Goal: Information Seeking & Learning: Learn about a topic

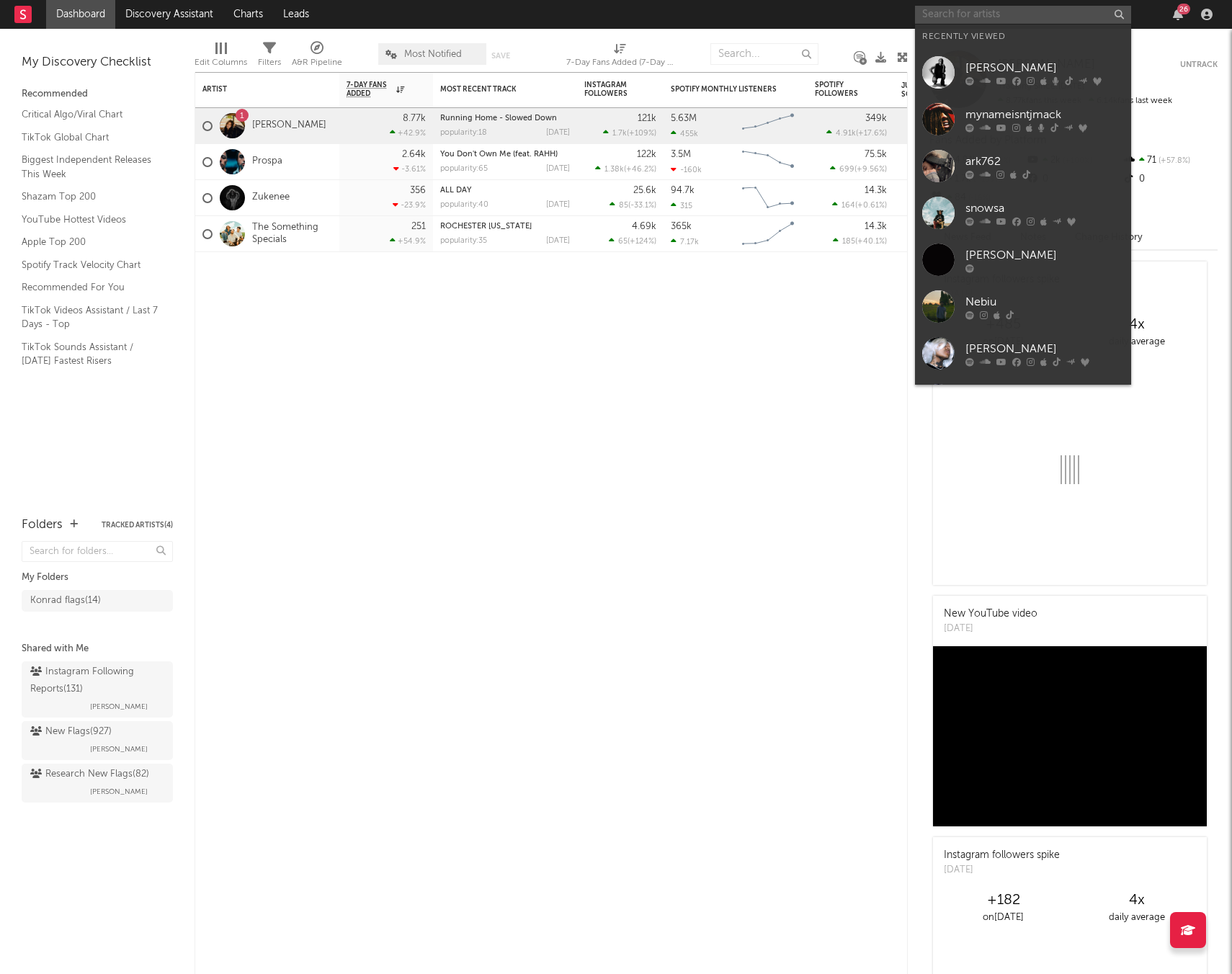
click at [993, 15] on input "text" at bounding box center [1022, 14] width 216 height 18
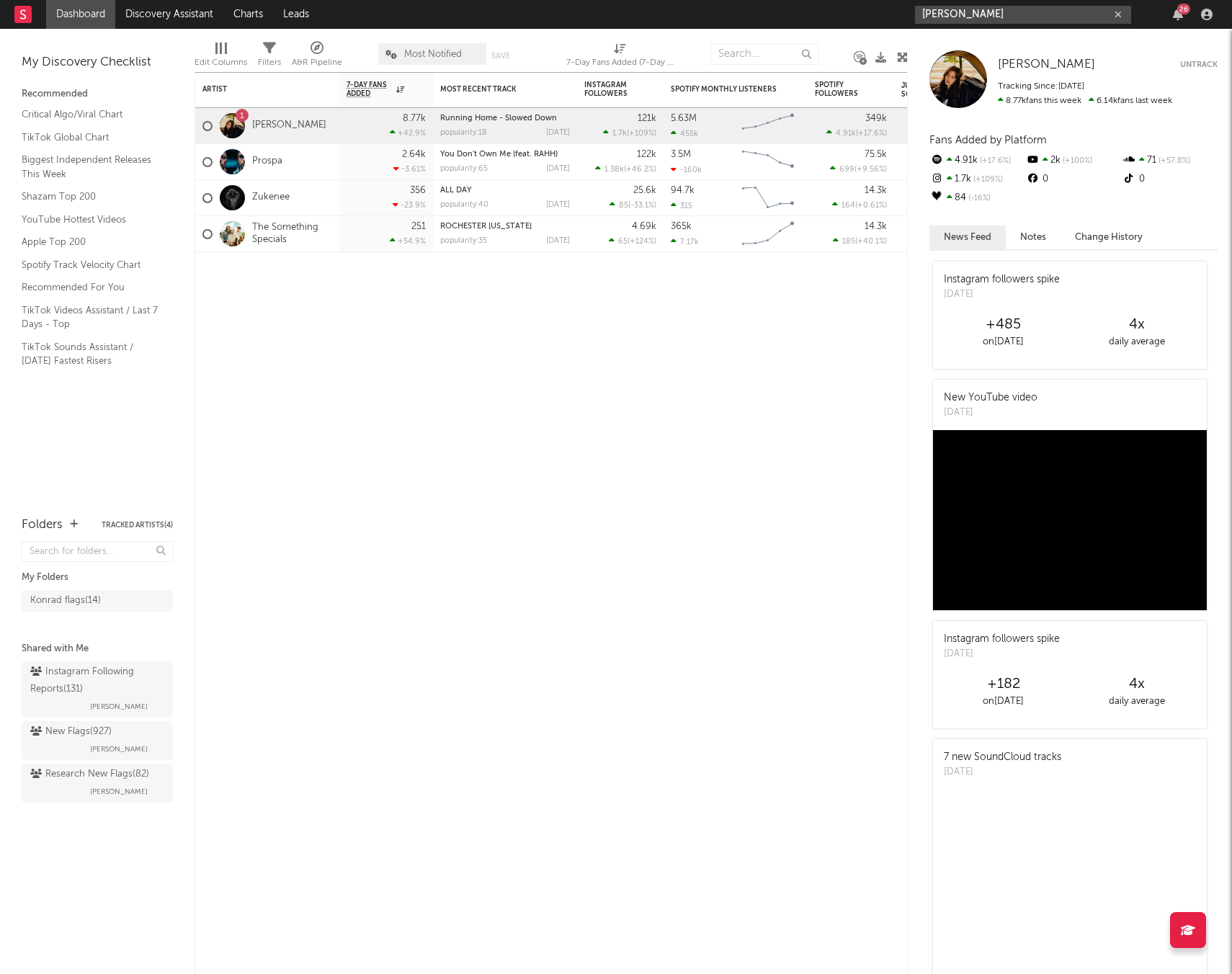
drag, startPoint x: 962, startPoint y: 15, endPoint x: 958, endPoint y: 22, distance: 8.1
click at [962, 15] on input "davis cook" at bounding box center [1022, 14] width 216 height 18
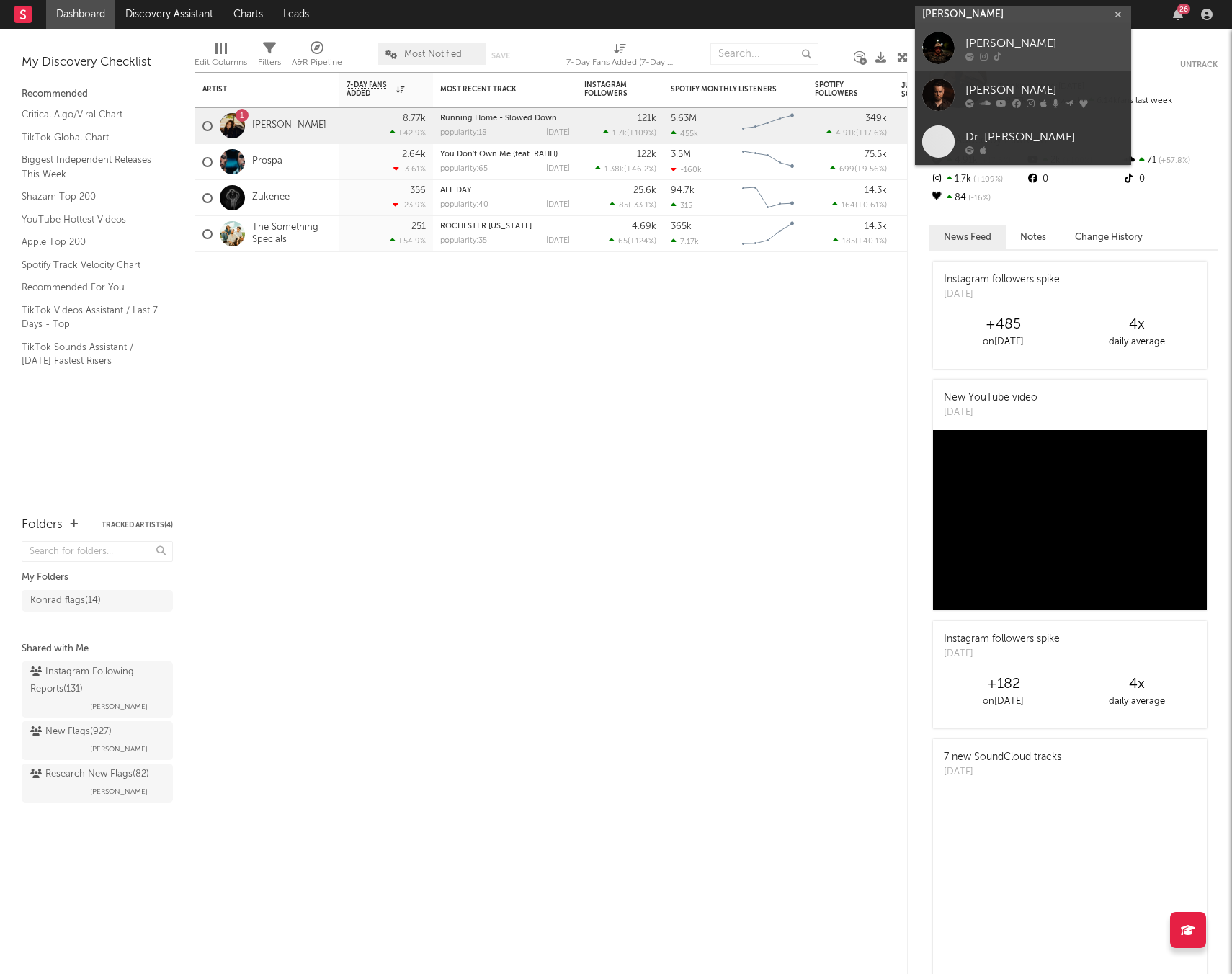
type input "davis cook"
click at [942, 37] on div at bounding box center [938, 48] width 33 height 33
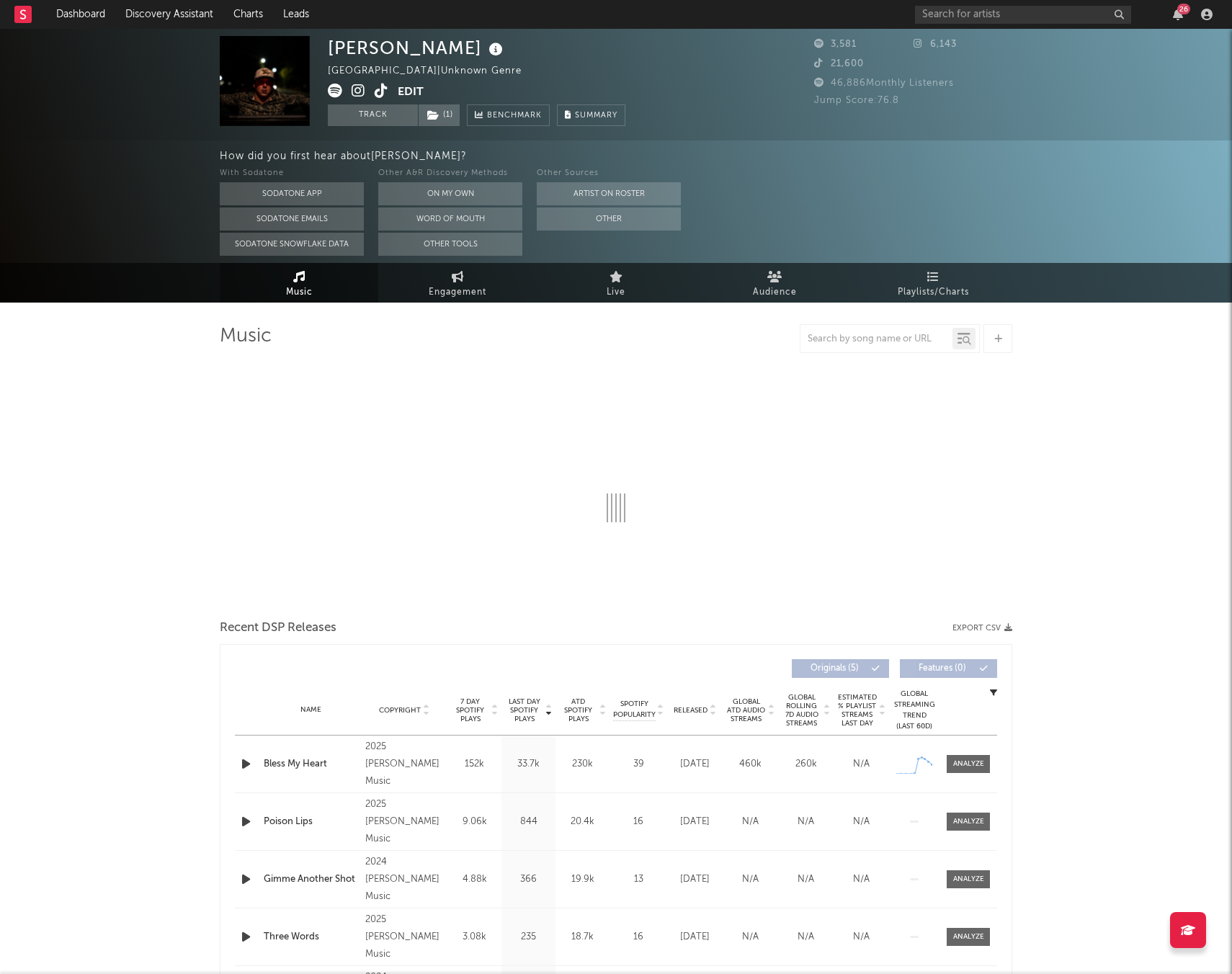
select select "1w"
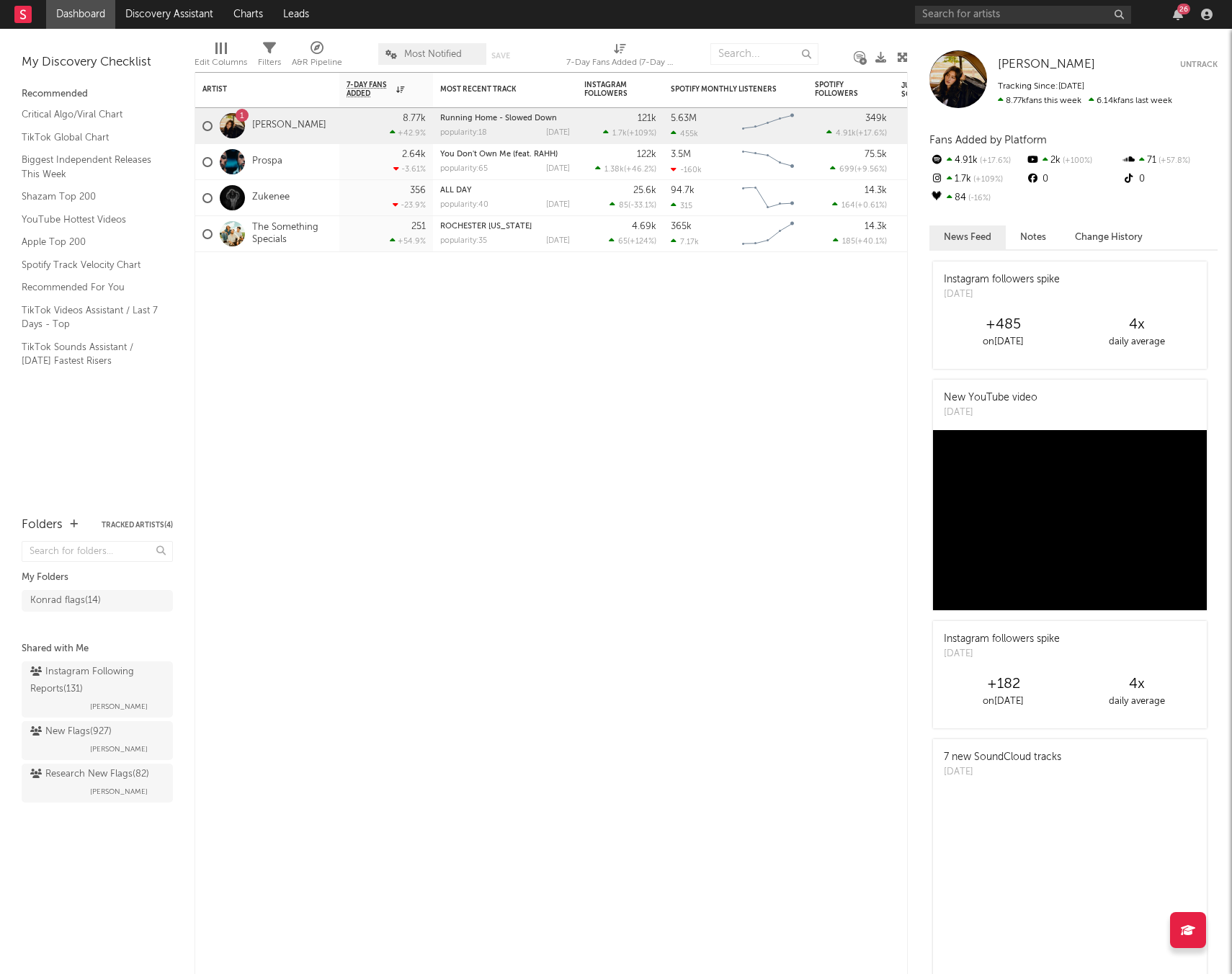
click at [1007, 4] on div "26" at bounding box center [1066, 14] width 303 height 29
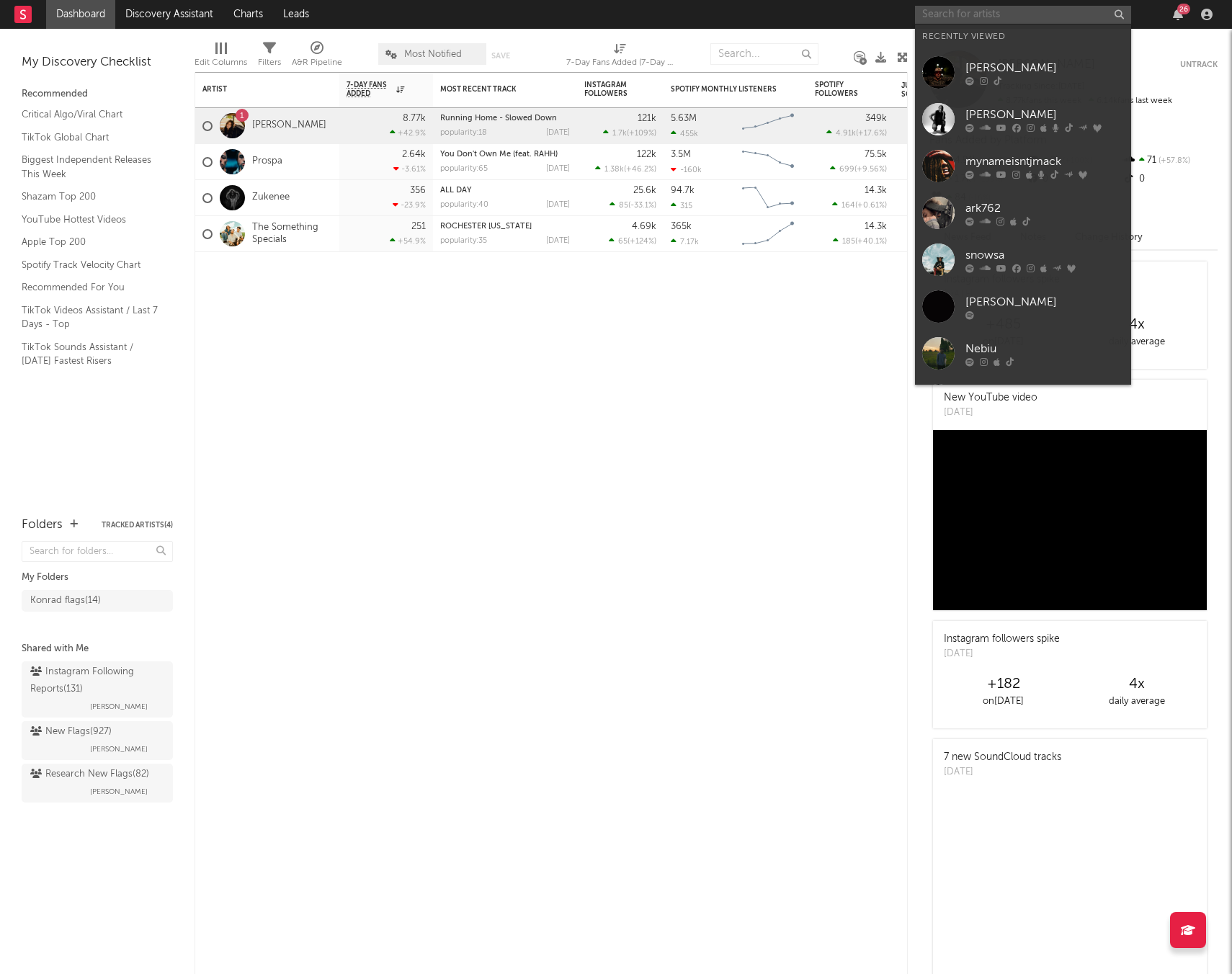
click at [994, 9] on input "text" at bounding box center [1022, 14] width 216 height 18
paste input "Jack Conrad"
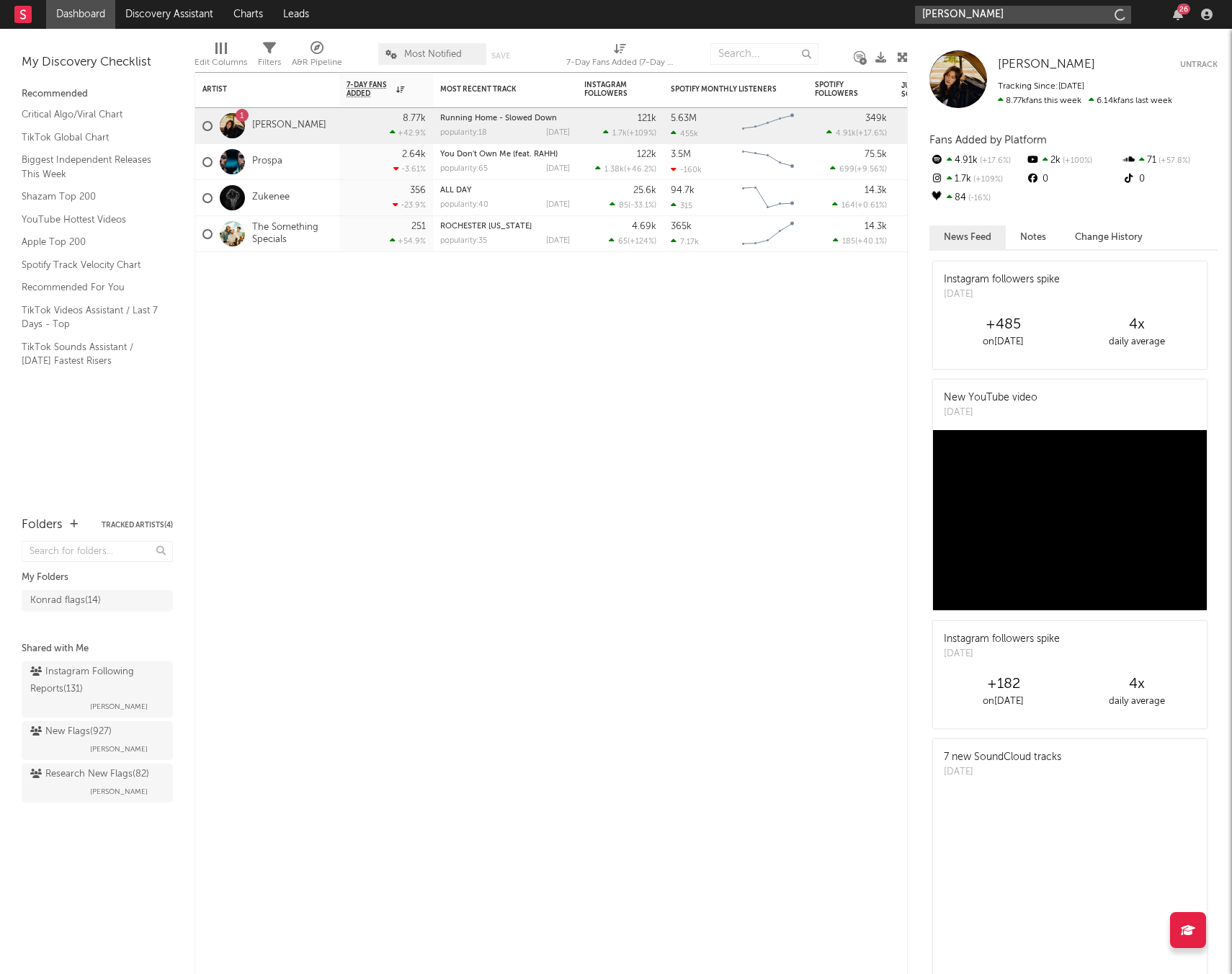
type input "Jack Conrad"
click at [927, 59] on div at bounding box center [938, 48] width 33 height 33
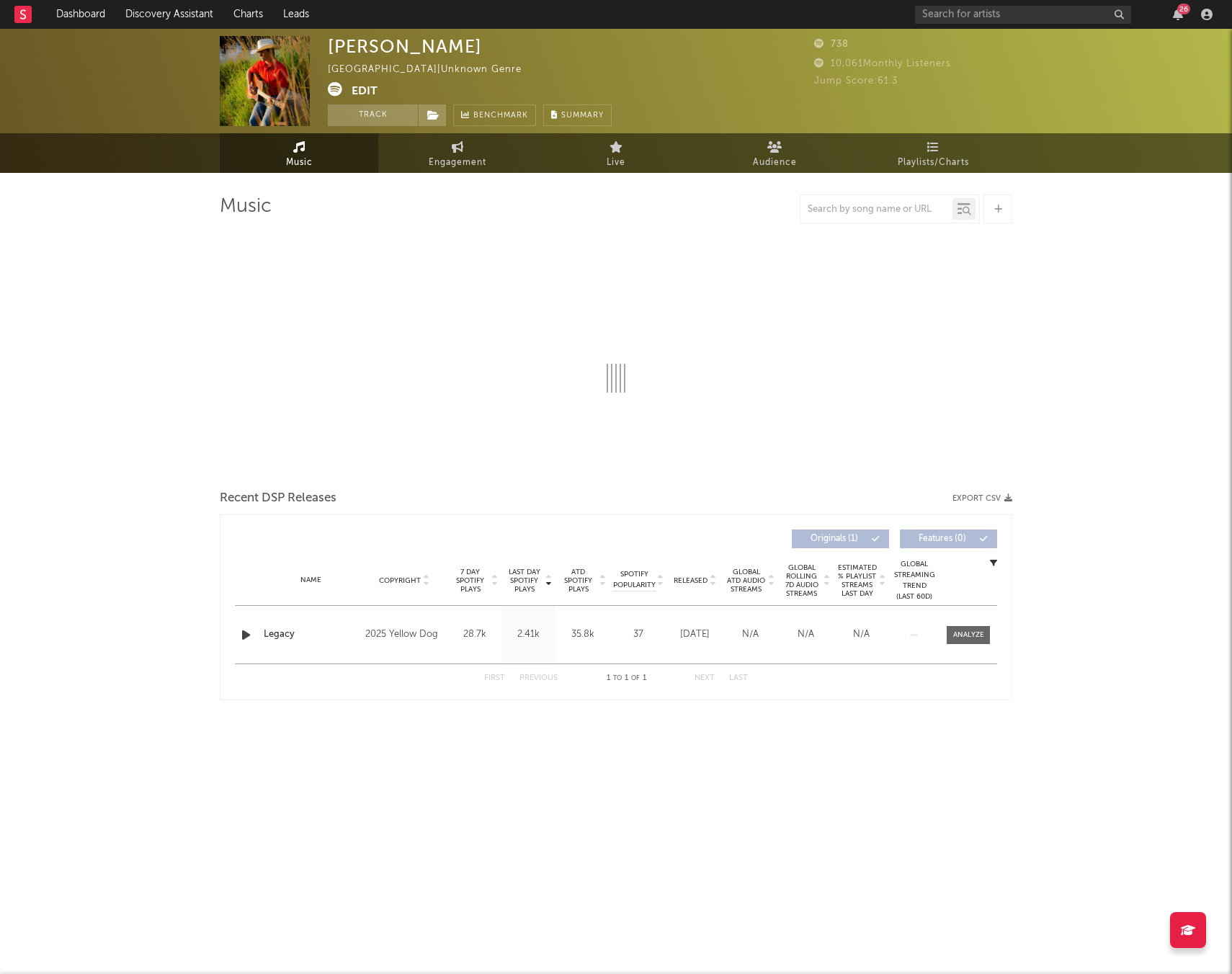
select select "1w"
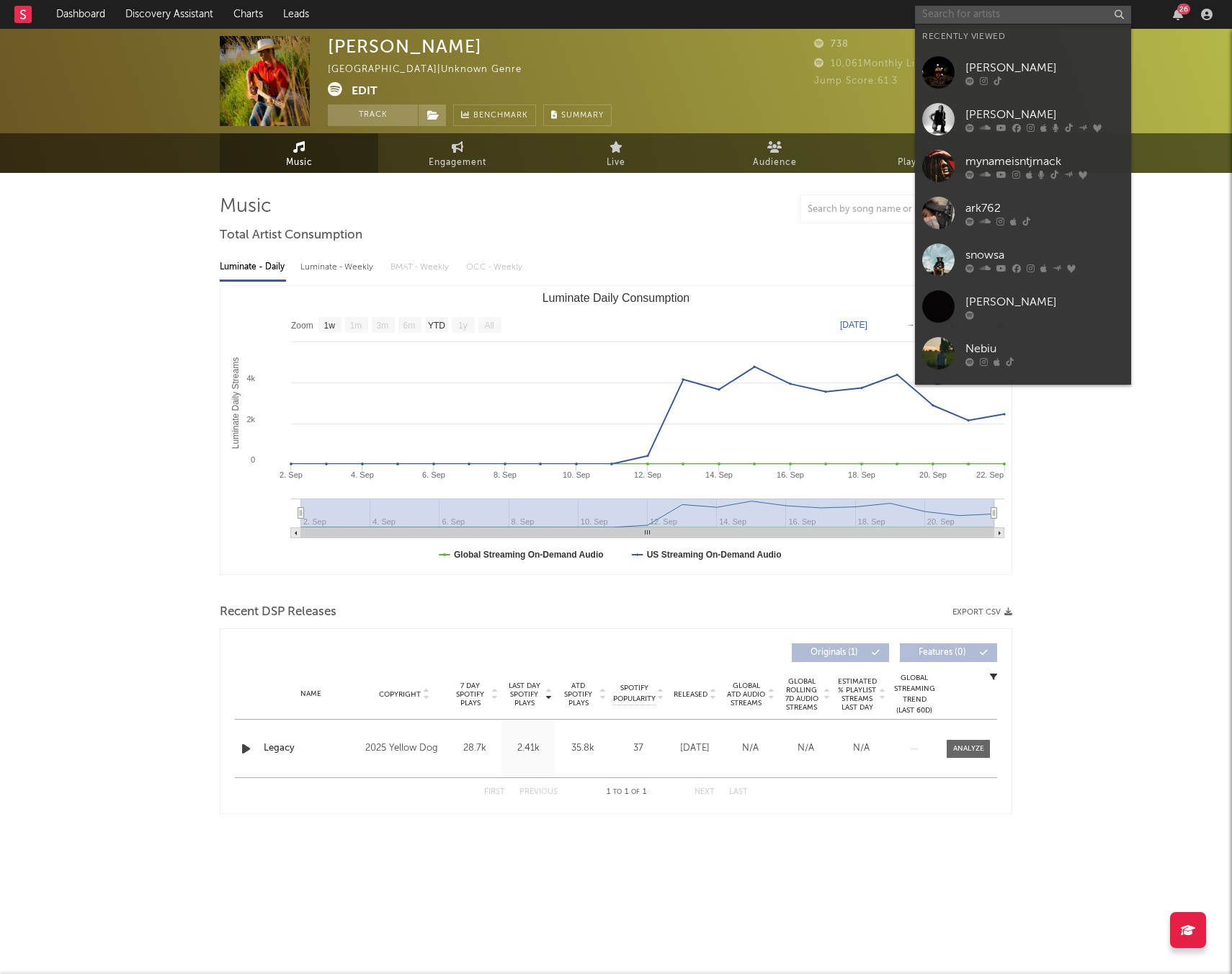
drag, startPoint x: 944, startPoint y: 12, endPoint x: 1044, endPoint y: 8, distance: 100.1
click at [945, 12] on input "text" at bounding box center [1022, 14] width 216 height 18
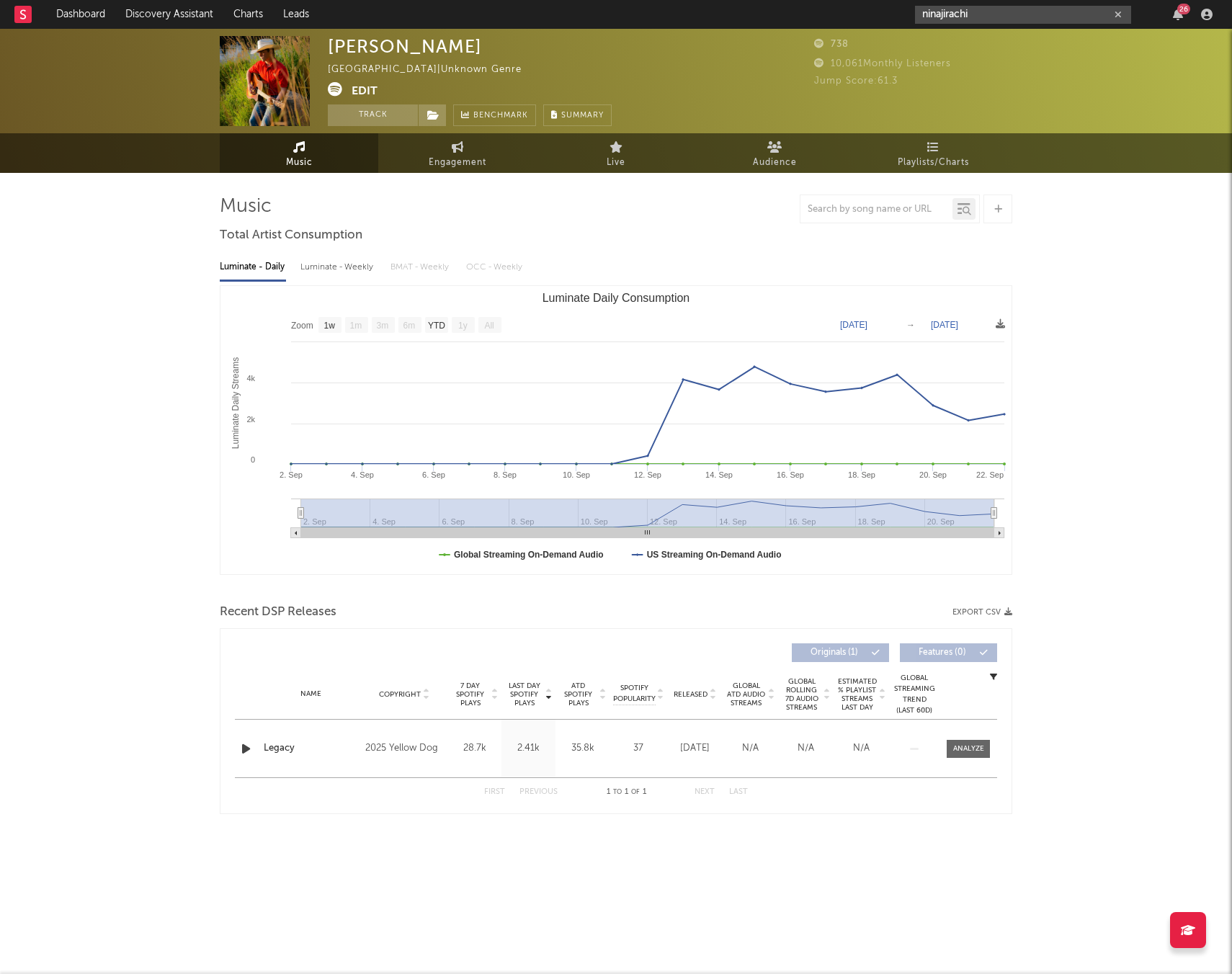
click at [982, 13] on input "ninajirachi" at bounding box center [1022, 14] width 216 height 18
type input "ninajirachi"
click at [983, 33] on link "Ninajirachi" at bounding box center [1022, 48] width 216 height 47
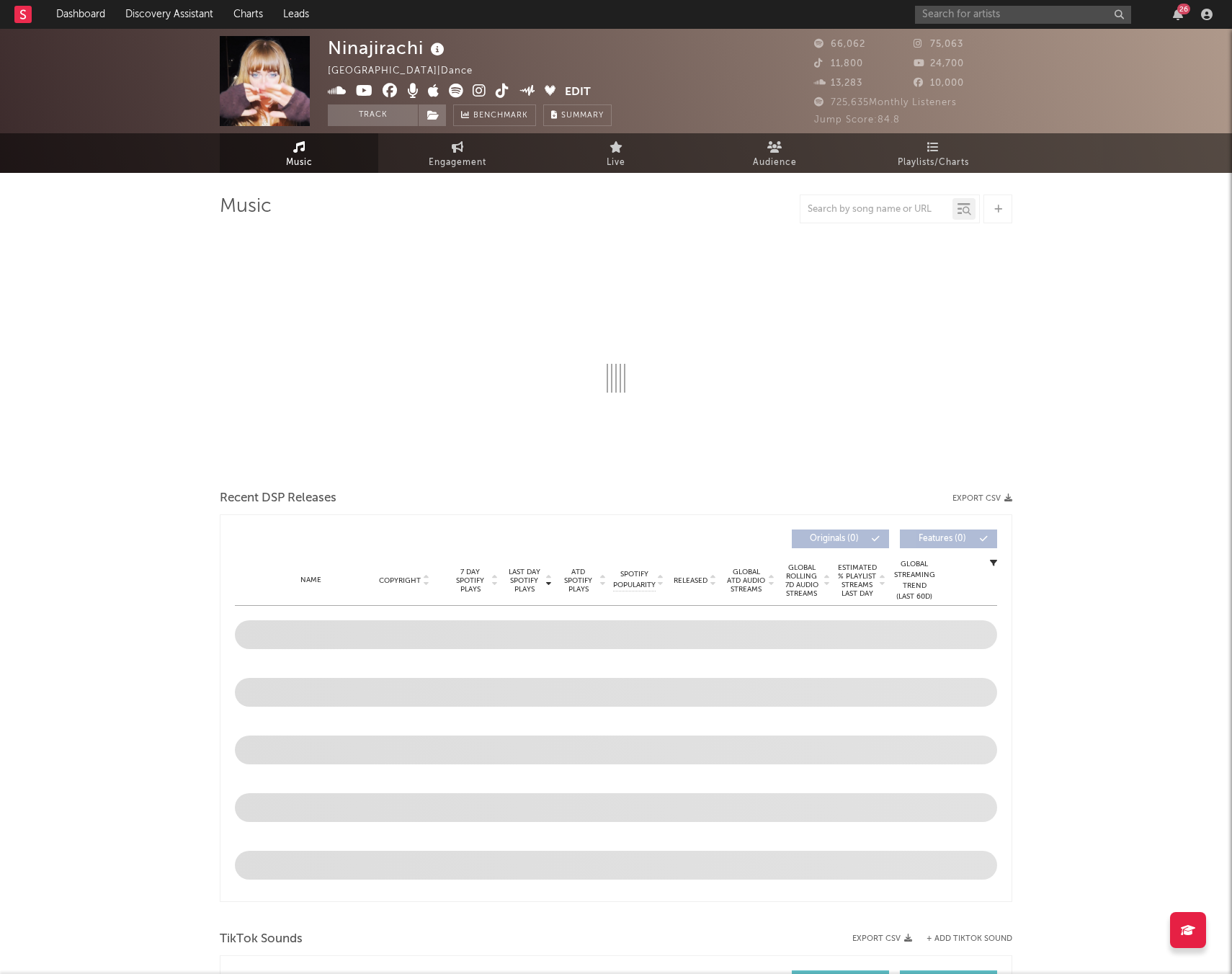
select select "6m"
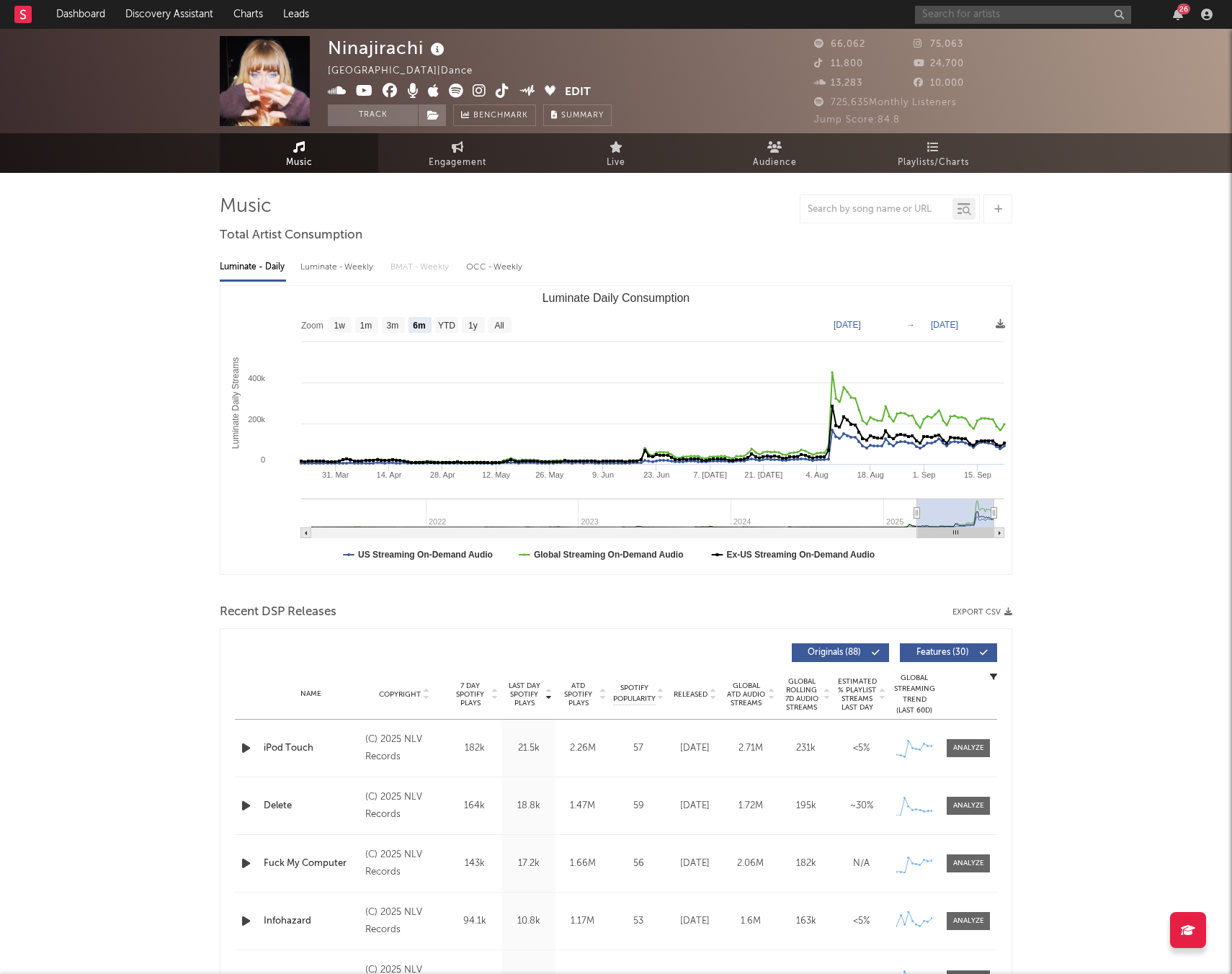
click at [968, 17] on input "text" at bounding box center [1022, 14] width 216 height 18
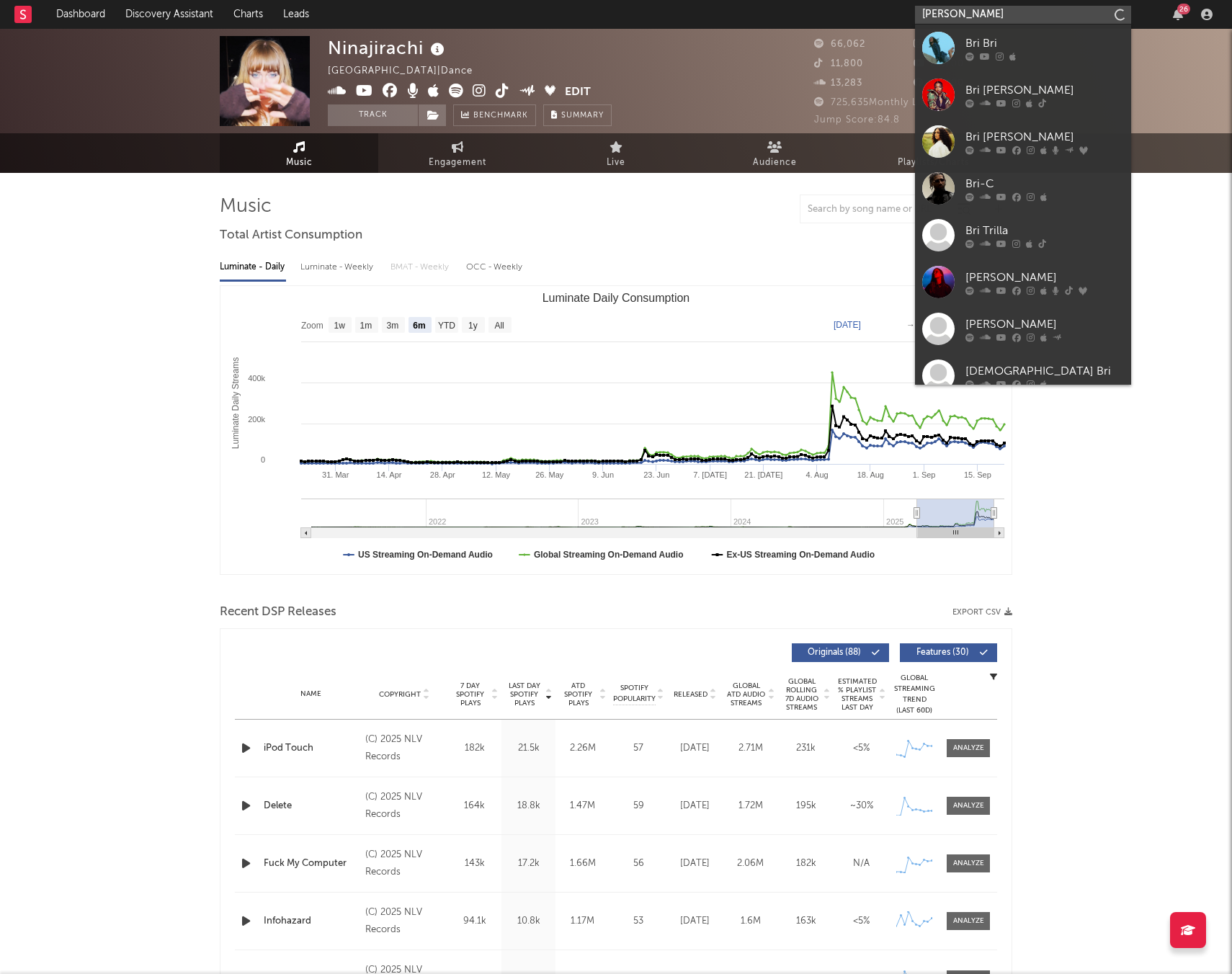
type input "briley king"
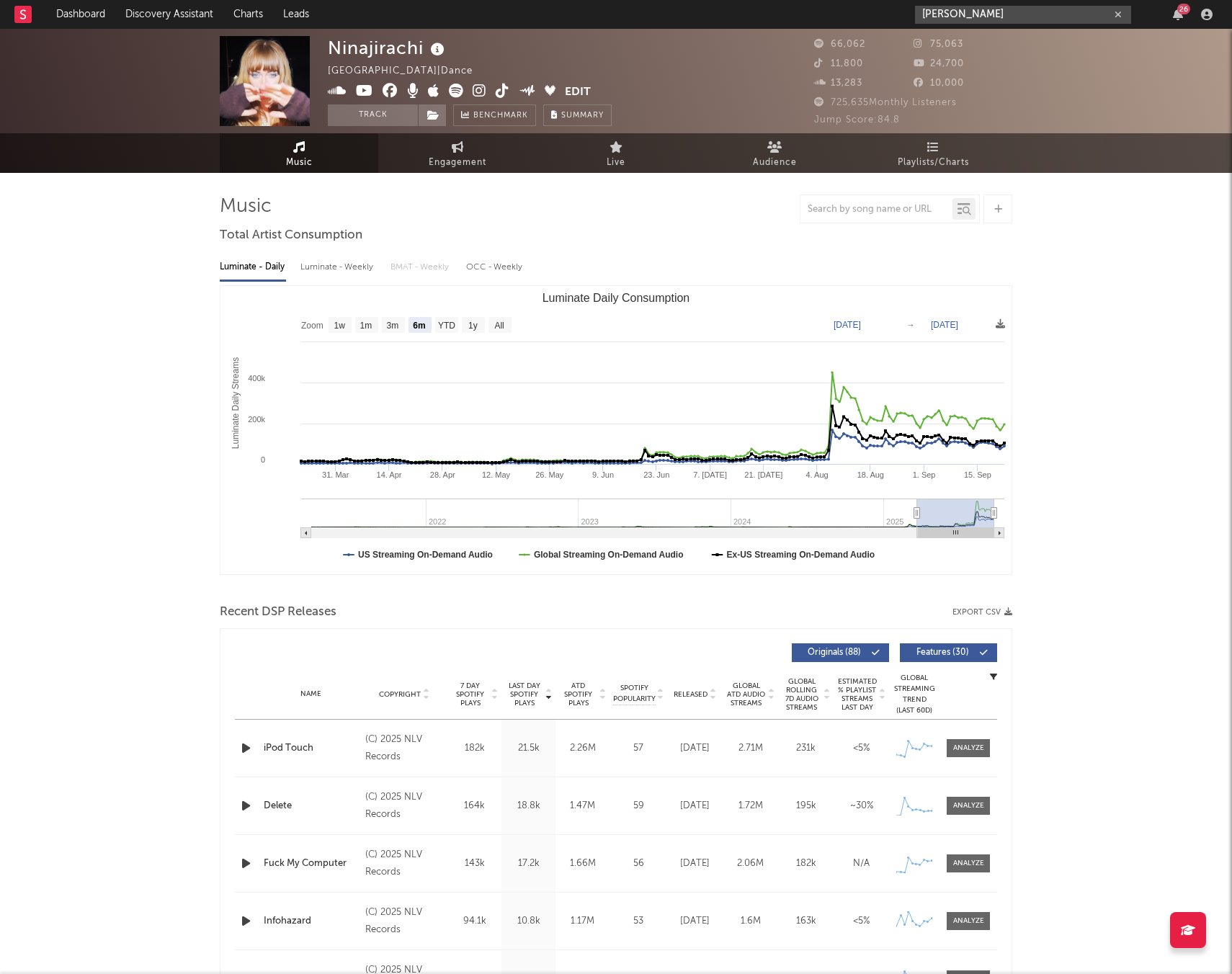
drag, startPoint x: 981, startPoint y: 17, endPoint x: 852, endPoint y: 22, distance: 129.1
click at [853, 22] on nav "Dashboard Discovery Assistant Charts Leads briley king 26" at bounding box center [616, 14] width 1232 height 29
drag, startPoint x: 971, startPoint y: 14, endPoint x: 918, endPoint y: 19, distance: 53.2
click at [918, 19] on input "briley king" at bounding box center [1022, 14] width 216 height 18
click at [1009, 15] on input "realbrileyking]" at bounding box center [1022, 14] width 216 height 18
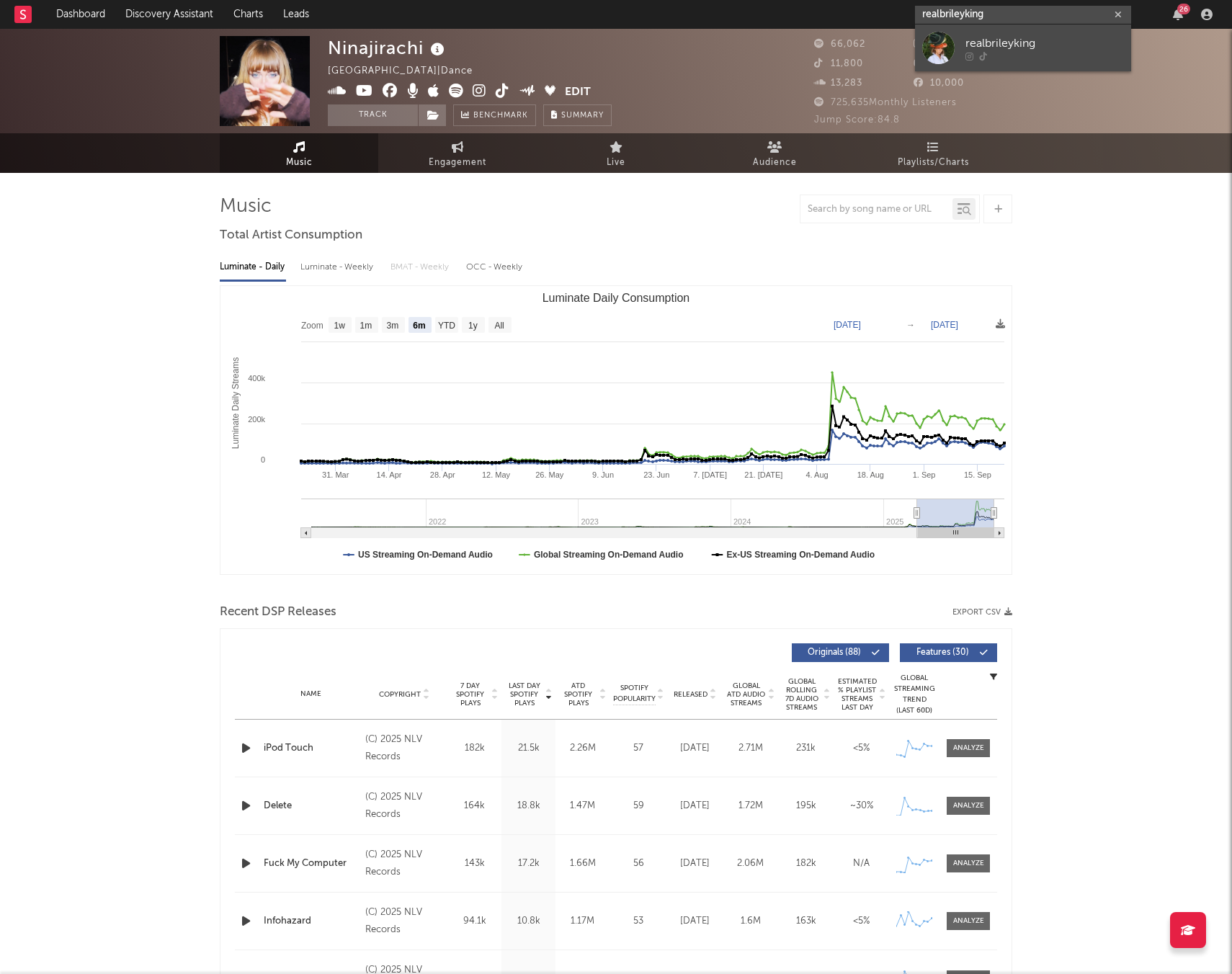
type input "realbrileyking"
click at [1041, 53] on div at bounding box center [1044, 56] width 158 height 9
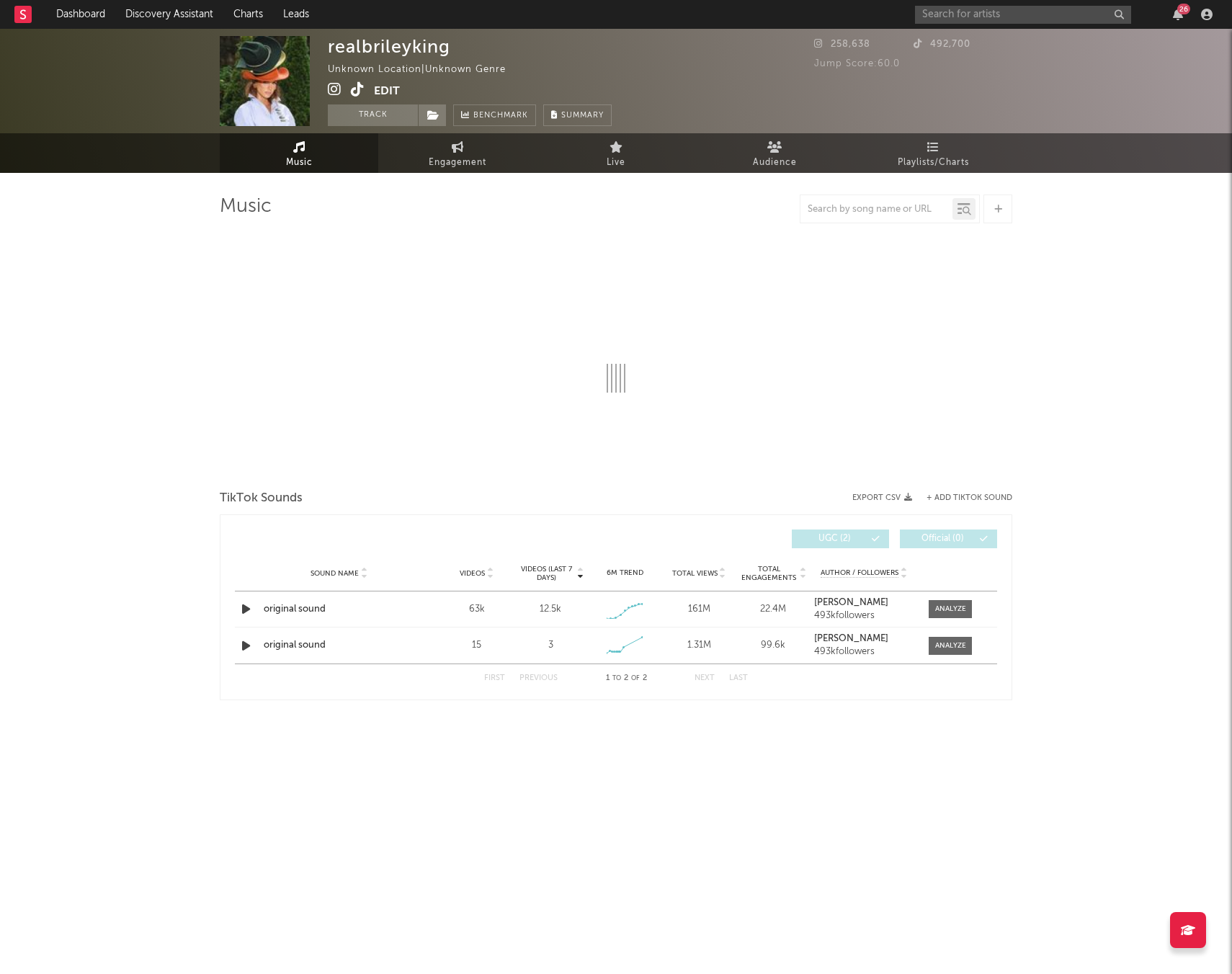
select select "1w"
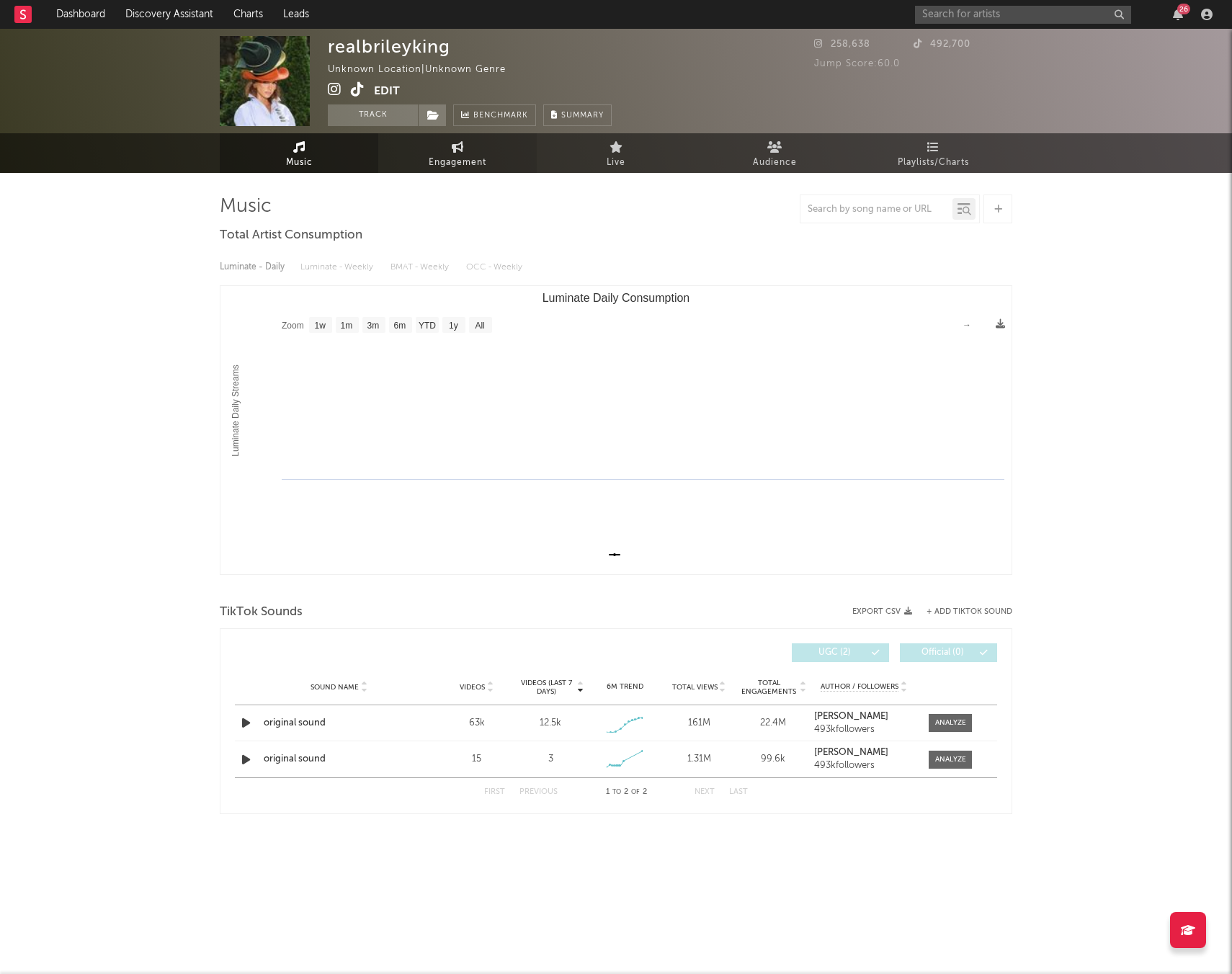
click at [418, 147] on link "Engagement" at bounding box center [457, 152] width 158 height 40
select select "1w"
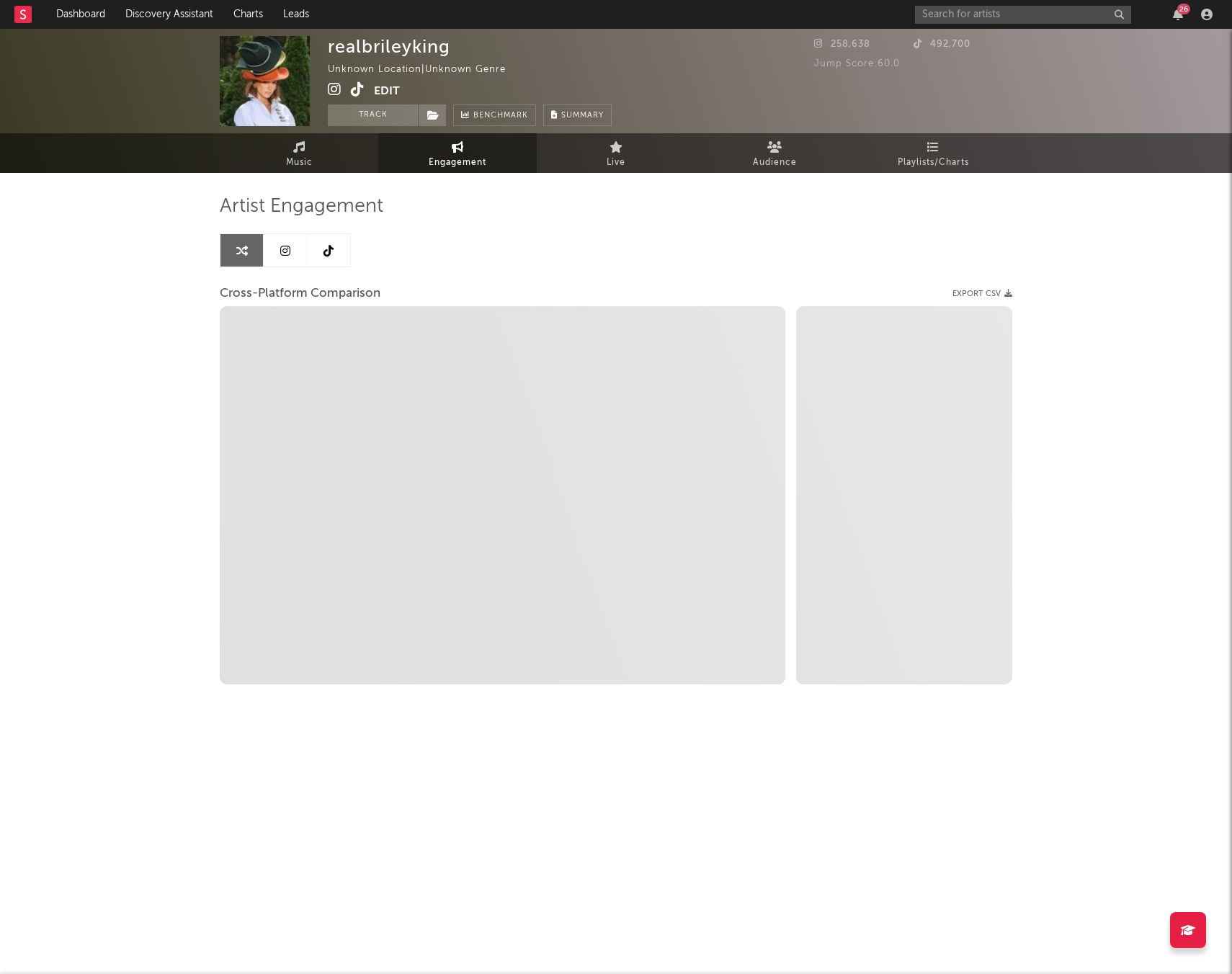
select select "1m"
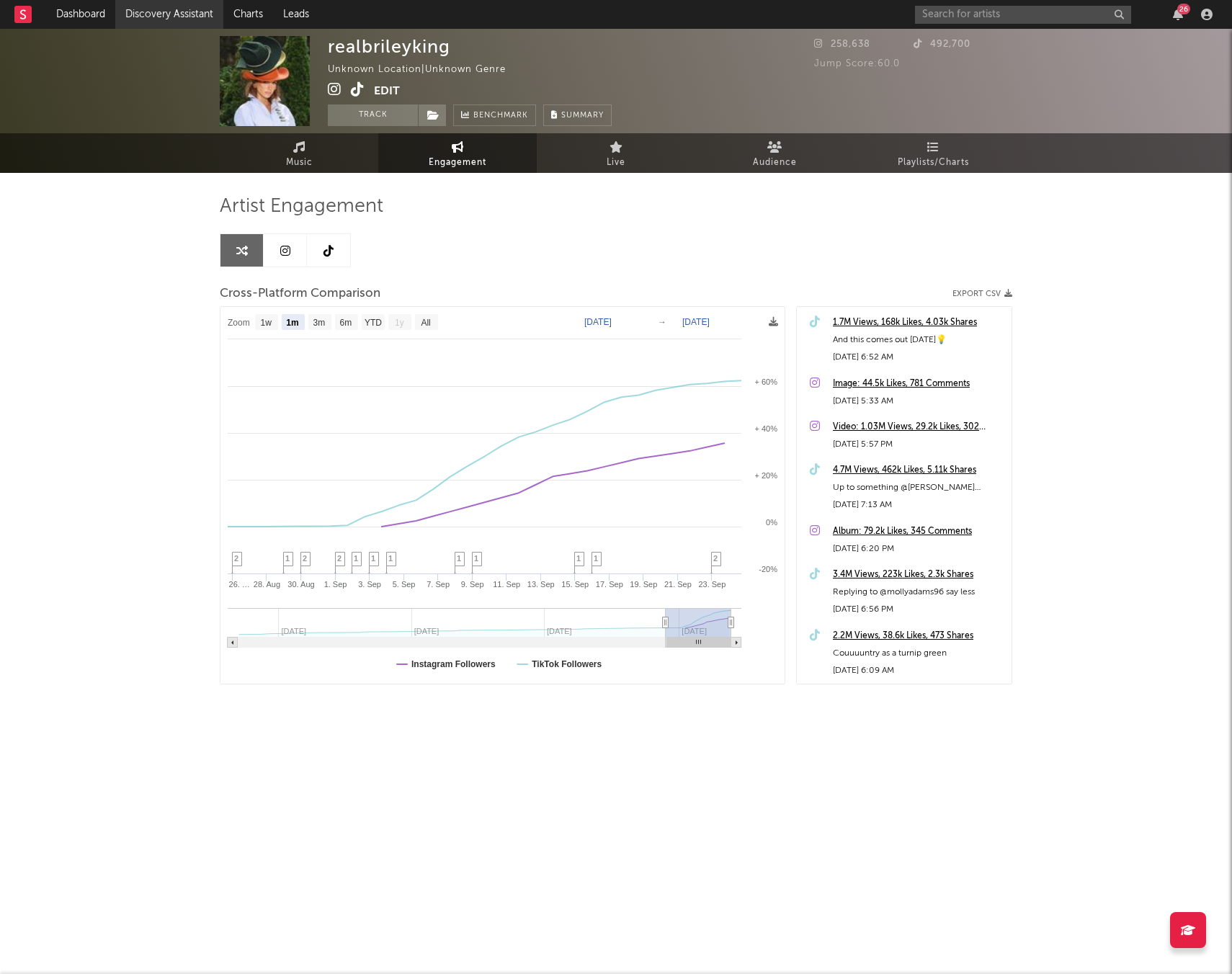
click at [138, 16] on link "Discovery Assistant" at bounding box center [169, 14] width 108 height 29
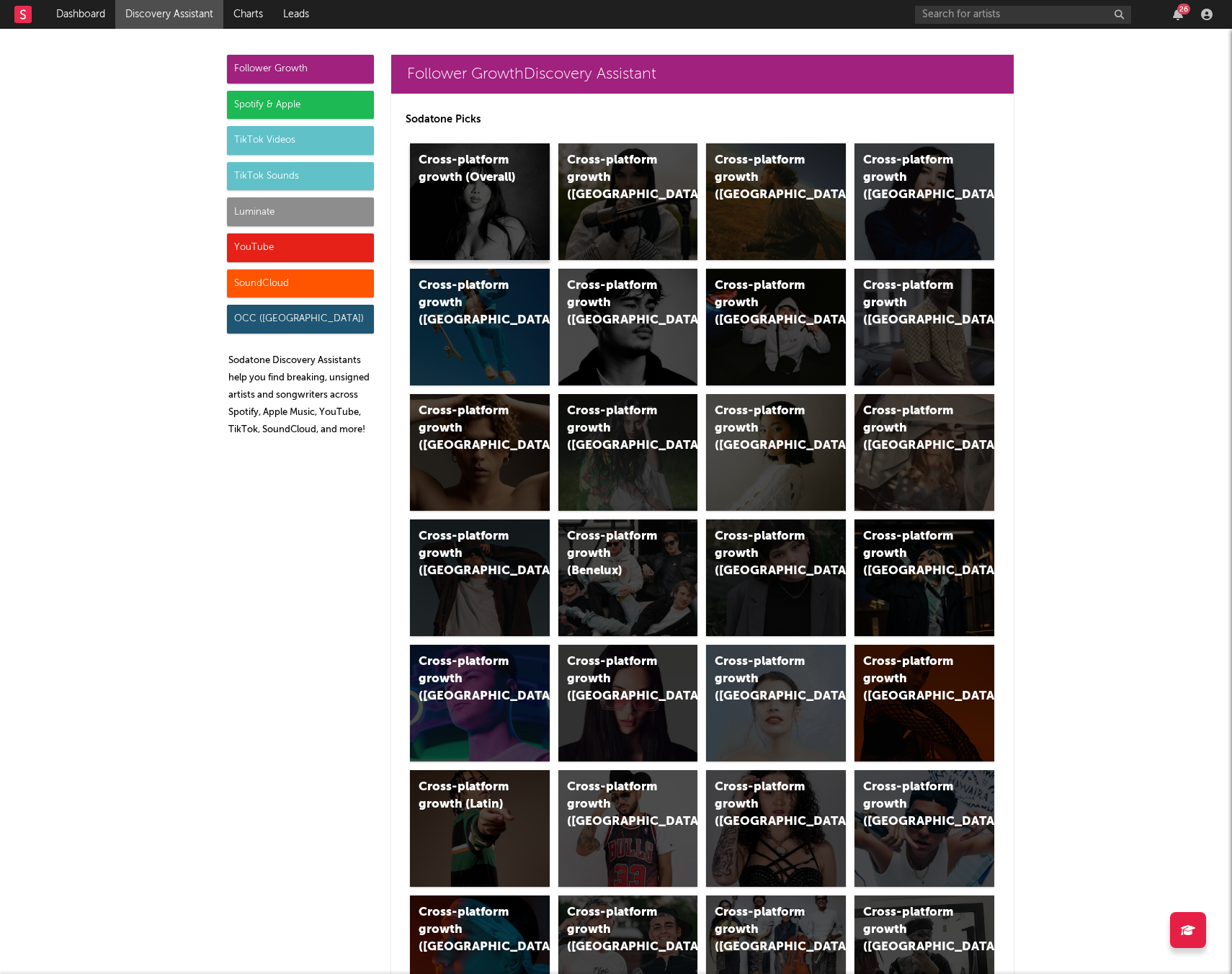
click at [496, 181] on div "Cross-platform growth (Overall)" at bounding box center [468, 169] width 98 height 35
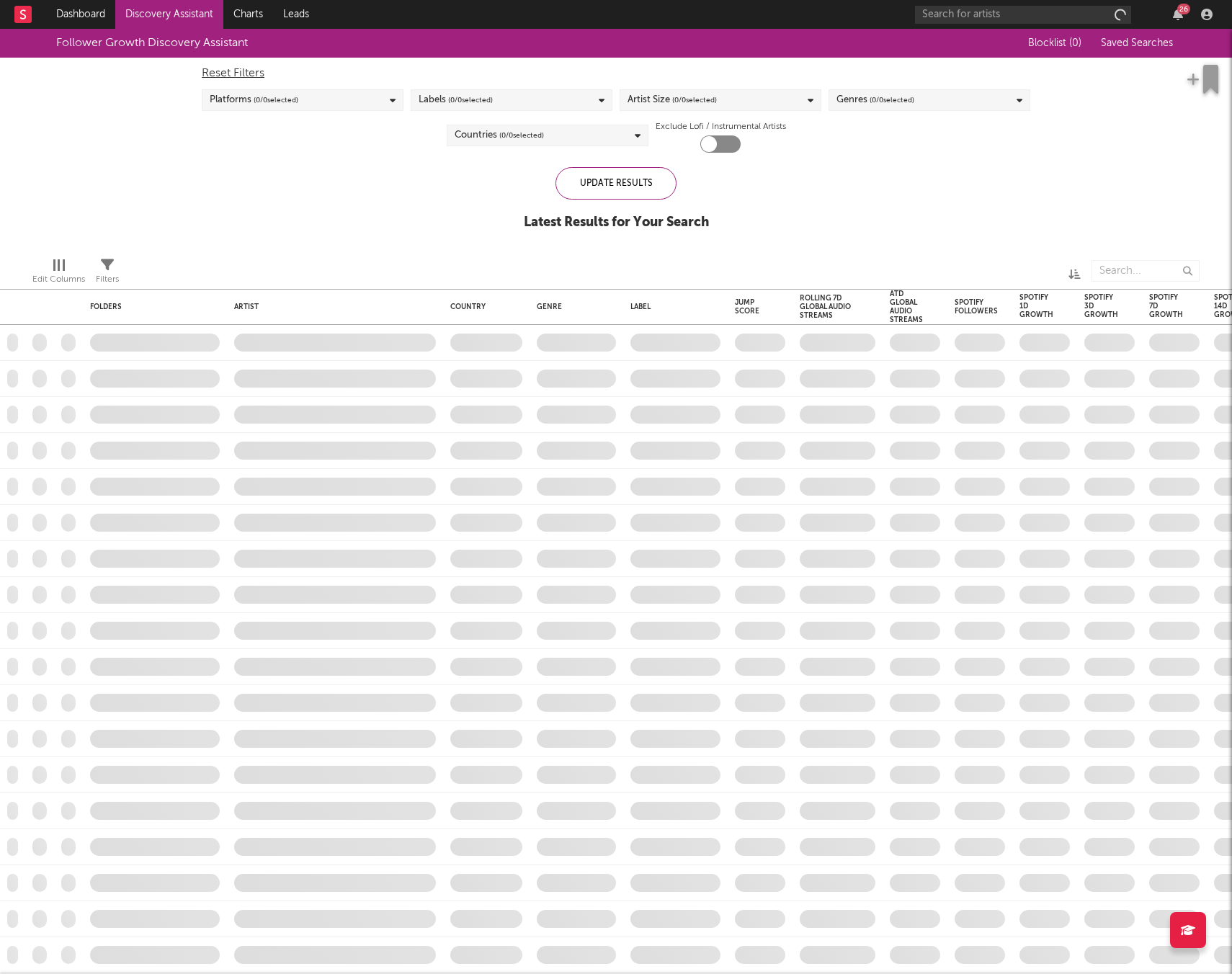
checkbox input "true"
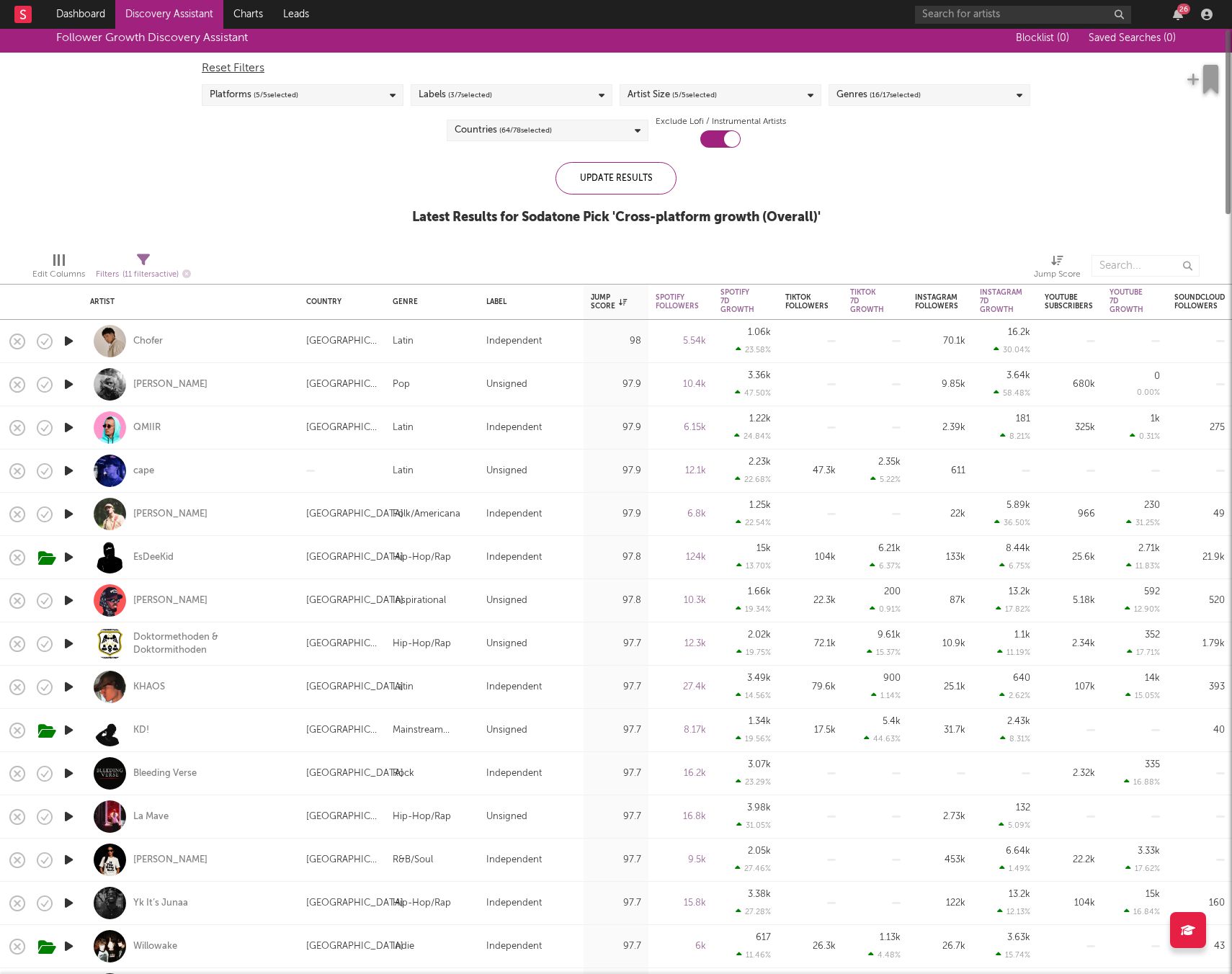
click at [68, 341] on icon "button" at bounding box center [69, 341] width 15 height 18
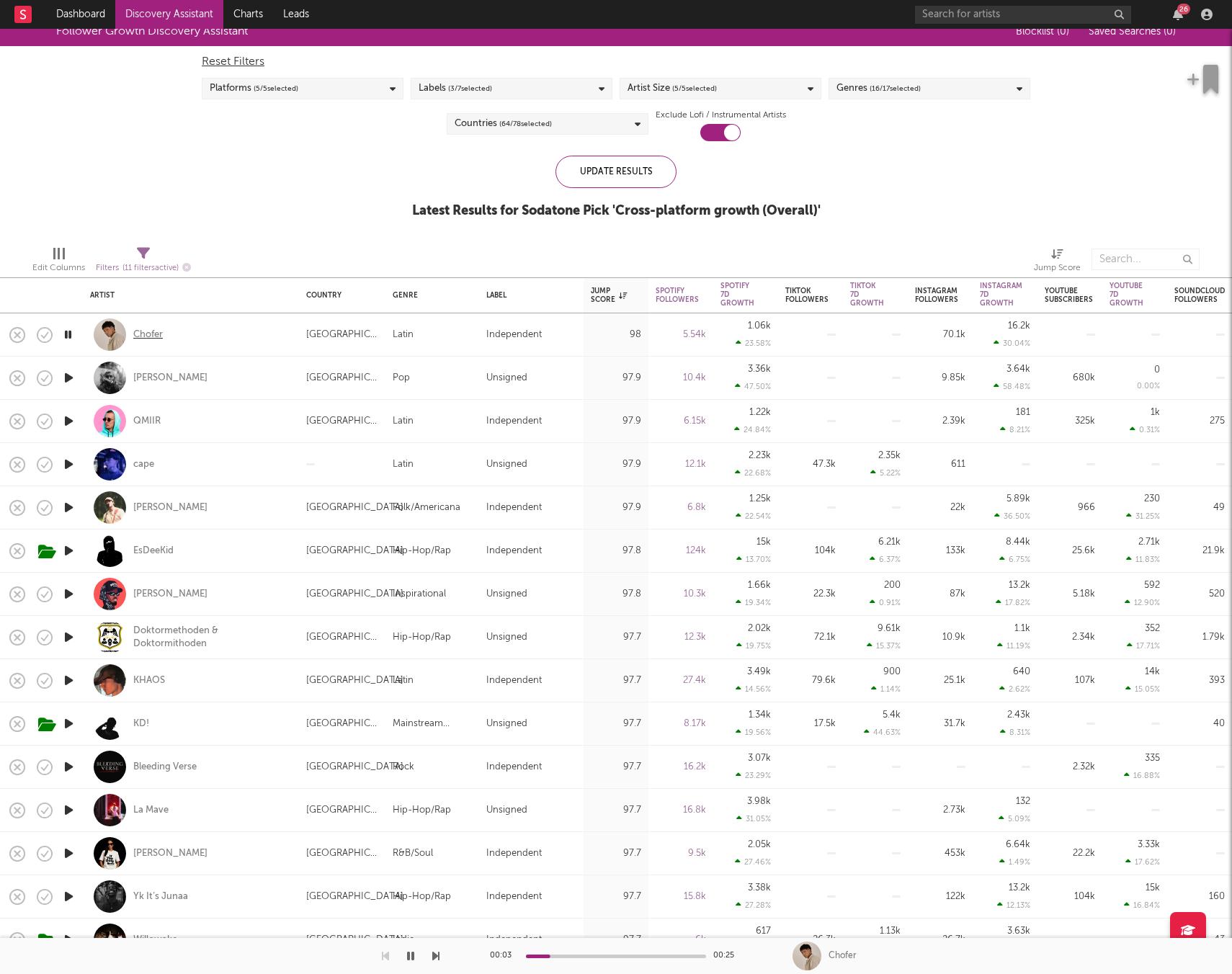
click at [147, 339] on div "Chofer" at bounding box center [147, 335] width 30 height 13
click at [64, 377] on icon "button" at bounding box center [69, 377] width 15 height 18
click at [60, 506] on div at bounding box center [69, 508] width 29 height 43
select select "1w"
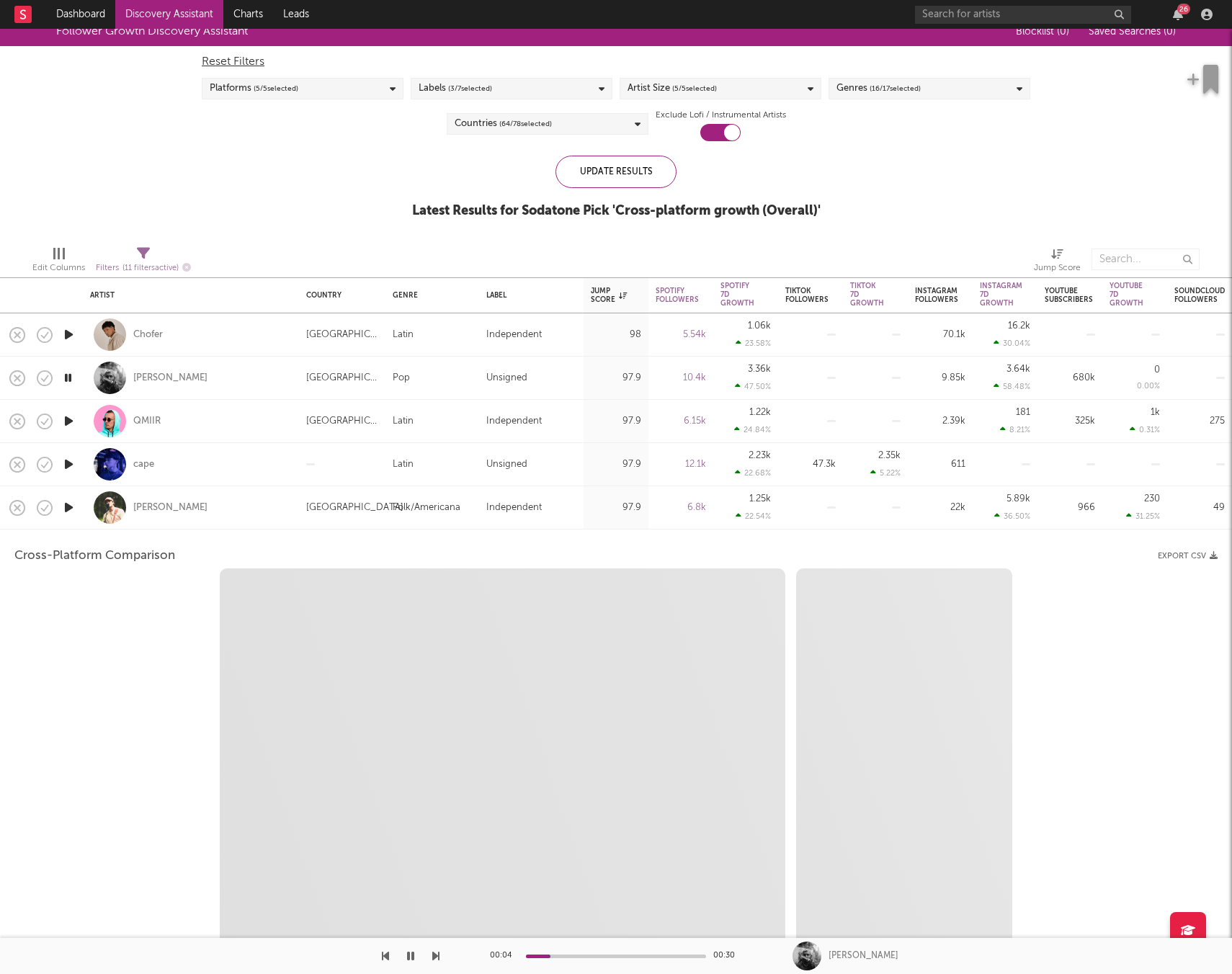
select select "1w"
click at [65, 499] on icon "button" at bounding box center [69, 507] width 15 height 18
select select "1m"
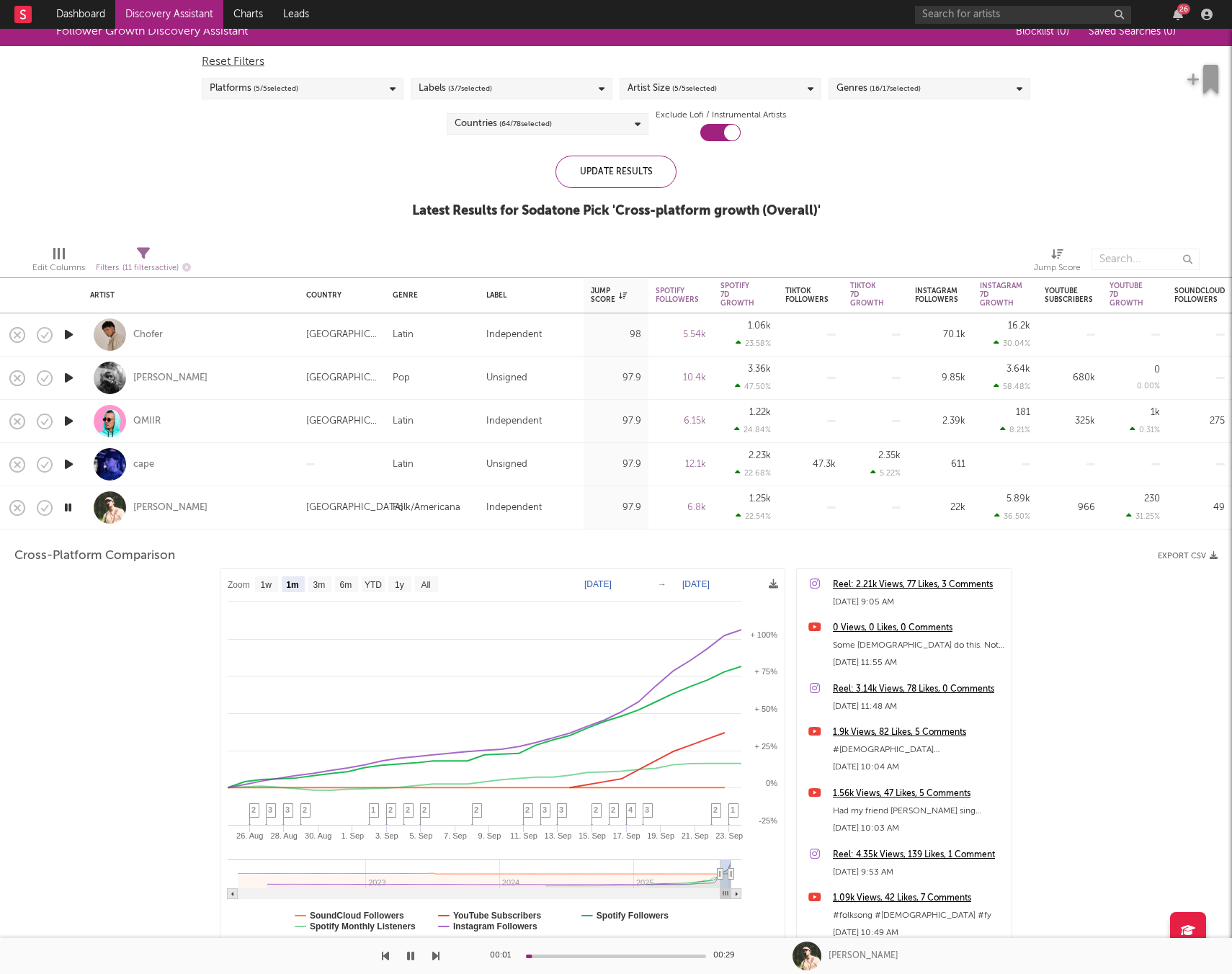
click at [585, 127] on div "Countries ( 64 / 78 selected)" at bounding box center [547, 124] width 202 height 22
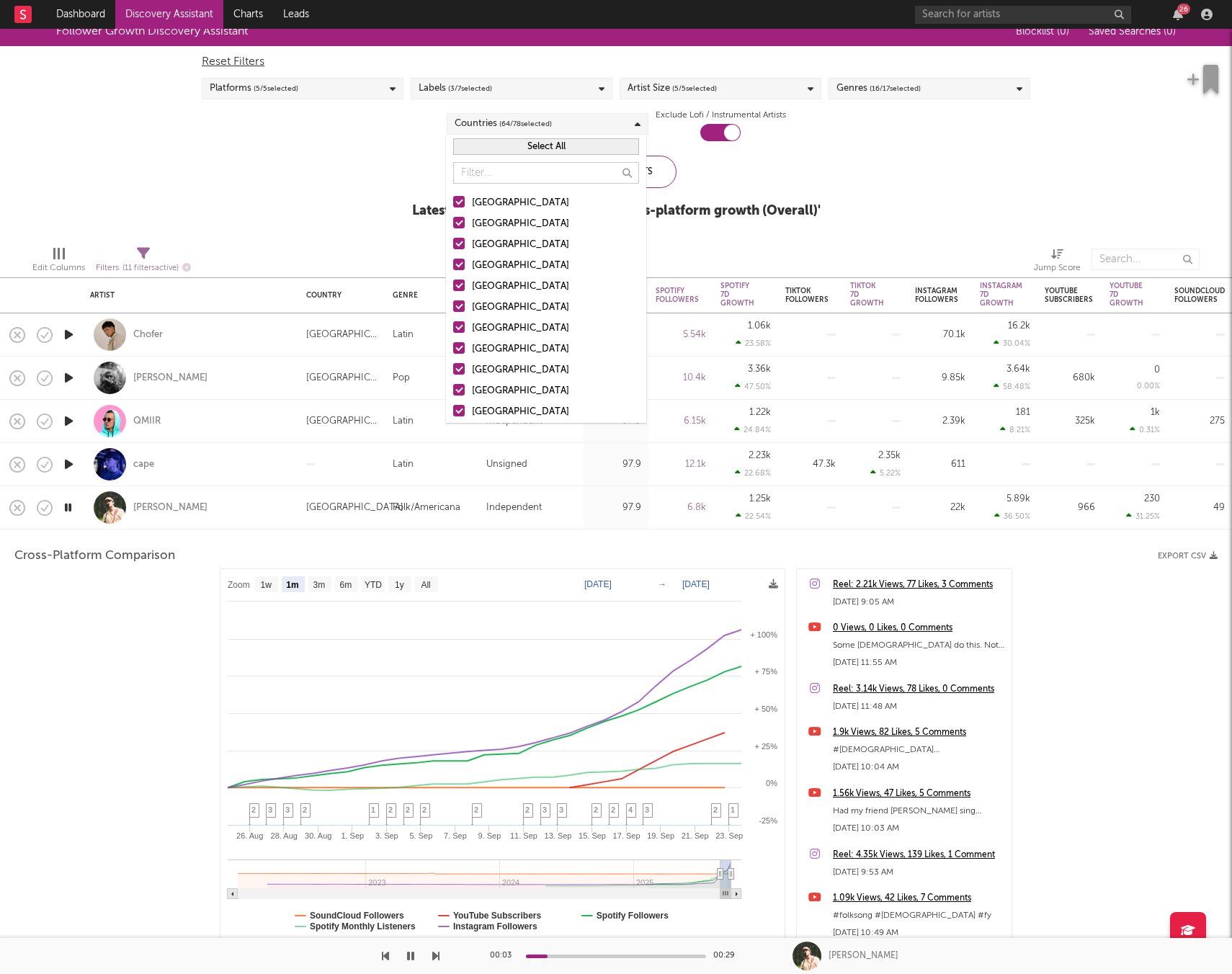
click at [520, 145] on button "Select All" at bounding box center [546, 146] width 186 height 17
click at [522, 145] on button "Deselect All" at bounding box center [546, 146] width 186 height 17
drag, startPoint x: 462, startPoint y: 200, endPoint x: 486, endPoint y: 205, distance: 24.5
click at [462, 201] on div at bounding box center [459, 202] width 12 height 12
click at [453, 201] on input "[GEOGRAPHIC_DATA]" at bounding box center [453, 203] width 0 height 17
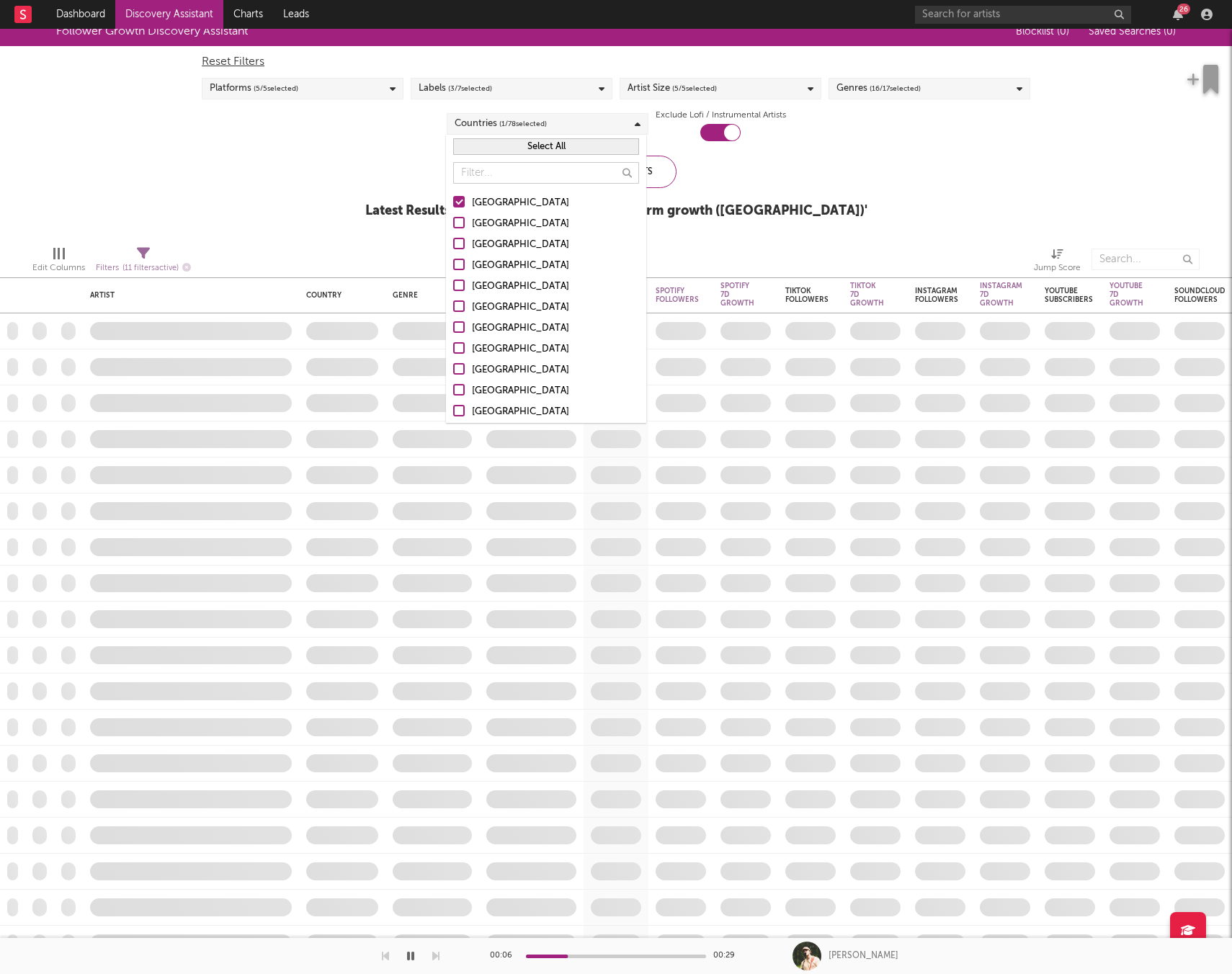
drag, startPoint x: 462, startPoint y: 261, endPoint x: 553, endPoint y: 75, distance: 207.1
click at [462, 261] on div at bounding box center [459, 264] width 12 height 12
click at [453, 261] on input "United Kingdom" at bounding box center [453, 266] width 0 height 17
drag, startPoint x: 744, startPoint y: 165, endPoint x: 737, endPoint y: 167, distance: 7.3
click at [744, 165] on div "Update Results Latest Results for Your Search ' Cross-platform growth (US) '" at bounding box center [616, 194] width 490 height 79
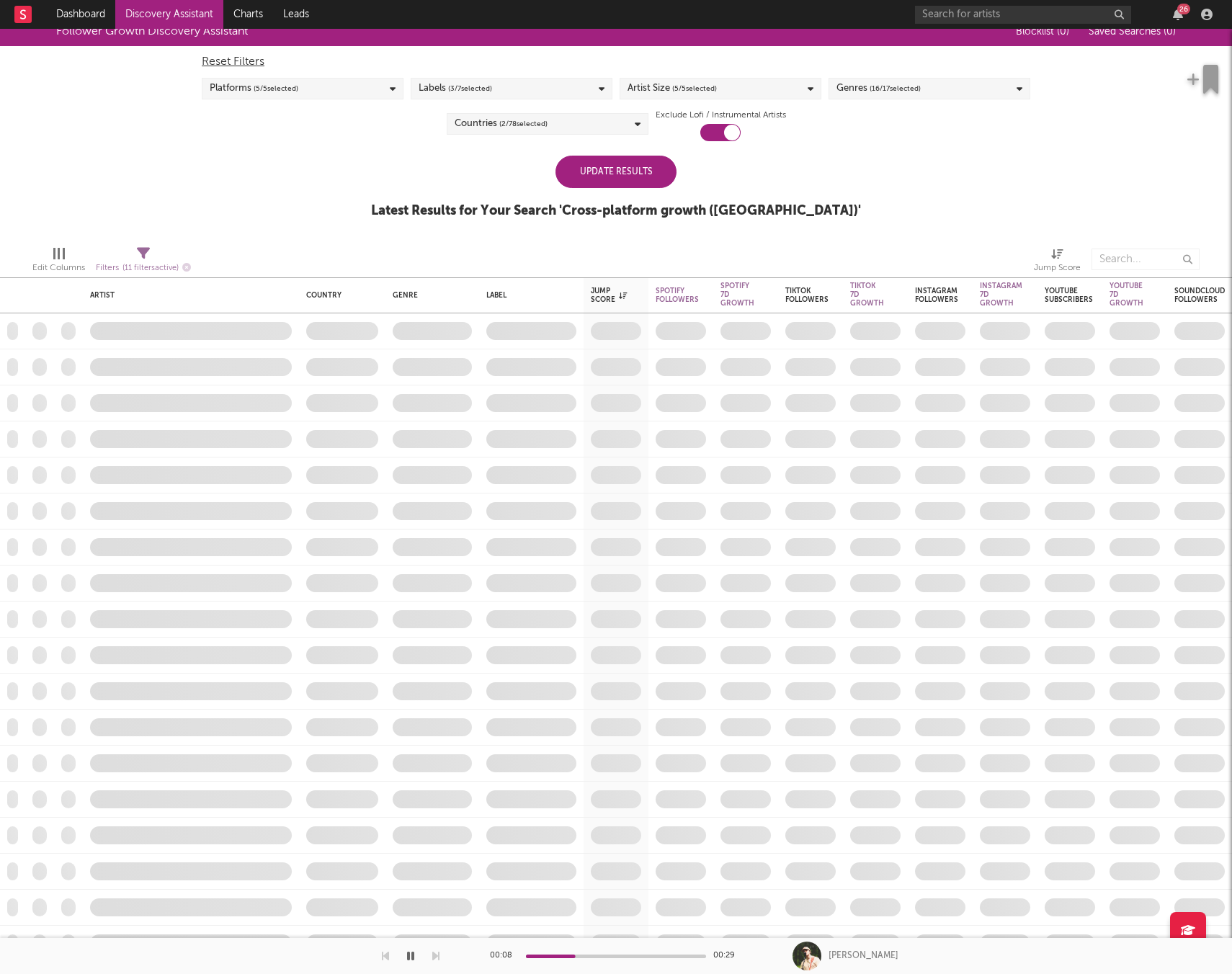
click at [659, 167] on div "Update Results" at bounding box center [616, 171] width 121 height 33
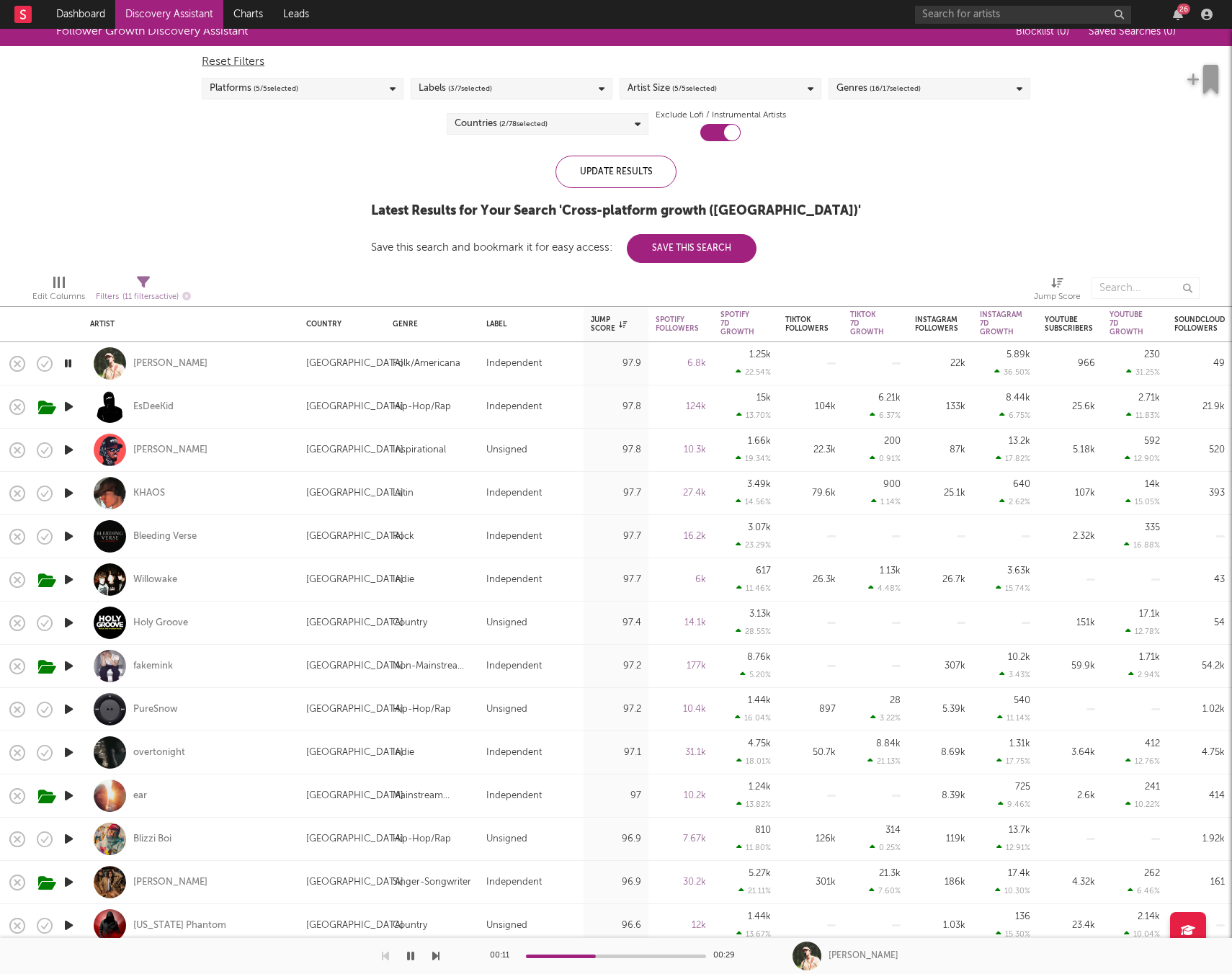
click at [69, 407] on icon "button" at bounding box center [69, 406] width 15 height 18
click at [160, 409] on div "EsDeeKid" at bounding box center [153, 407] width 40 height 13
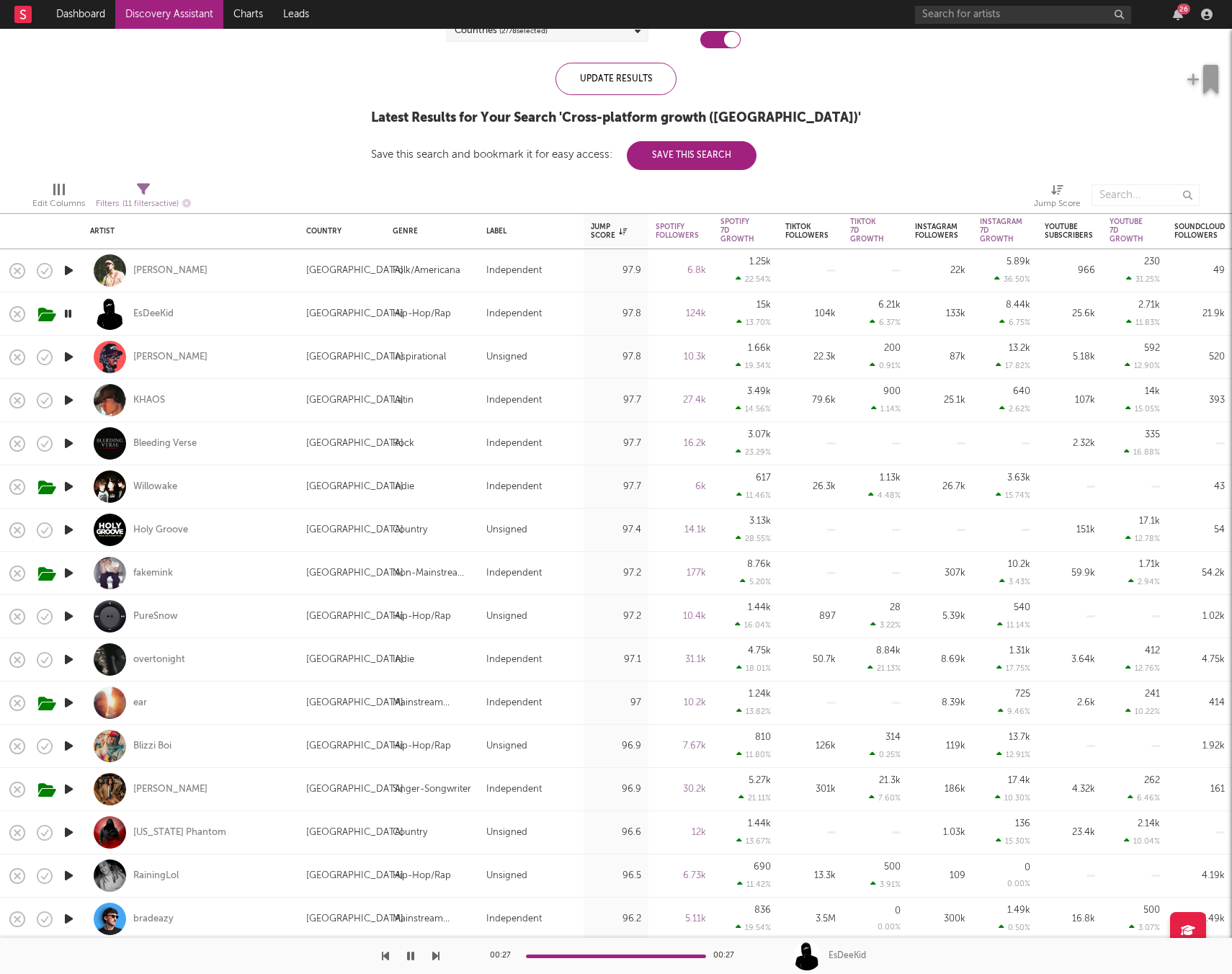
click at [69, 356] on icon "button" at bounding box center [69, 356] width 15 height 18
click at [150, 355] on div "Jordan Ramble" at bounding box center [170, 357] width 74 height 13
click at [70, 402] on icon "button" at bounding box center [69, 400] width 15 height 18
click at [69, 353] on icon "button" at bounding box center [69, 356] width 15 height 18
click at [621, 957] on div "00:04 00:29" at bounding box center [616, 956] width 252 height 36
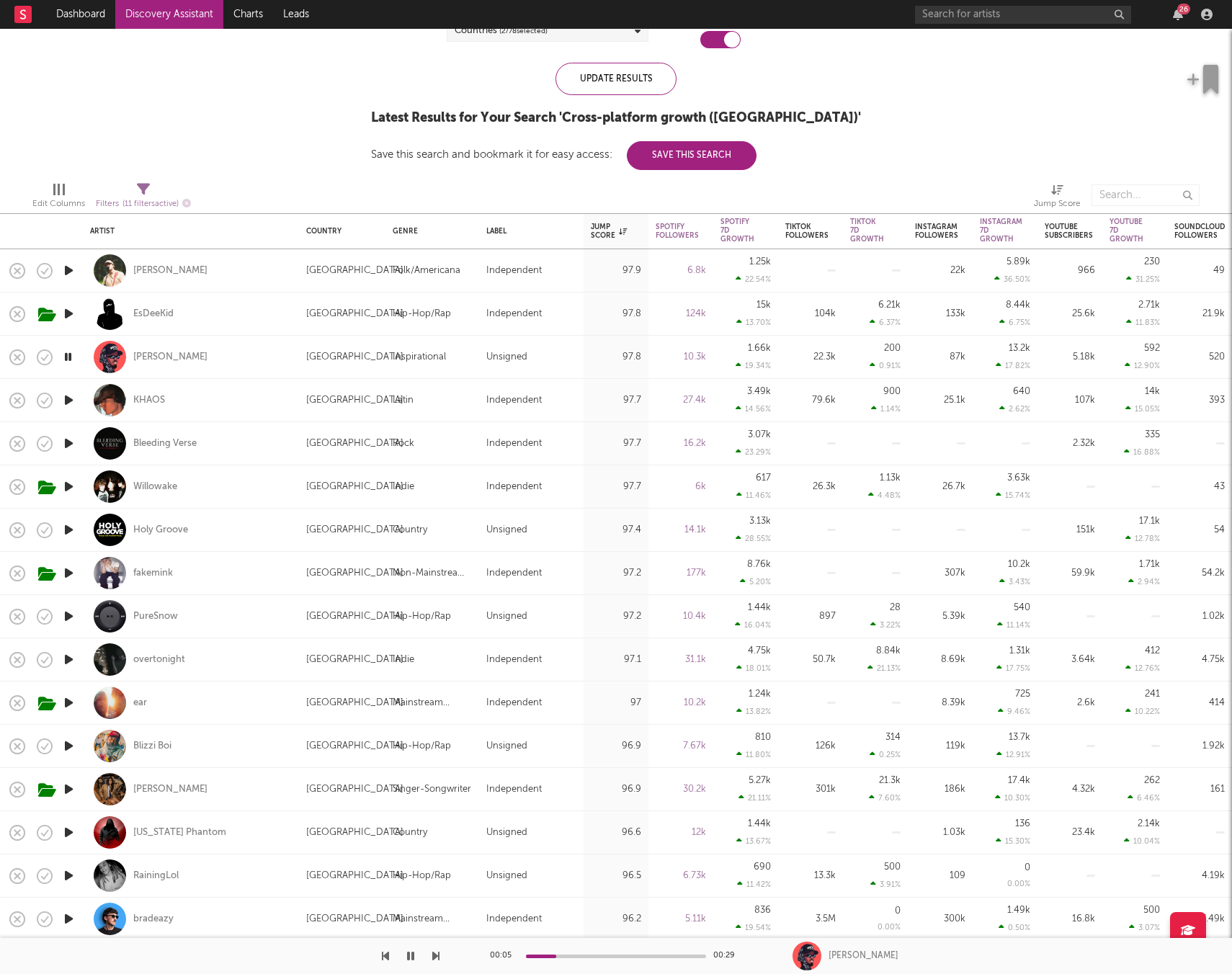
click at [608, 959] on div "00:05 00:29" at bounding box center [616, 956] width 252 height 36
click at [602, 954] on div at bounding box center [616, 956] width 180 height 4
click at [81, 434] on div at bounding box center [69, 443] width 29 height 43
select select "1w"
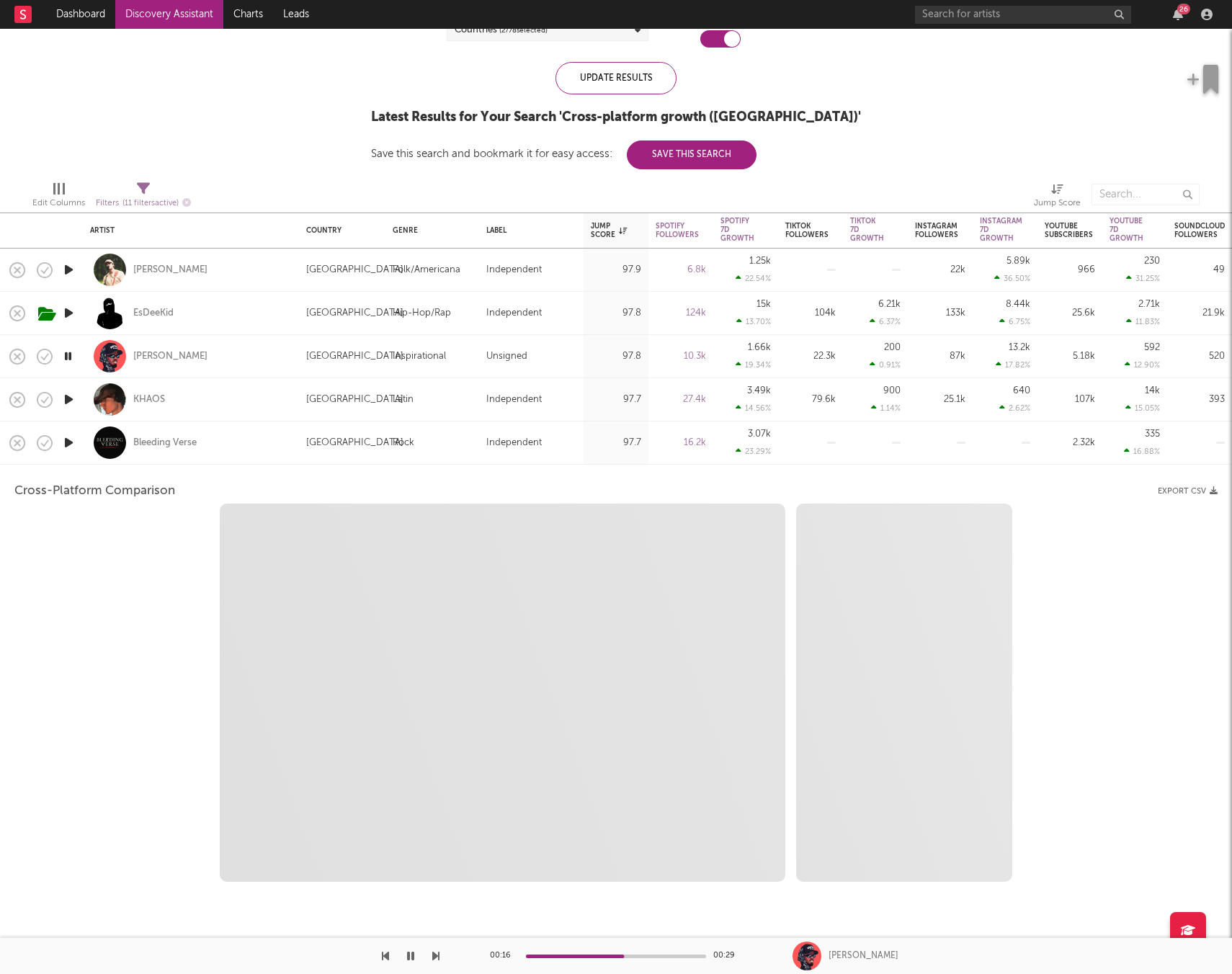
select select "1w"
select select "1m"
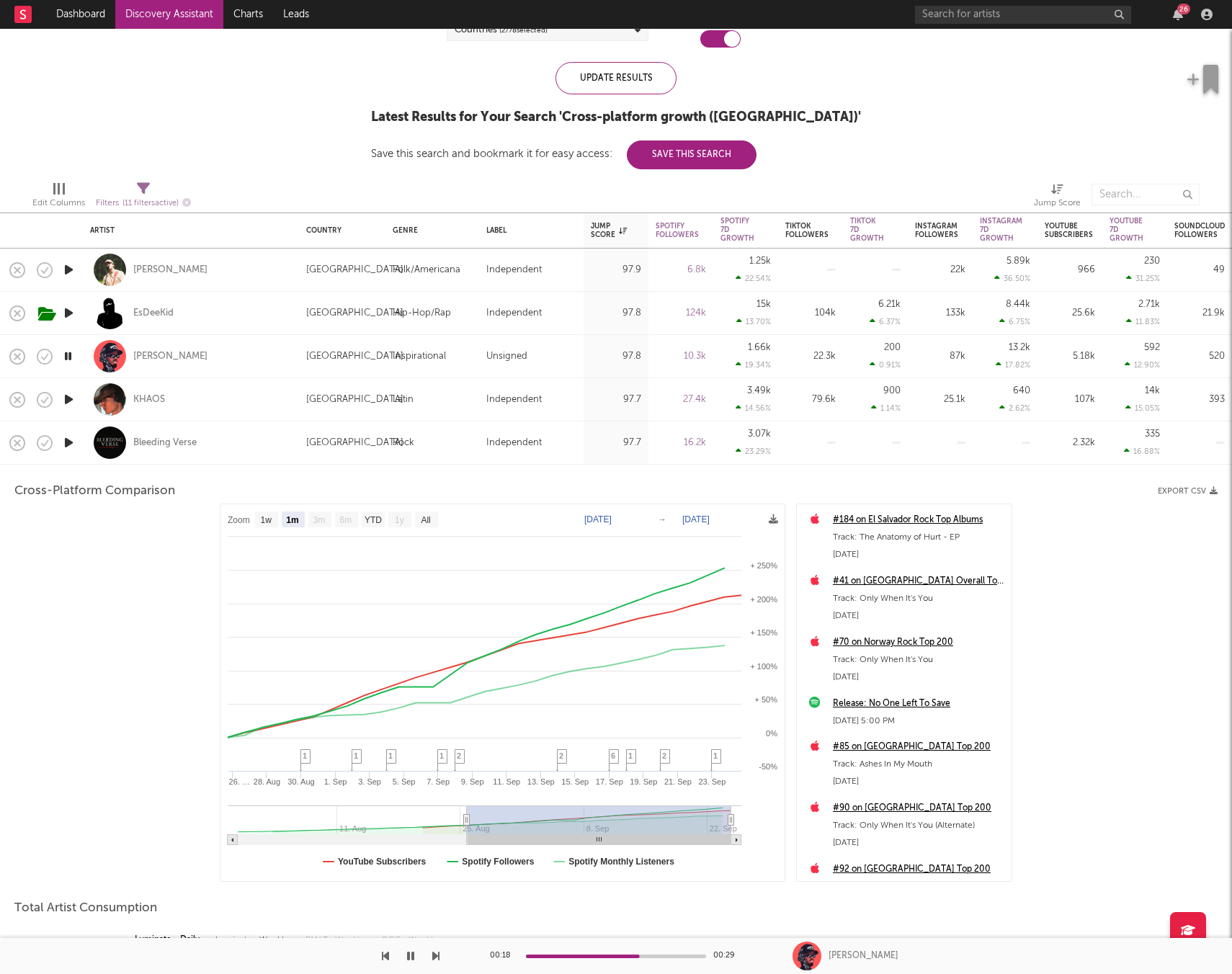
click at [73, 439] on icon "button" at bounding box center [69, 442] width 15 height 18
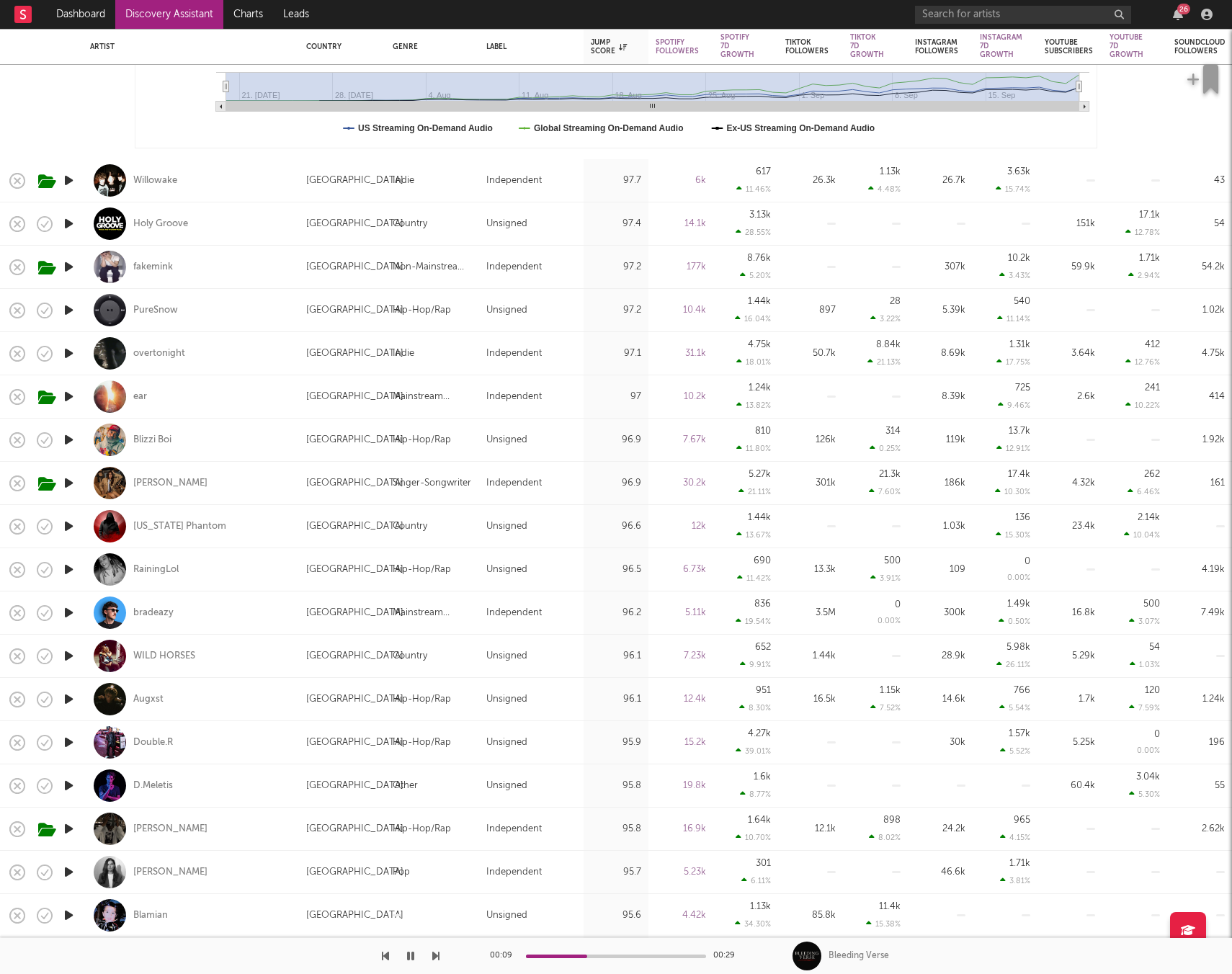
click at [67, 185] on icon "button" at bounding box center [69, 180] width 15 height 18
click at [69, 220] on icon "button" at bounding box center [69, 223] width 15 height 18
click at [163, 226] on div "Holy Groove" at bounding box center [160, 224] width 55 height 13
click at [64, 354] on icon "button" at bounding box center [69, 353] width 15 height 18
click at [158, 350] on div "overtonight" at bounding box center [159, 353] width 52 height 13
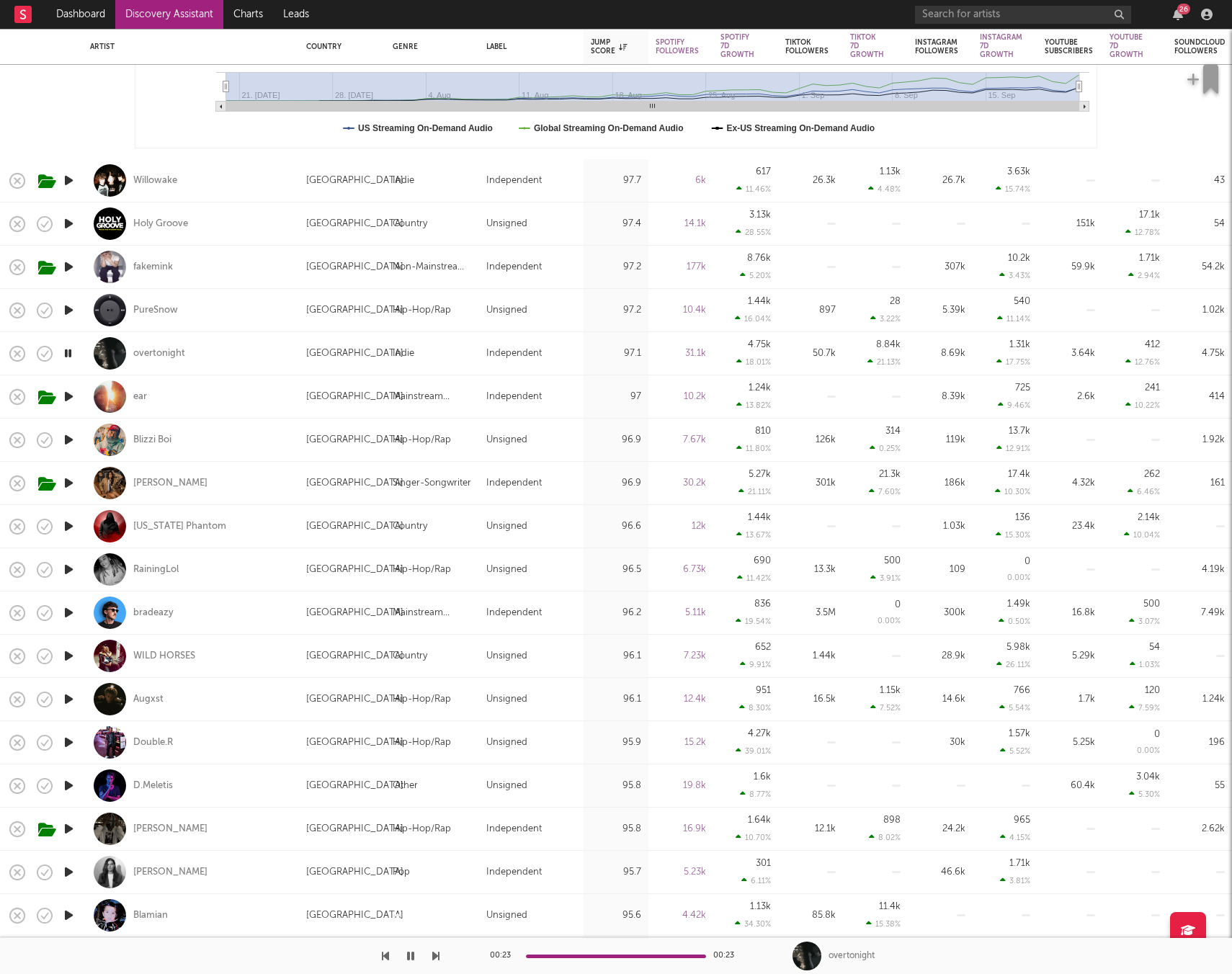
click at [67, 436] on icon "button" at bounding box center [69, 439] width 15 height 18
drag, startPoint x: 71, startPoint y: 440, endPoint x: 72, endPoint y: 454, distance: 14.0
click at [71, 440] on icon "button" at bounding box center [68, 439] width 14 height 18
click at [69, 520] on icon "button" at bounding box center [69, 526] width 15 height 18
click at [73, 565] on icon "button" at bounding box center [69, 569] width 15 height 18
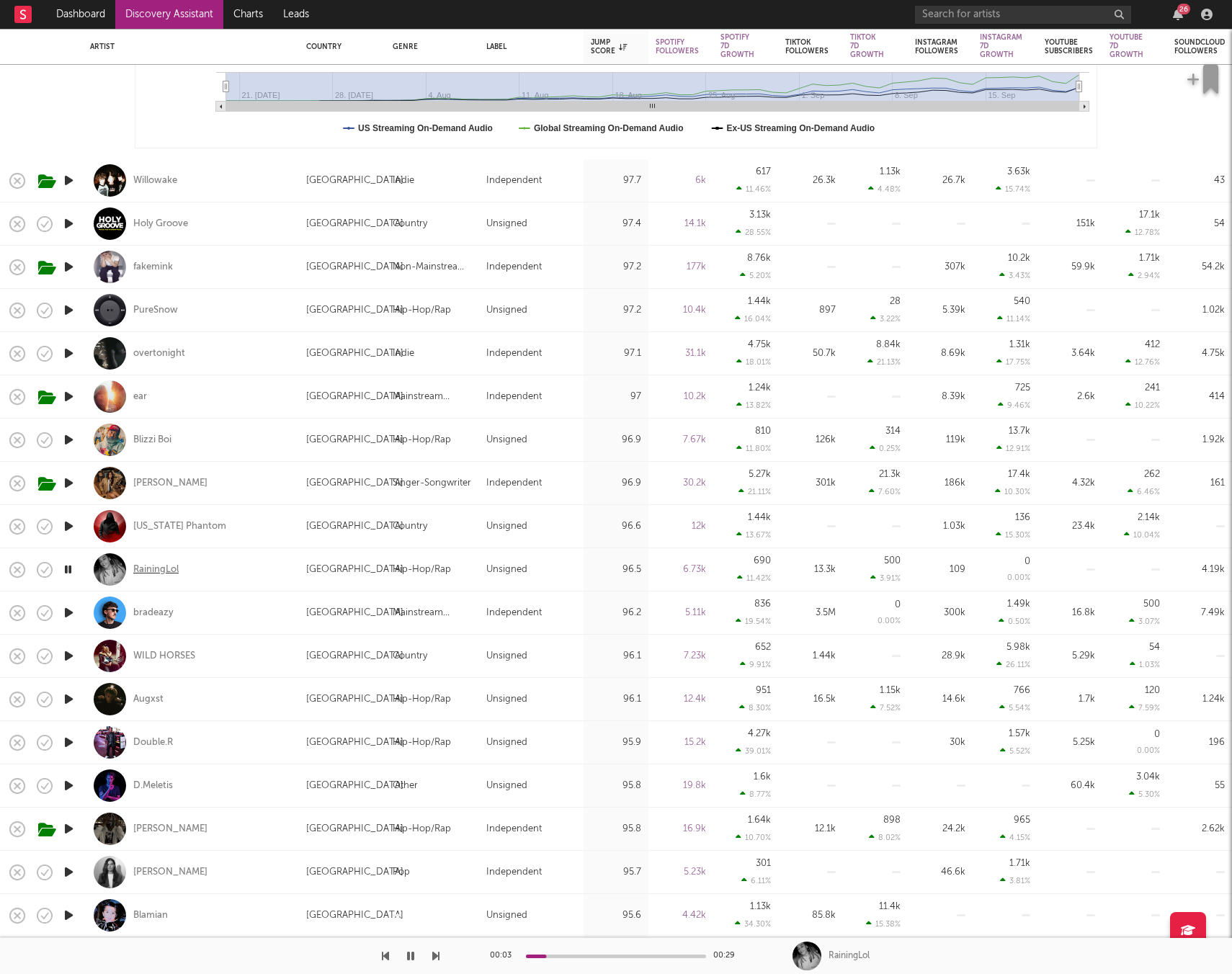
click at [172, 568] on div "RainingLol" at bounding box center [155, 570] width 46 height 13
click at [74, 608] on icon "button" at bounding box center [69, 612] width 15 height 18
click at [79, 659] on div at bounding box center [69, 656] width 29 height 43
select select "1w"
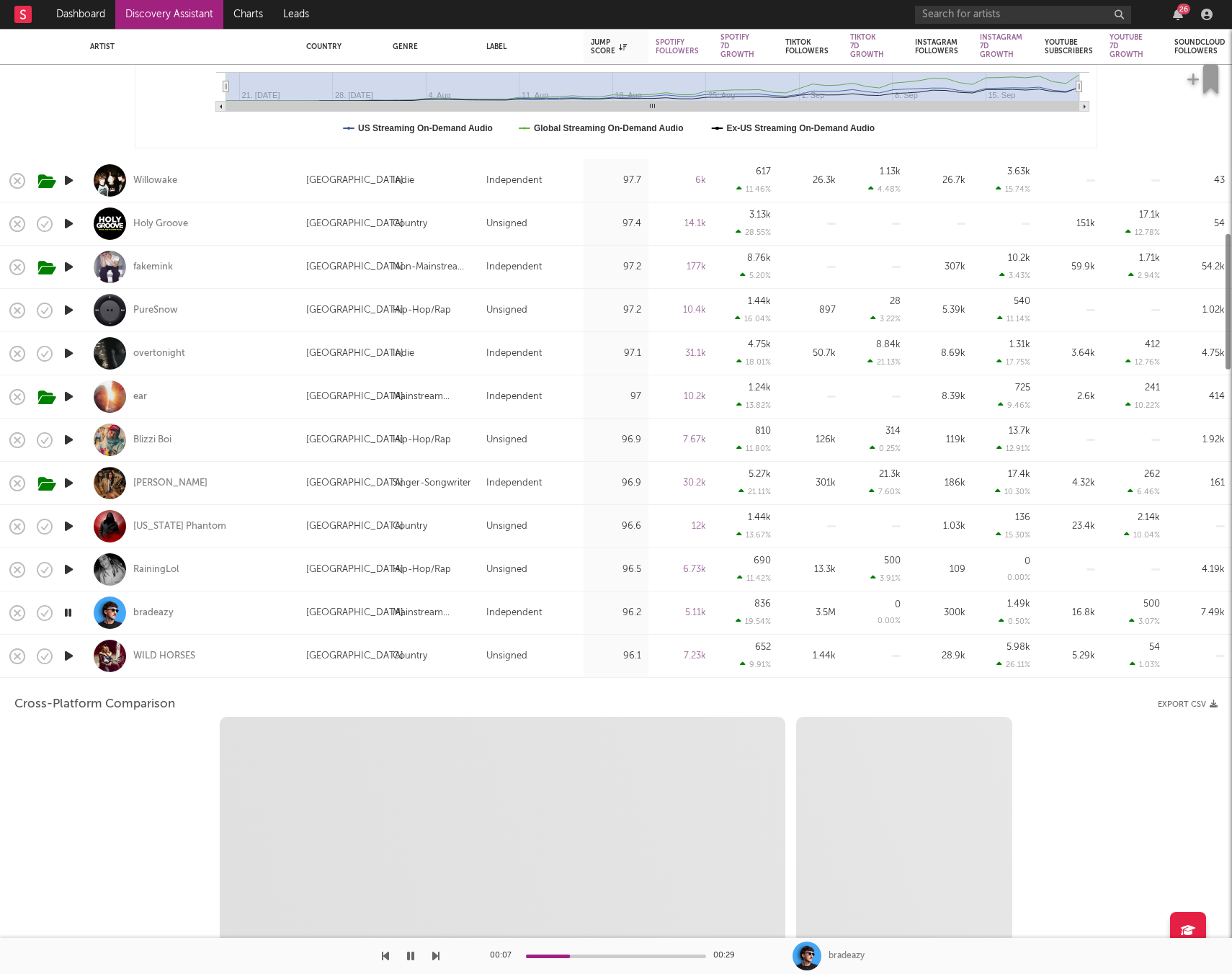
select select "6m"
click at [70, 658] on icon "button" at bounding box center [69, 655] width 15 height 18
select select "1m"
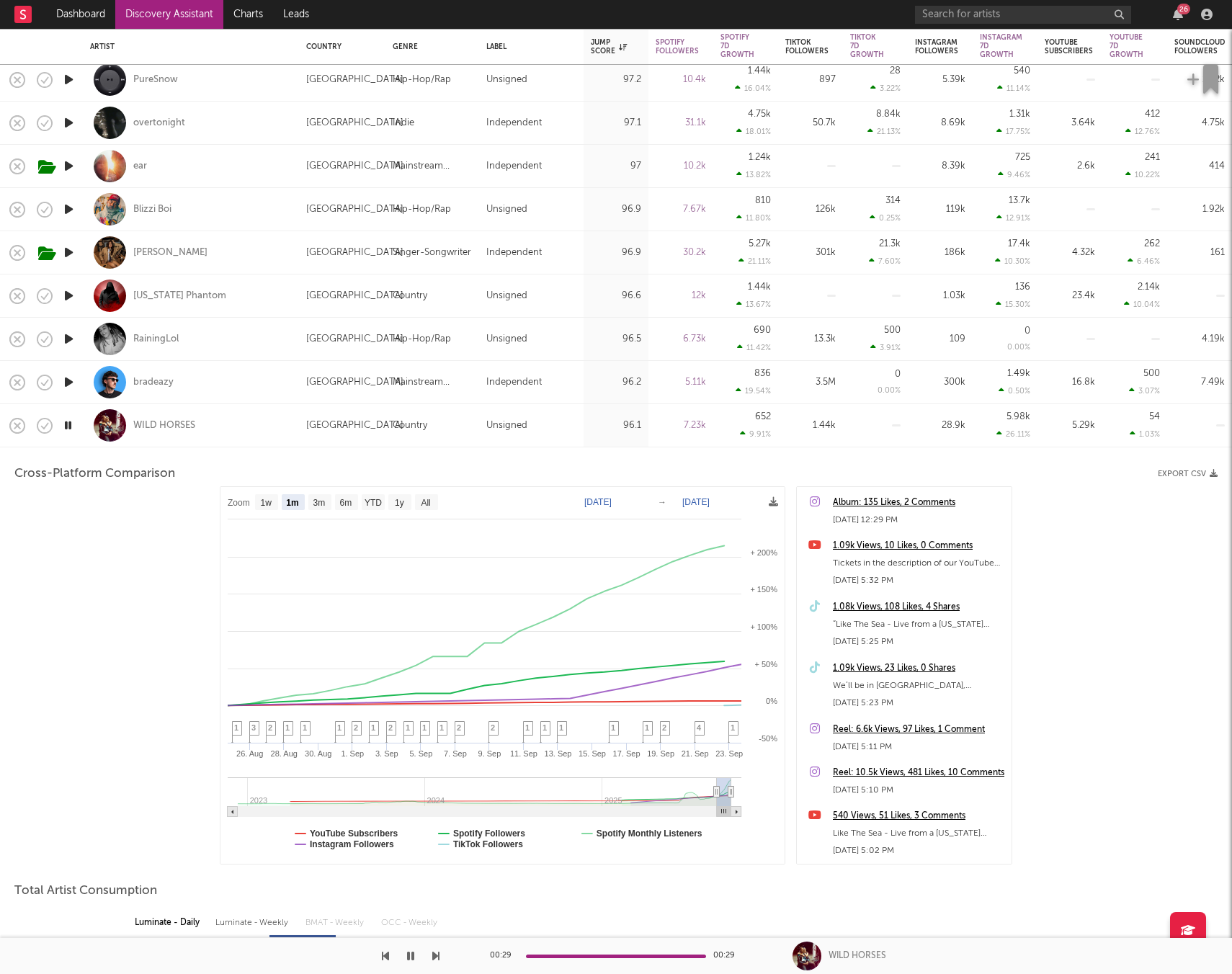
click at [108, 428] on div at bounding box center [110, 425] width 33 height 33
select select "1m"
select select "1w"
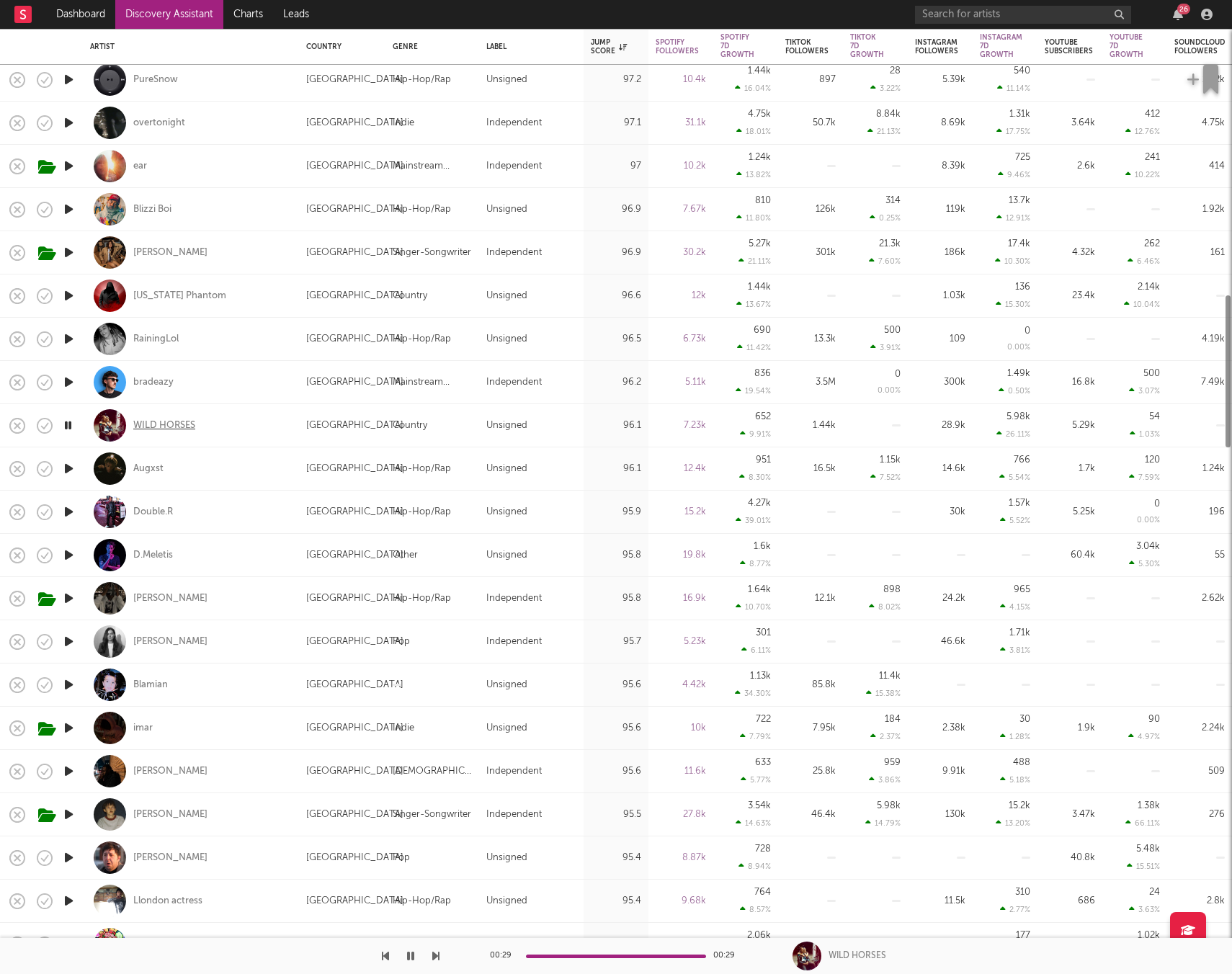
click at [152, 426] on div "WILD HORSES" at bounding box center [164, 426] width 62 height 13
click at [152, 427] on div "WILD HORSES" at bounding box center [164, 426] width 62 height 13
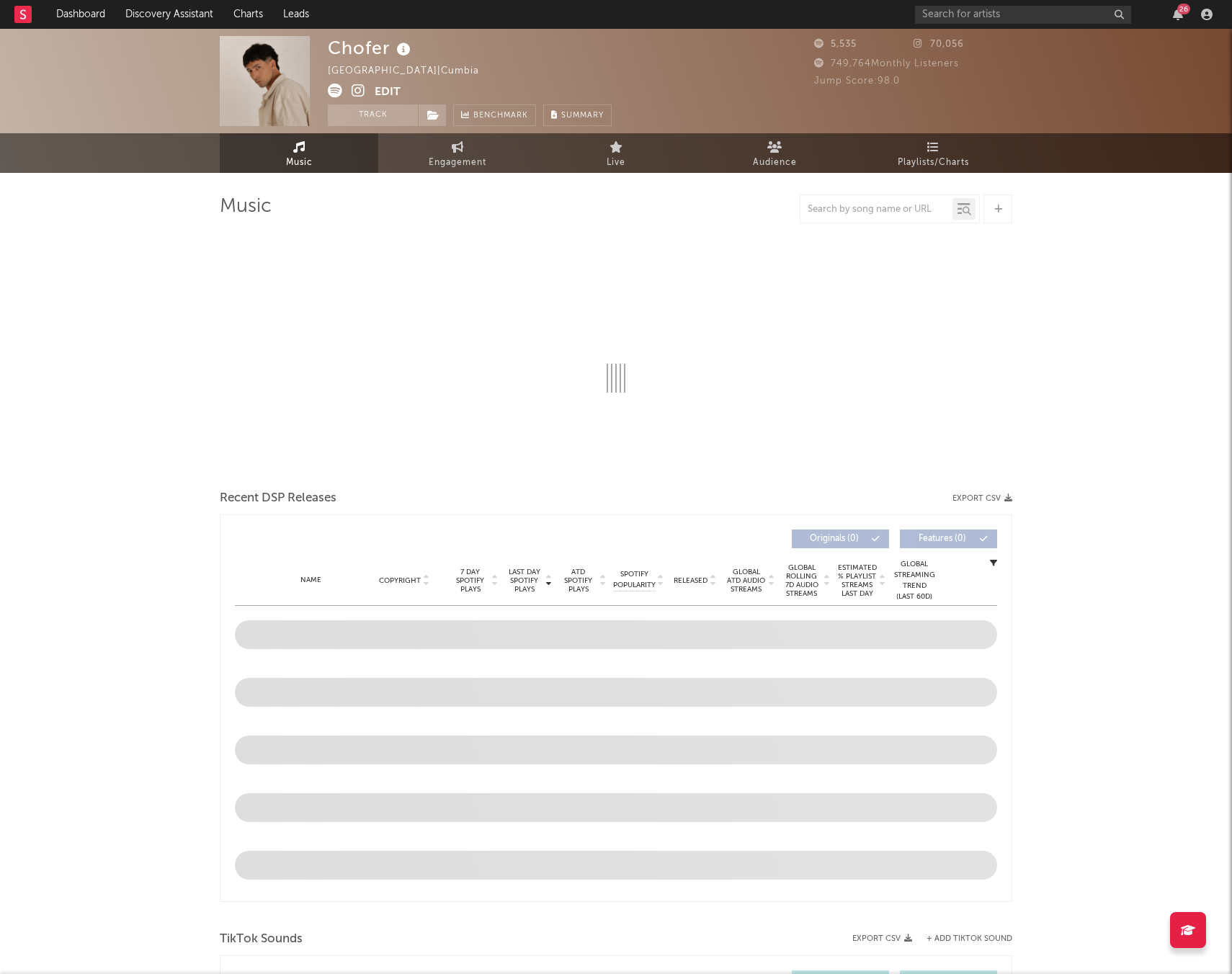
select select "1w"
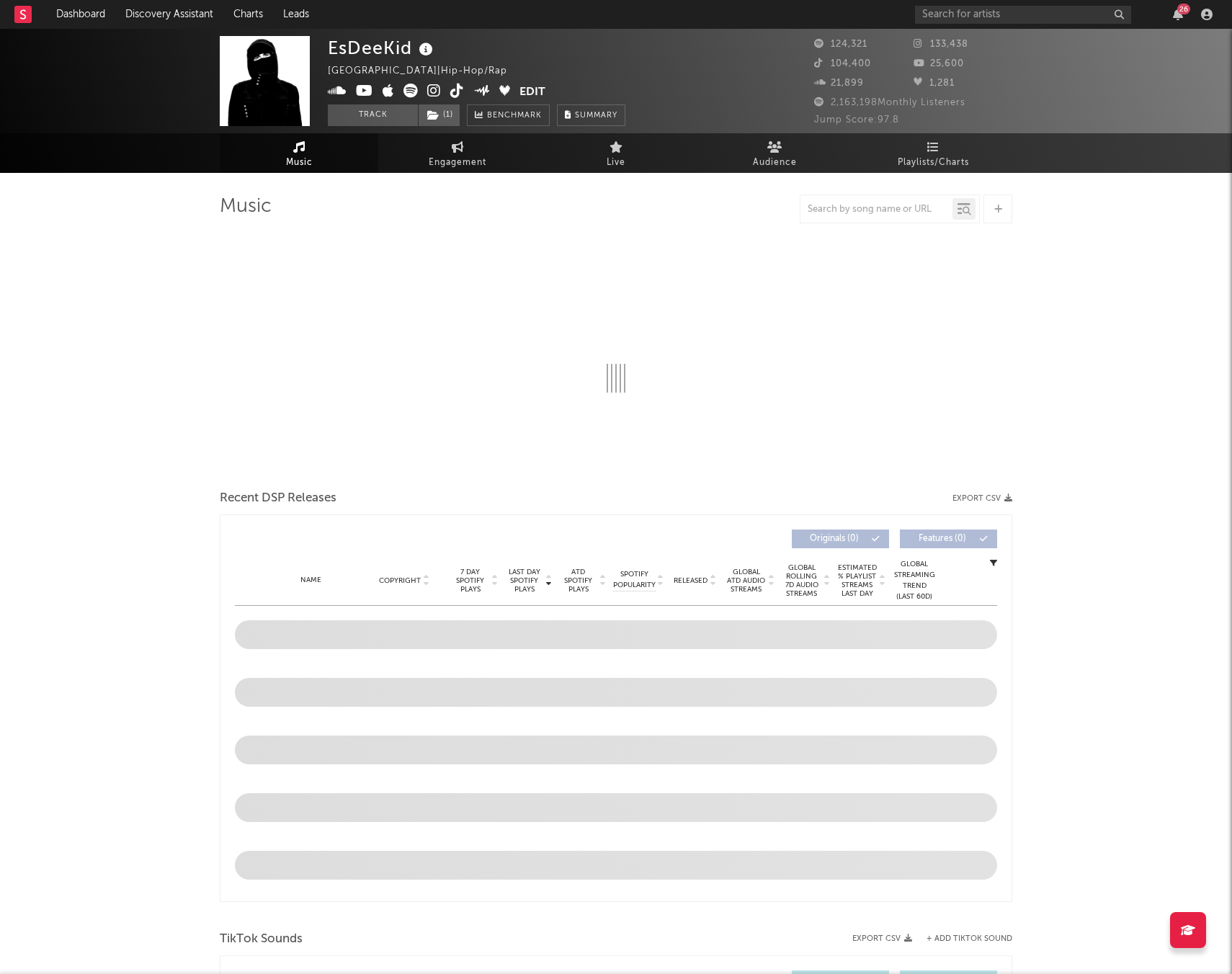
select select "6m"
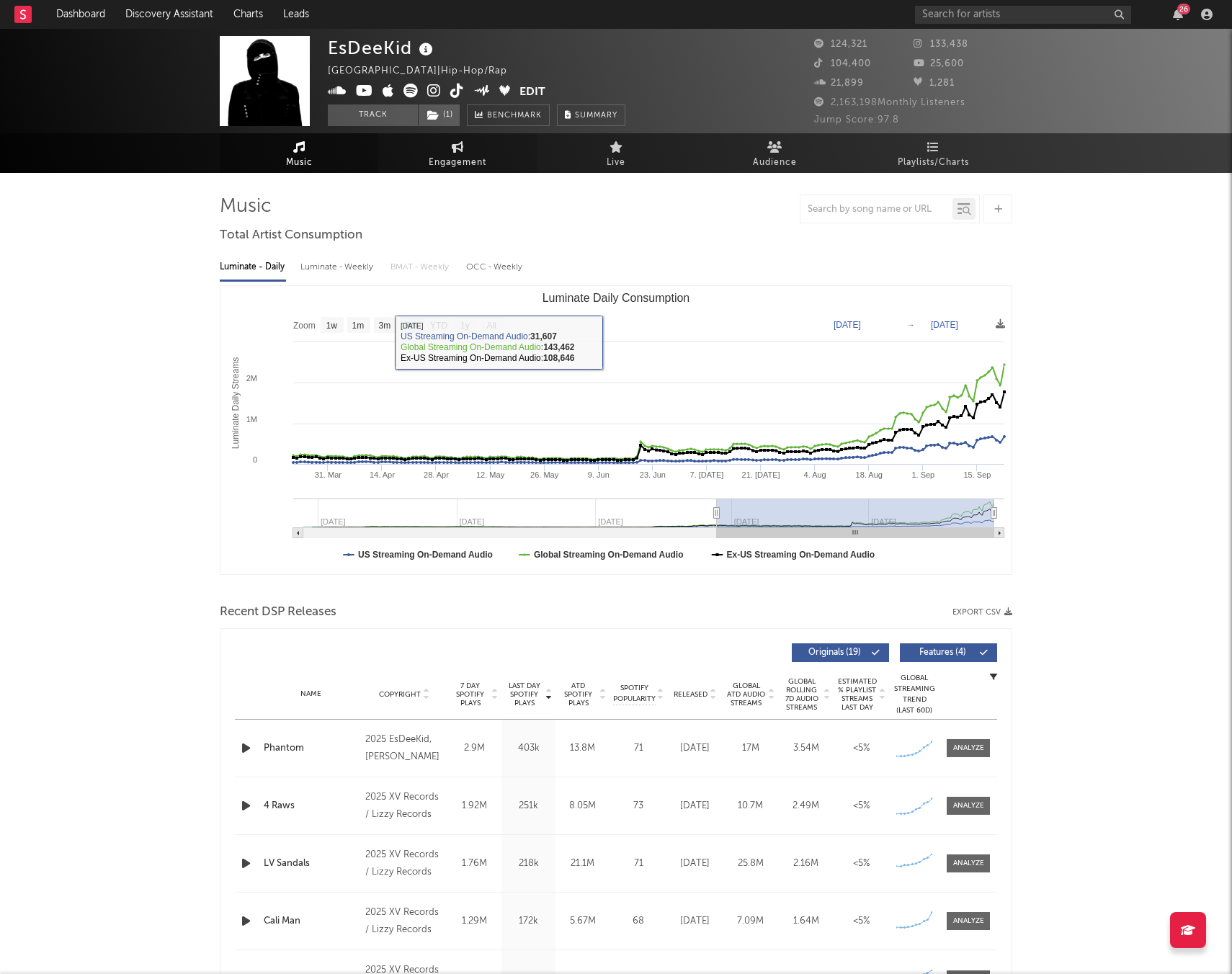
click at [447, 132] on div "EsDeeKid United Kingdom | Hip-Hop/Rap Edit Track ( 1 ) Benchmark Summary 124,32…" at bounding box center [616, 100] width 1232 height 144
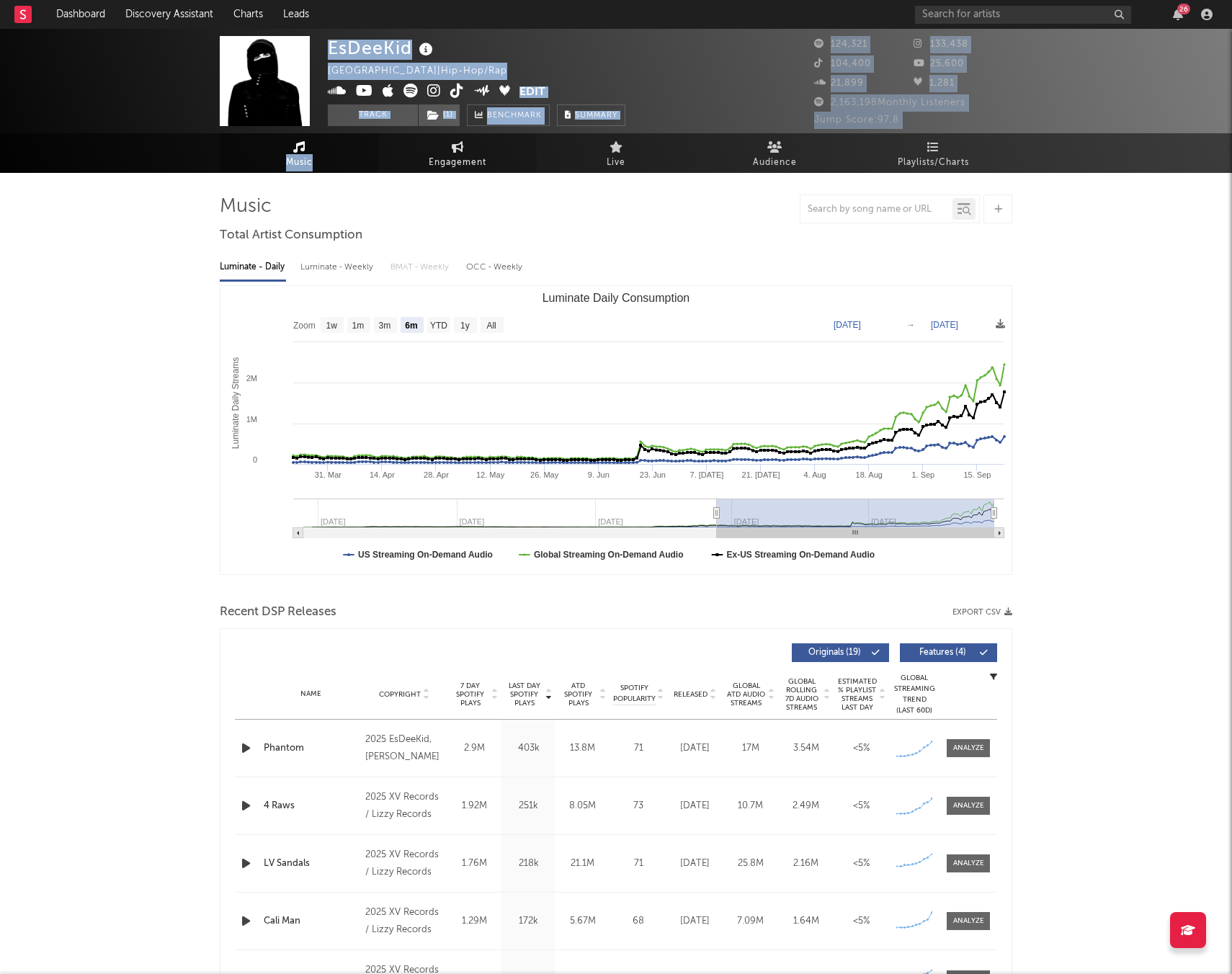
click at [463, 150] on link "Engagement" at bounding box center [457, 152] width 158 height 40
select select "1w"
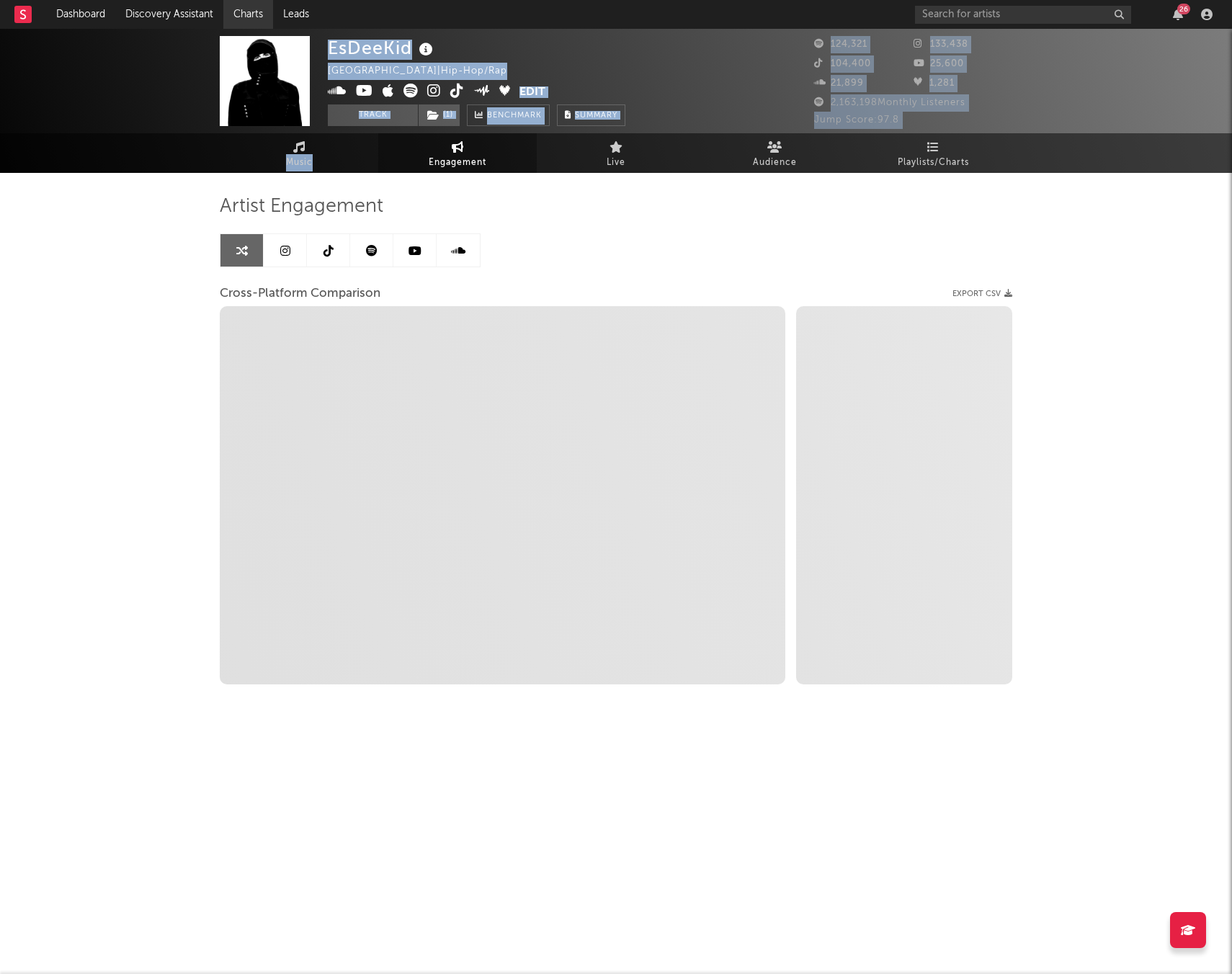
select select "1m"
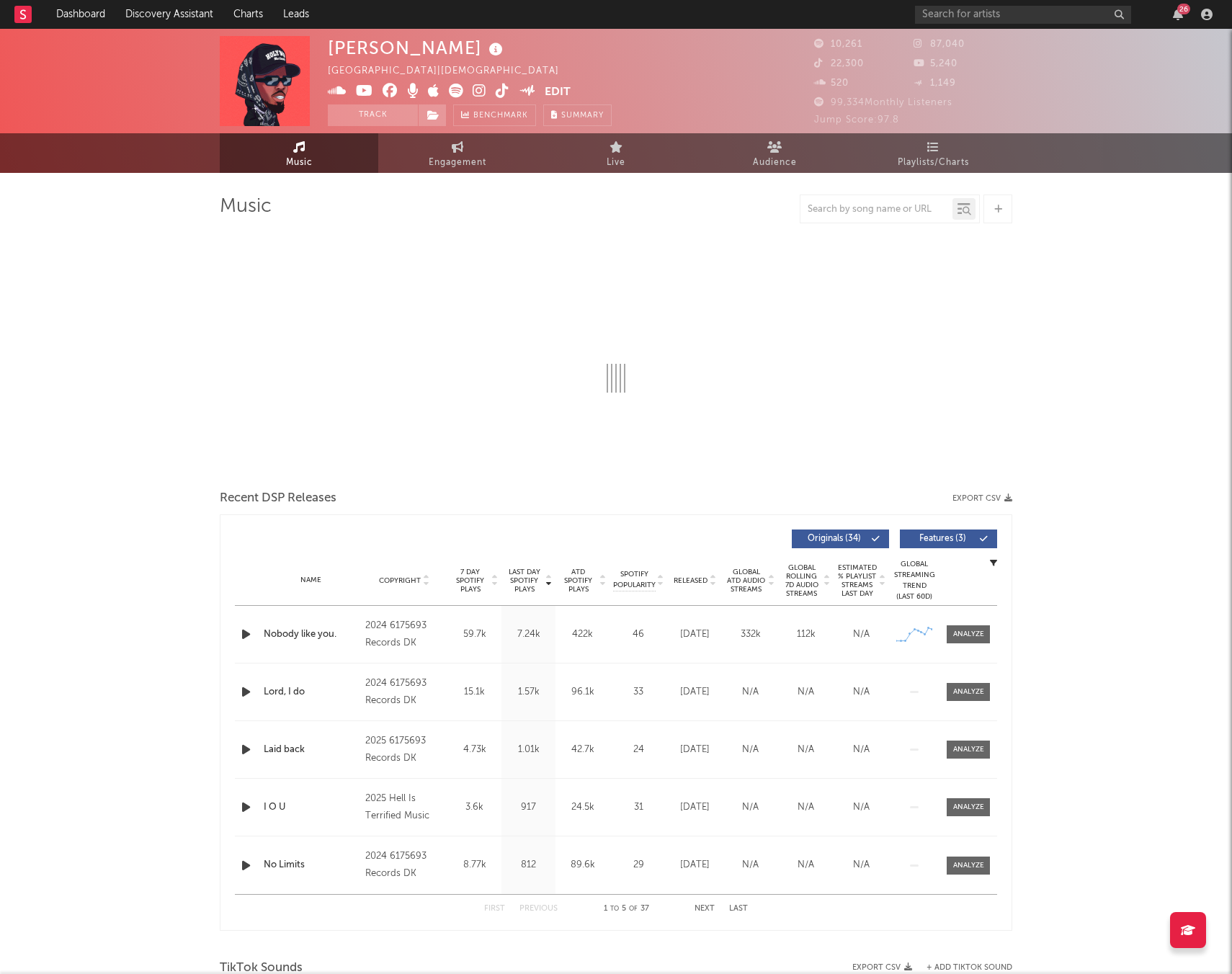
select select "6m"
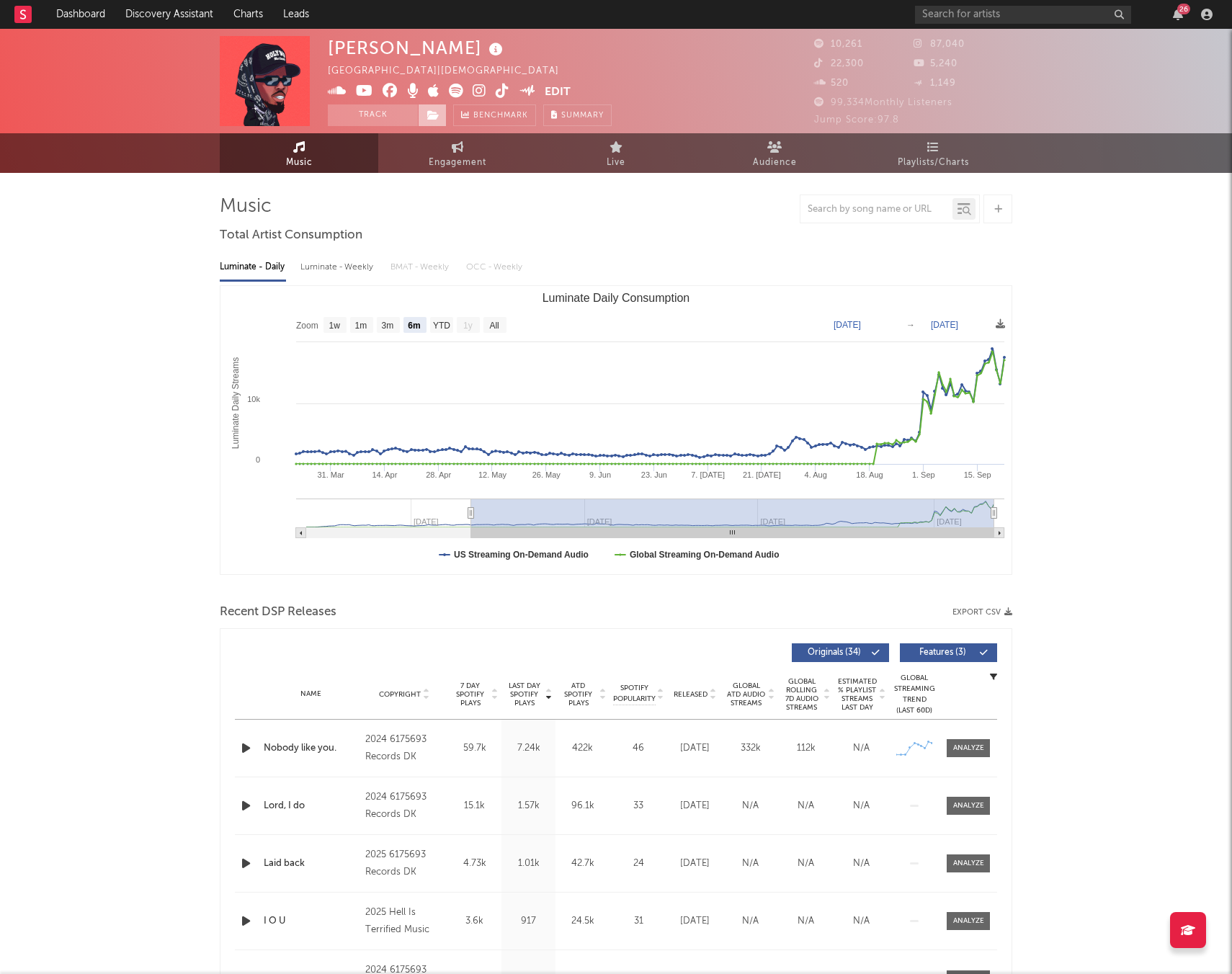
click at [437, 119] on icon at bounding box center [433, 116] width 12 height 10
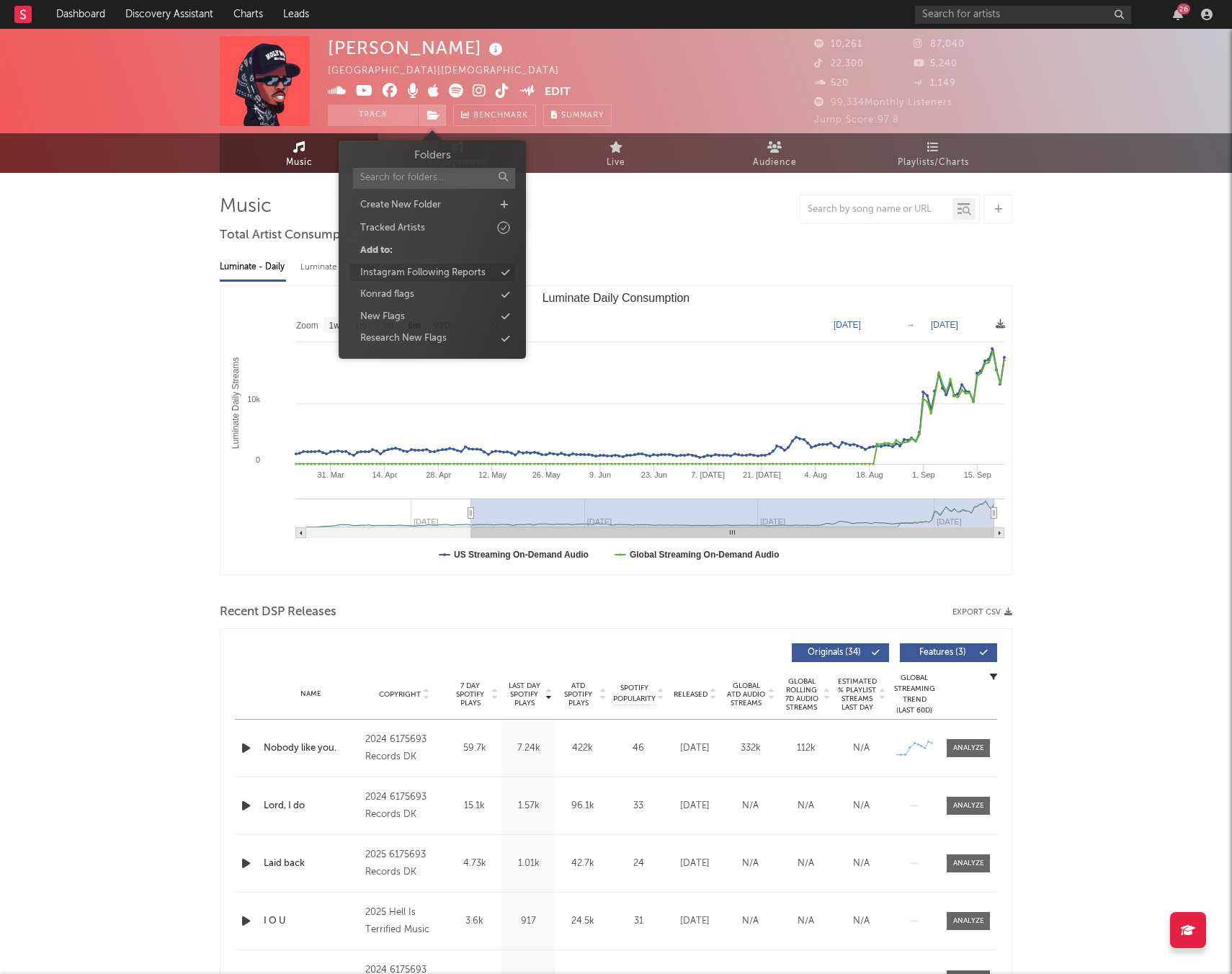
drag, startPoint x: 409, startPoint y: 294, endPoint x: 397, endPoint y: 311, distance: 20.8
click at [409, 294] on div "Konrad flags" at bounding box center [387, 295] width 54 height 14
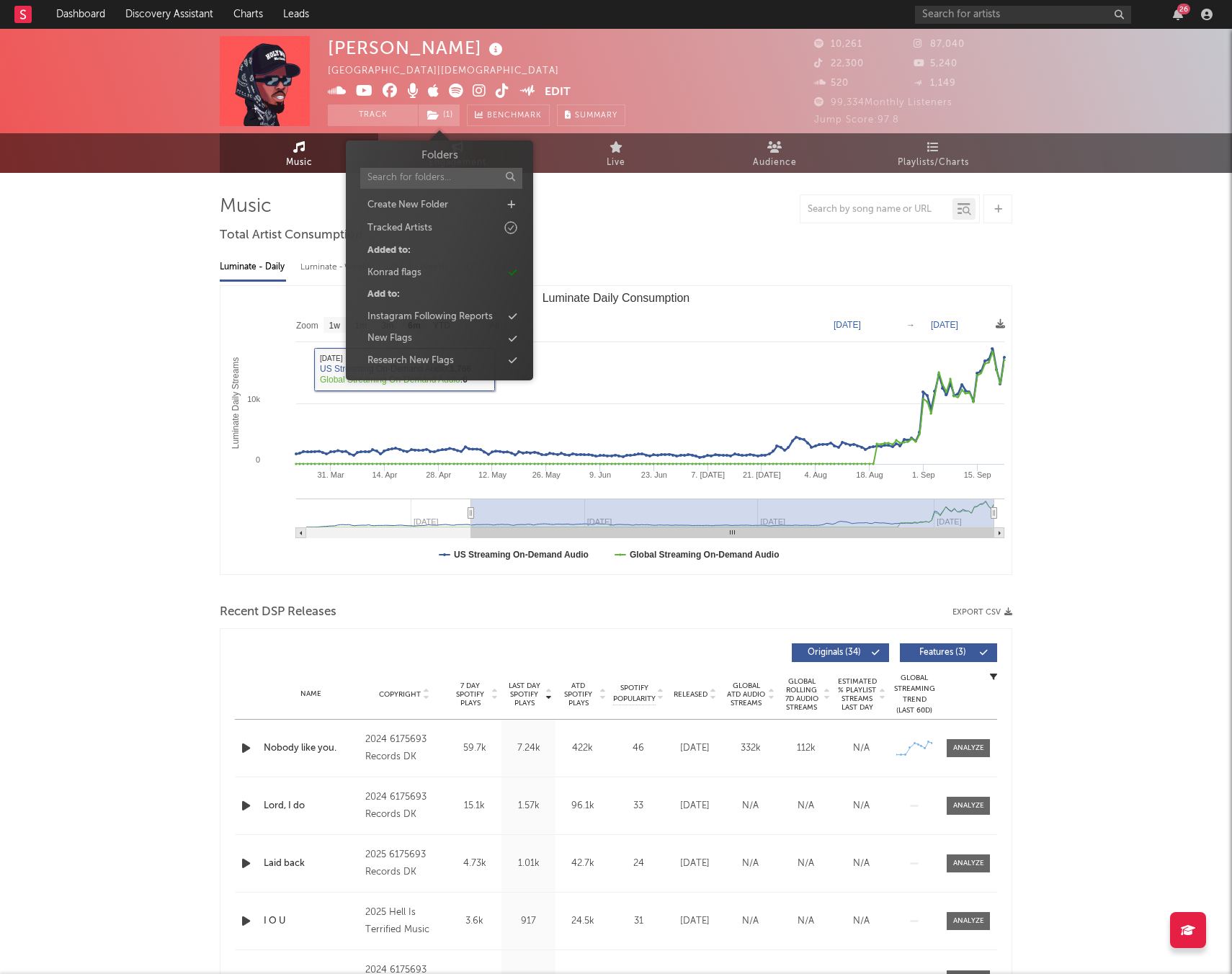
drag, startPoint x: 69, startPoint y: 368, endPoint x: 77, endPoint y: 368, distance: 8.0
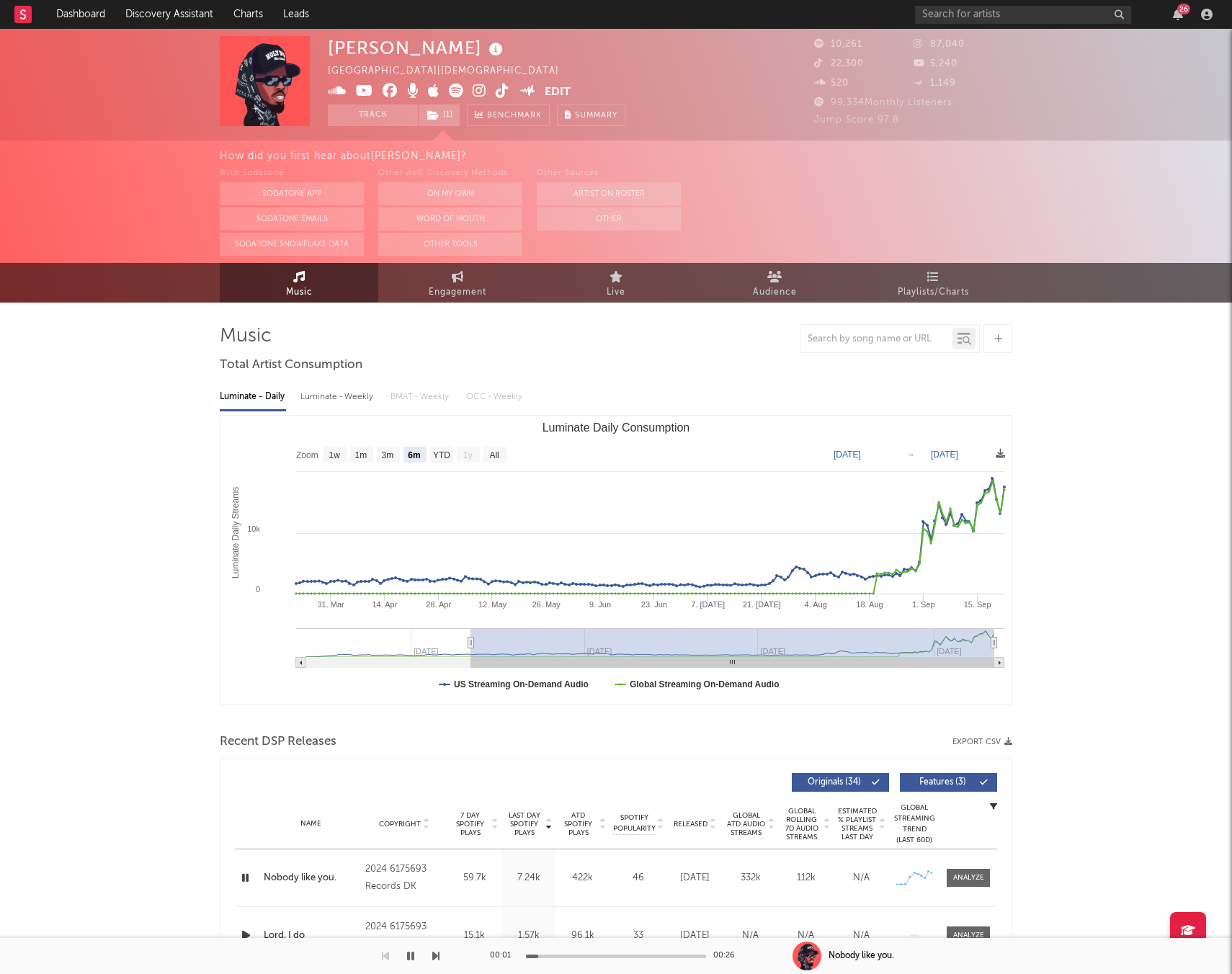
click at [584, 957] on div at bounding box center [616, 956] width 180 height 4
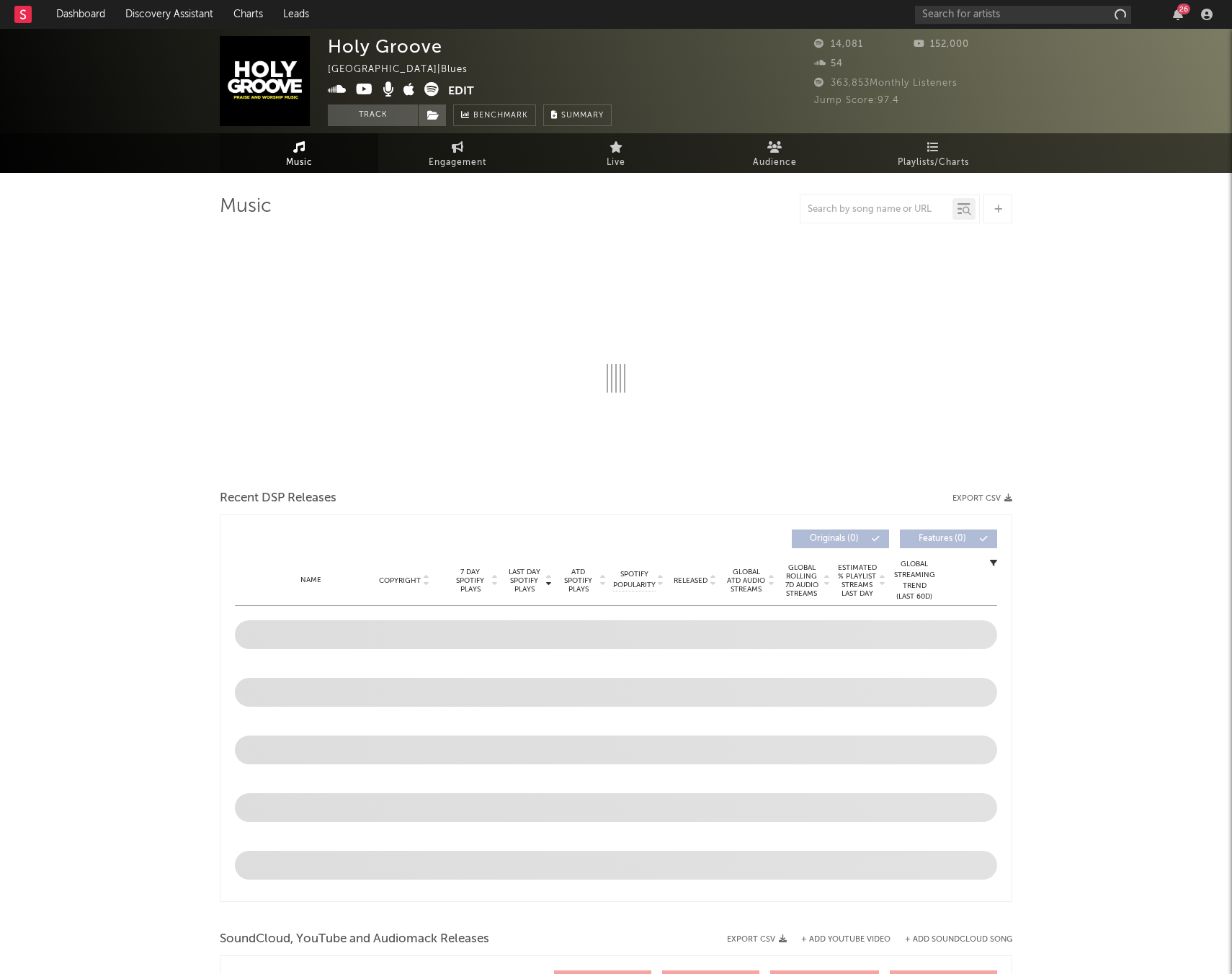
select select "1w"
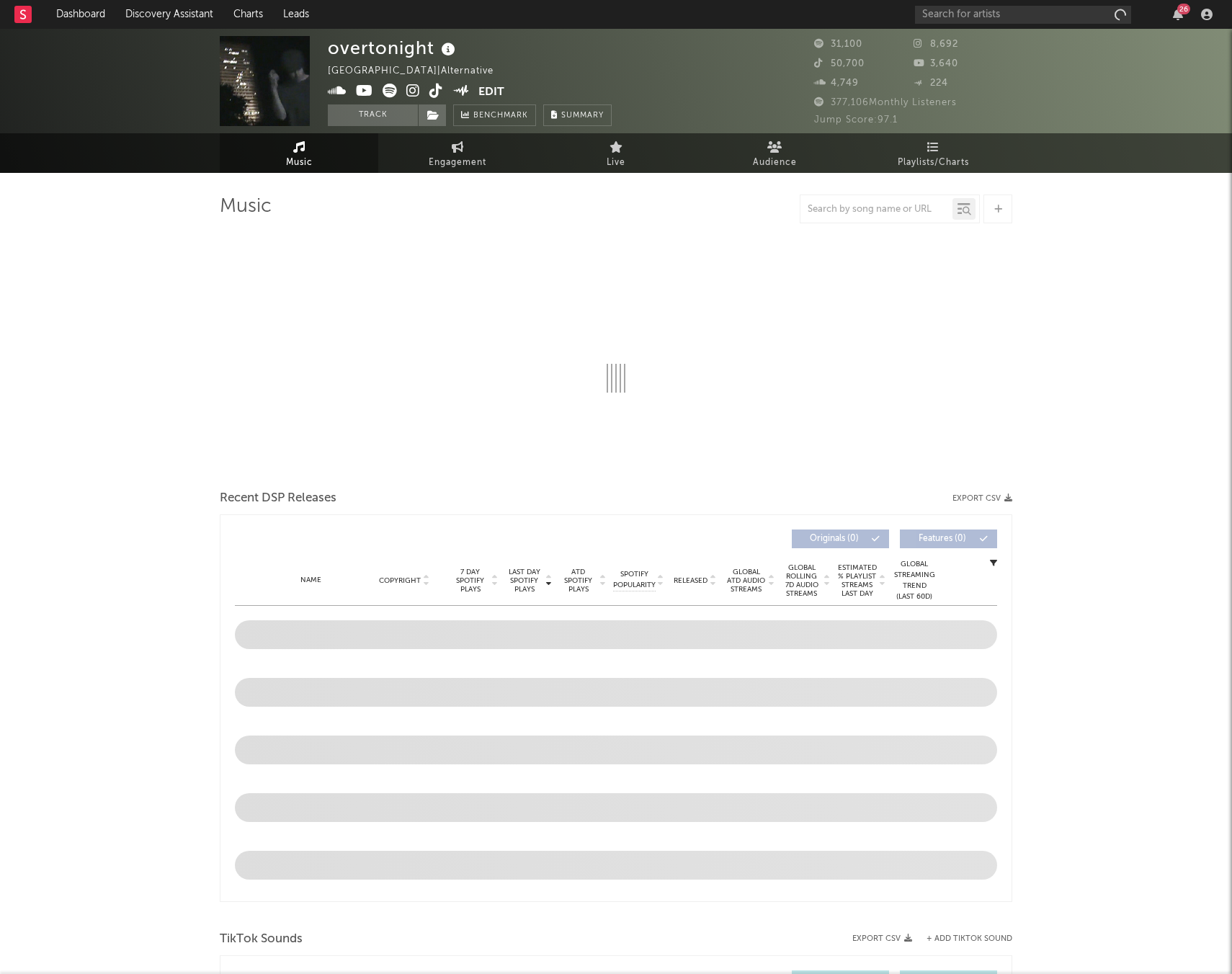
select select "6m"
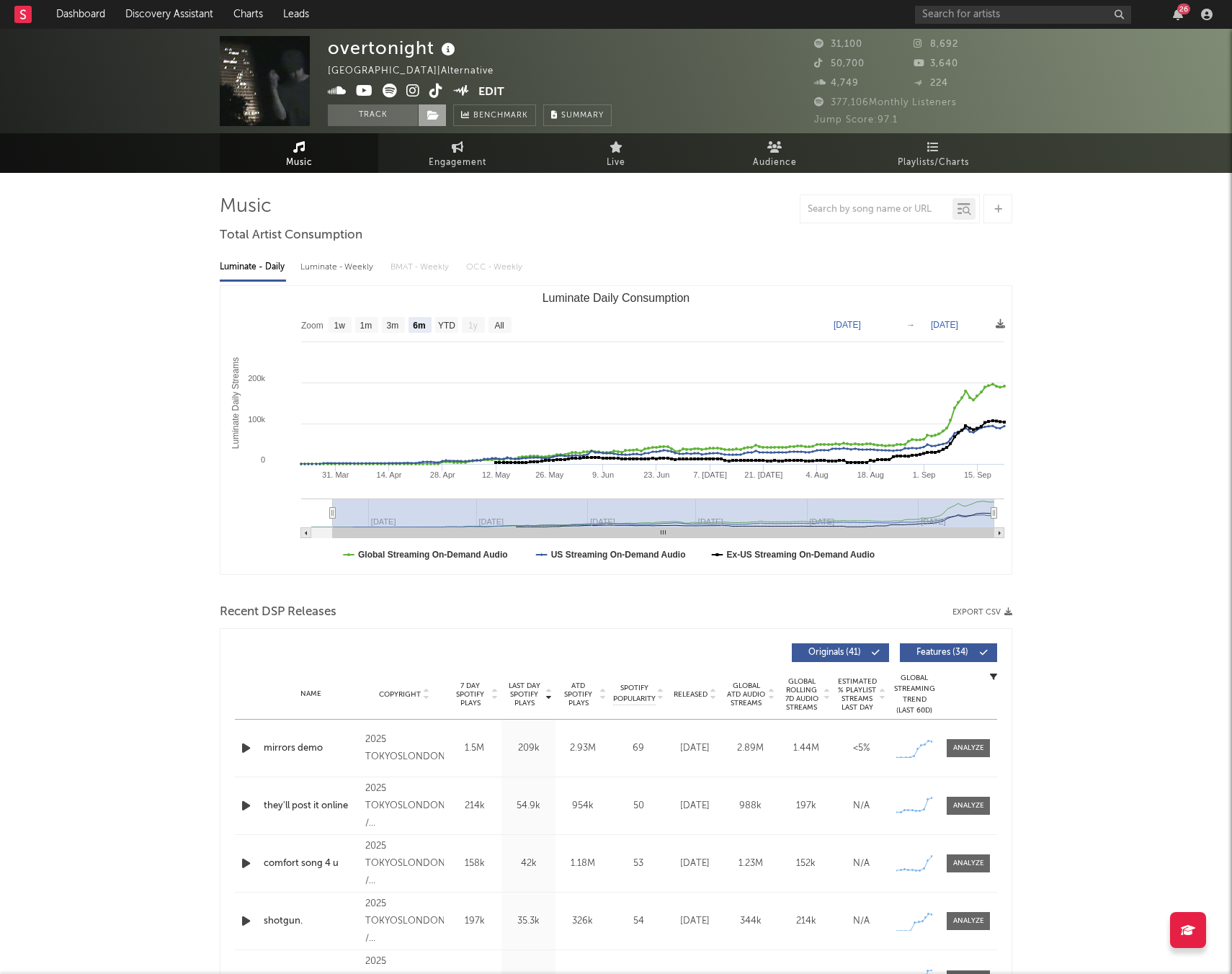
click at [431, 108] on span at bounding box center [432, 116] width 29 height 22
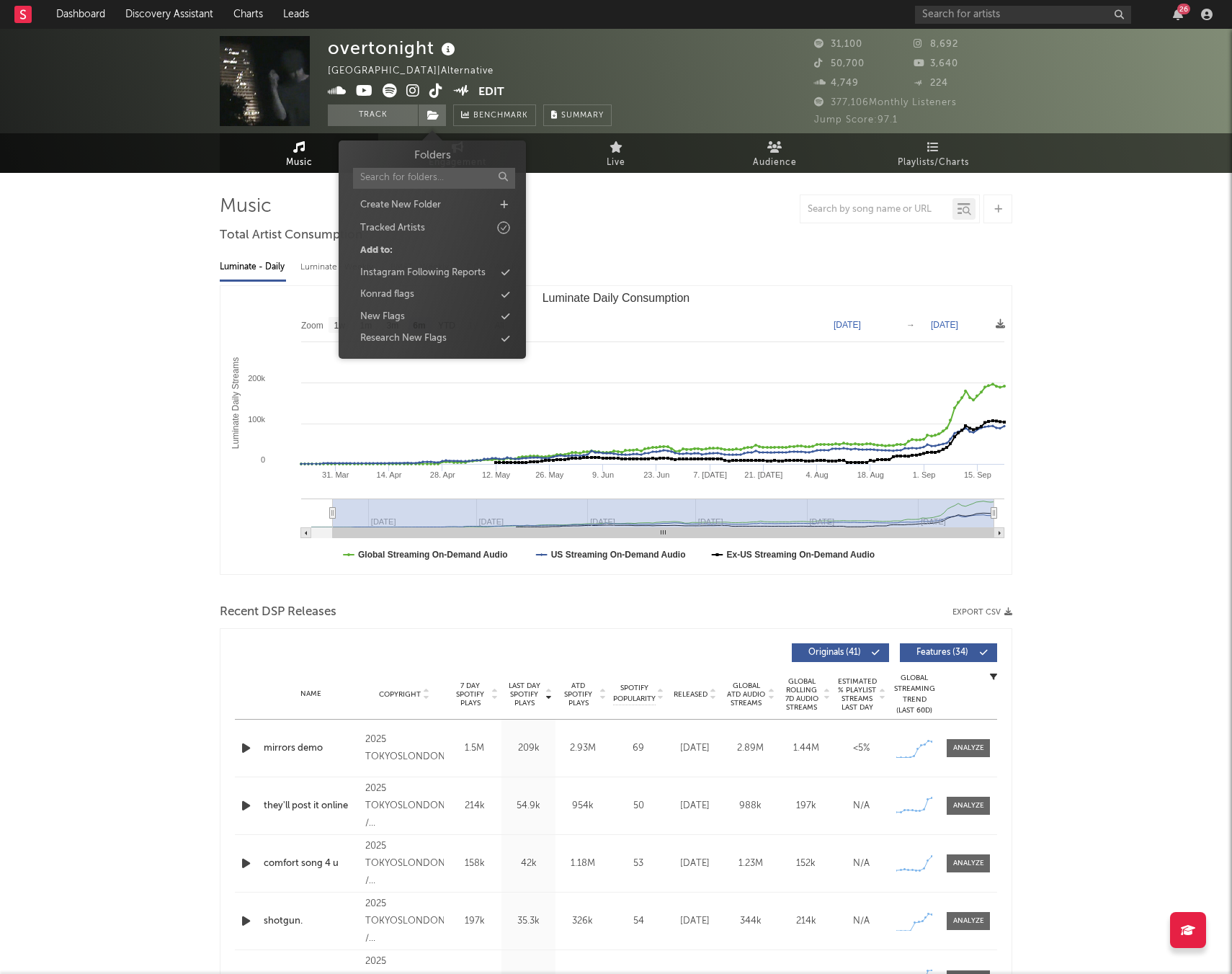
click at [428, 292] on div "Konrad flags" at bounding box center [431, 295] width 165 height 19
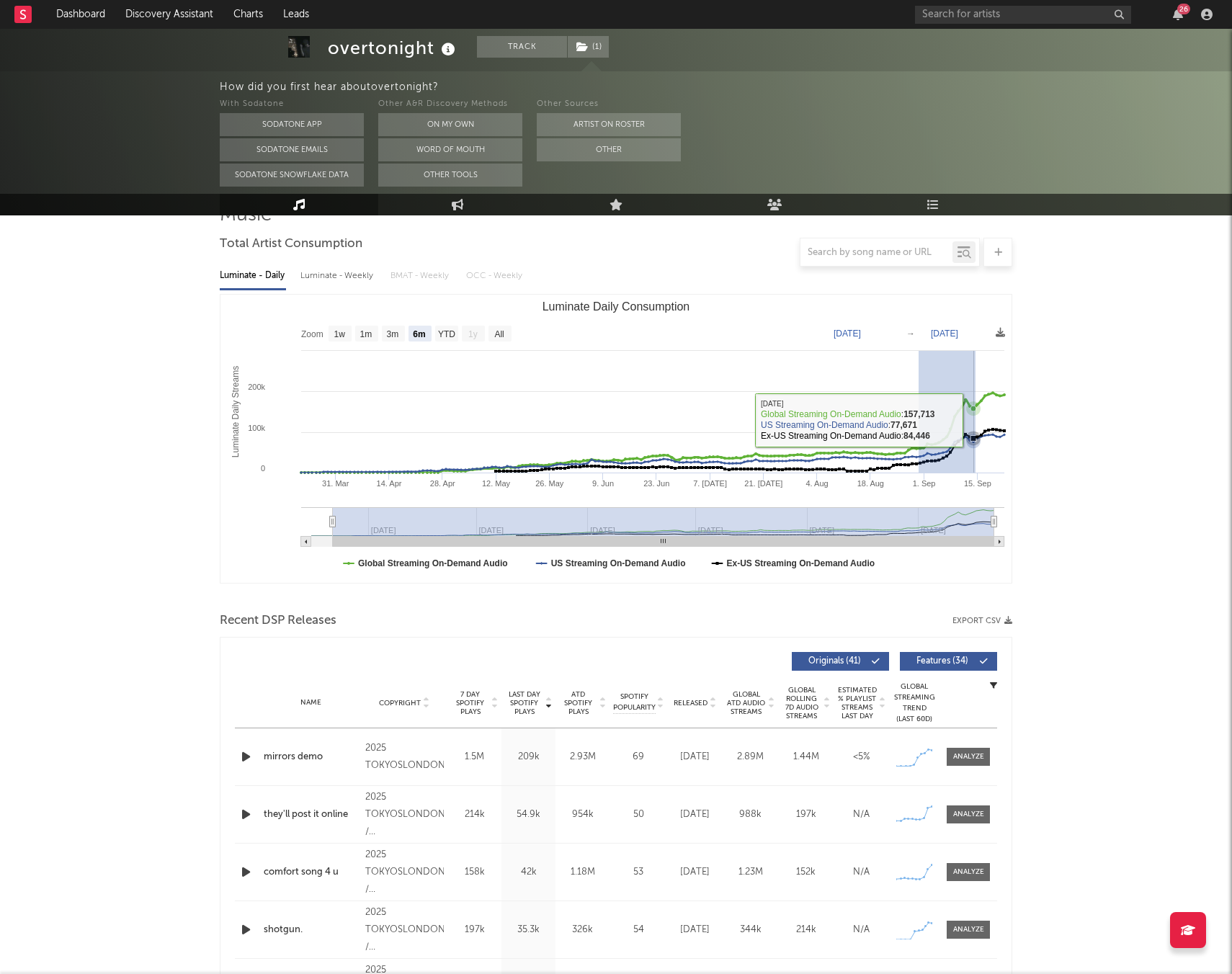
scroll to position [130, 0]
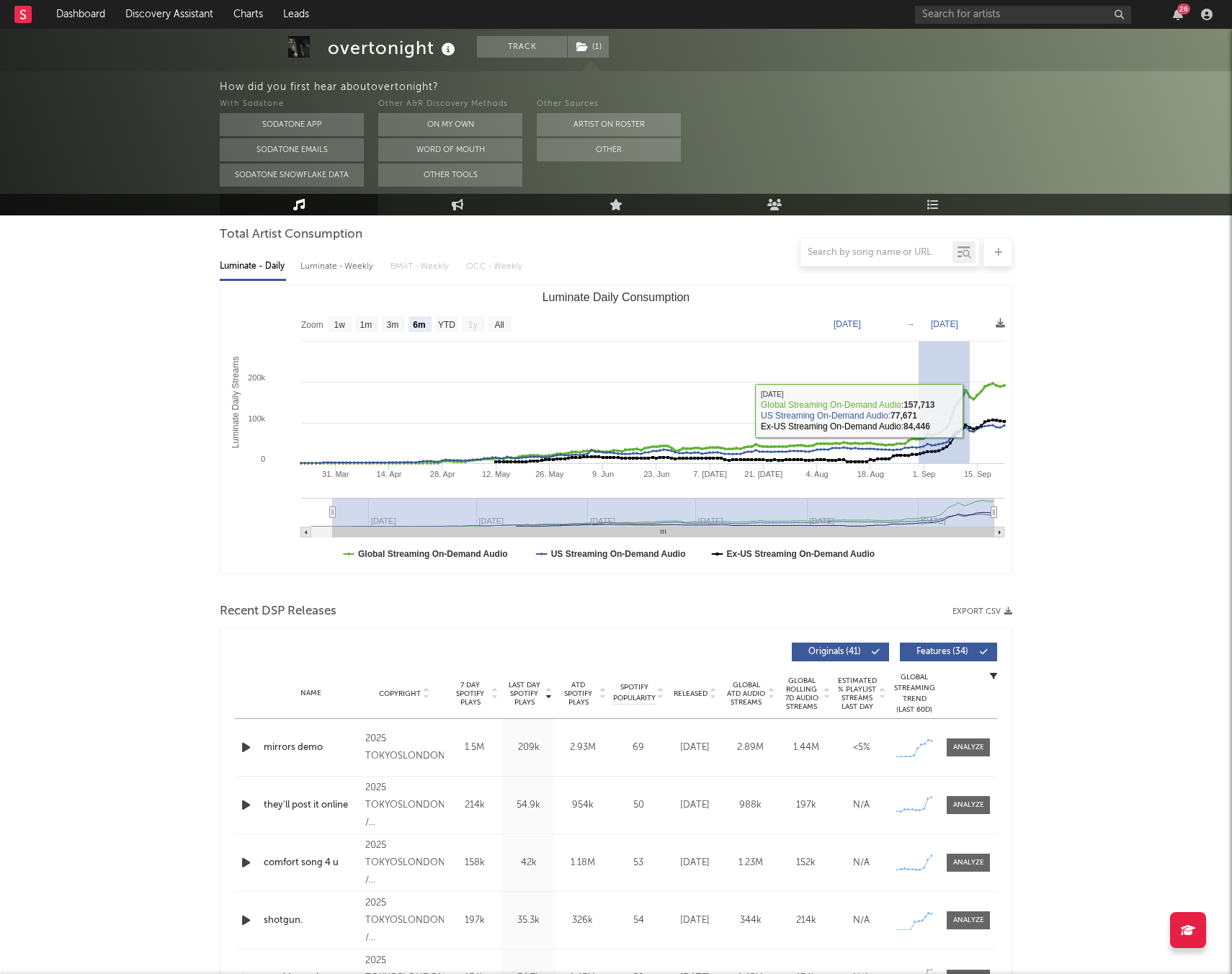
drag, startPoint x: 918, startPoint y: 432, endPoint x: 968, endPoint y: 408, distance: 55.5
click at [968, 408] on icon "Created with Highcharts 10.3.3 Luminate Daily Streams Luminate Daily Consumptio…" at bounding box center [616, 429] width 791 height 288
type input "2025-08-30"
type input "2025-09-12"
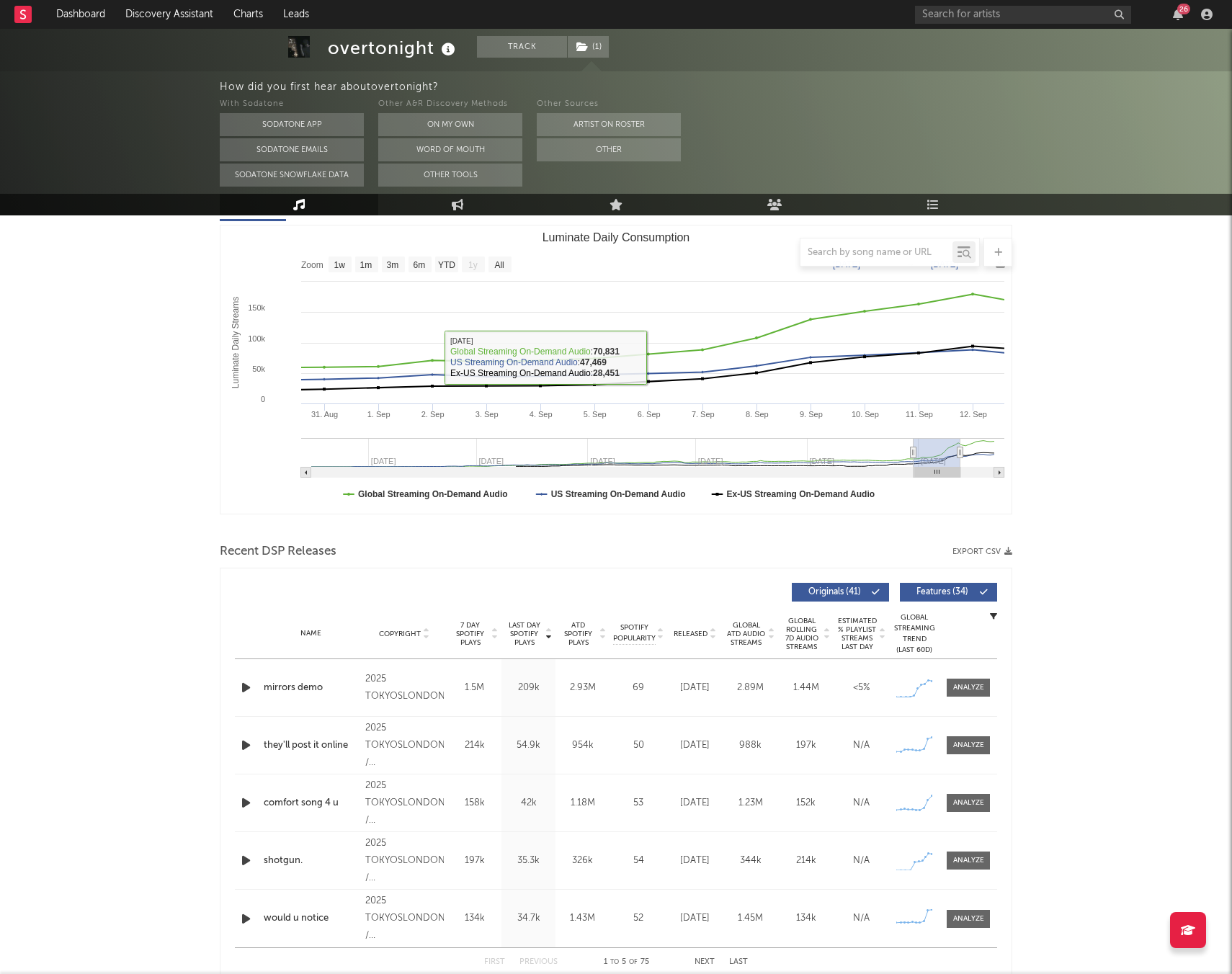
scroll to position [184, 0]
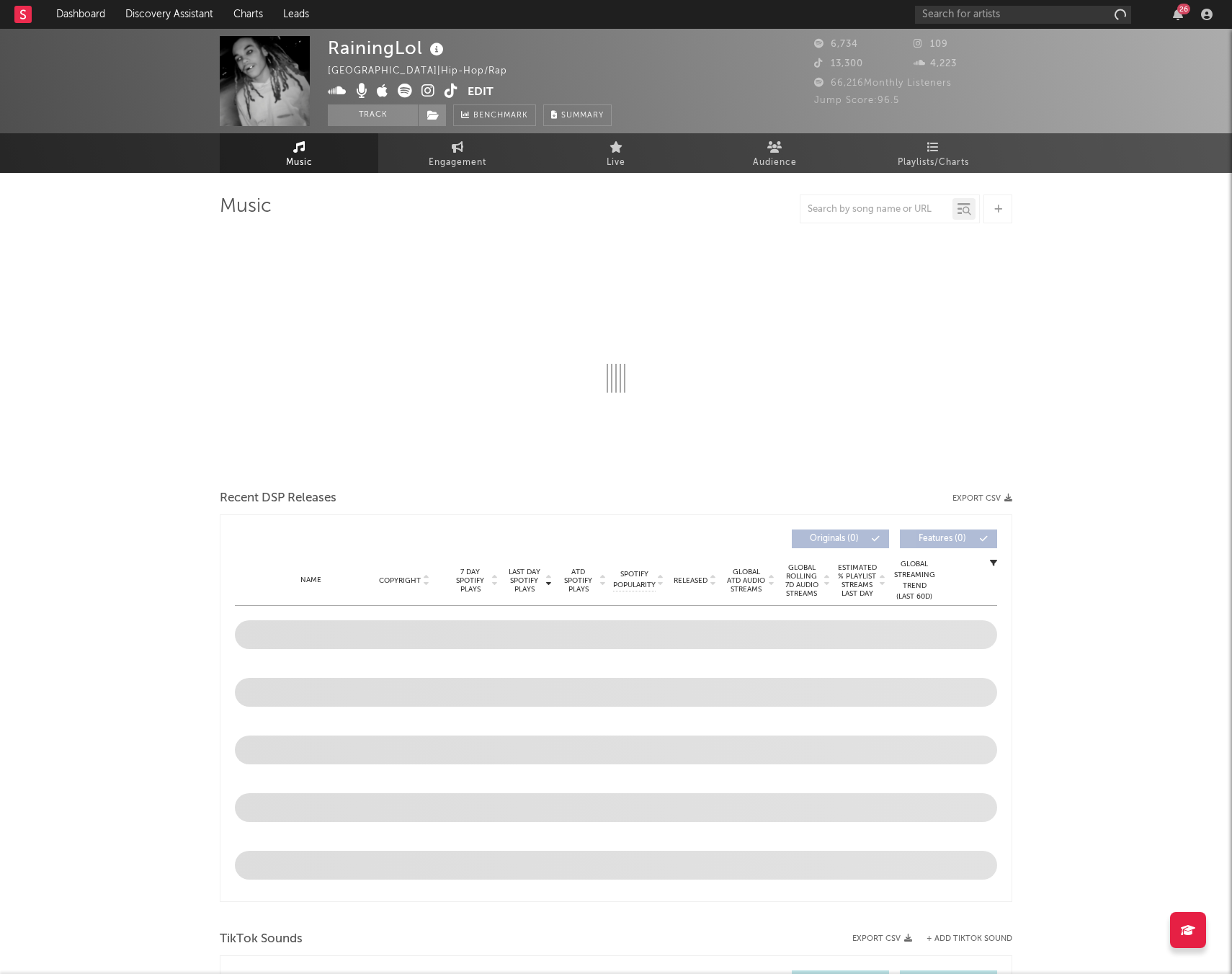
select select "1w"
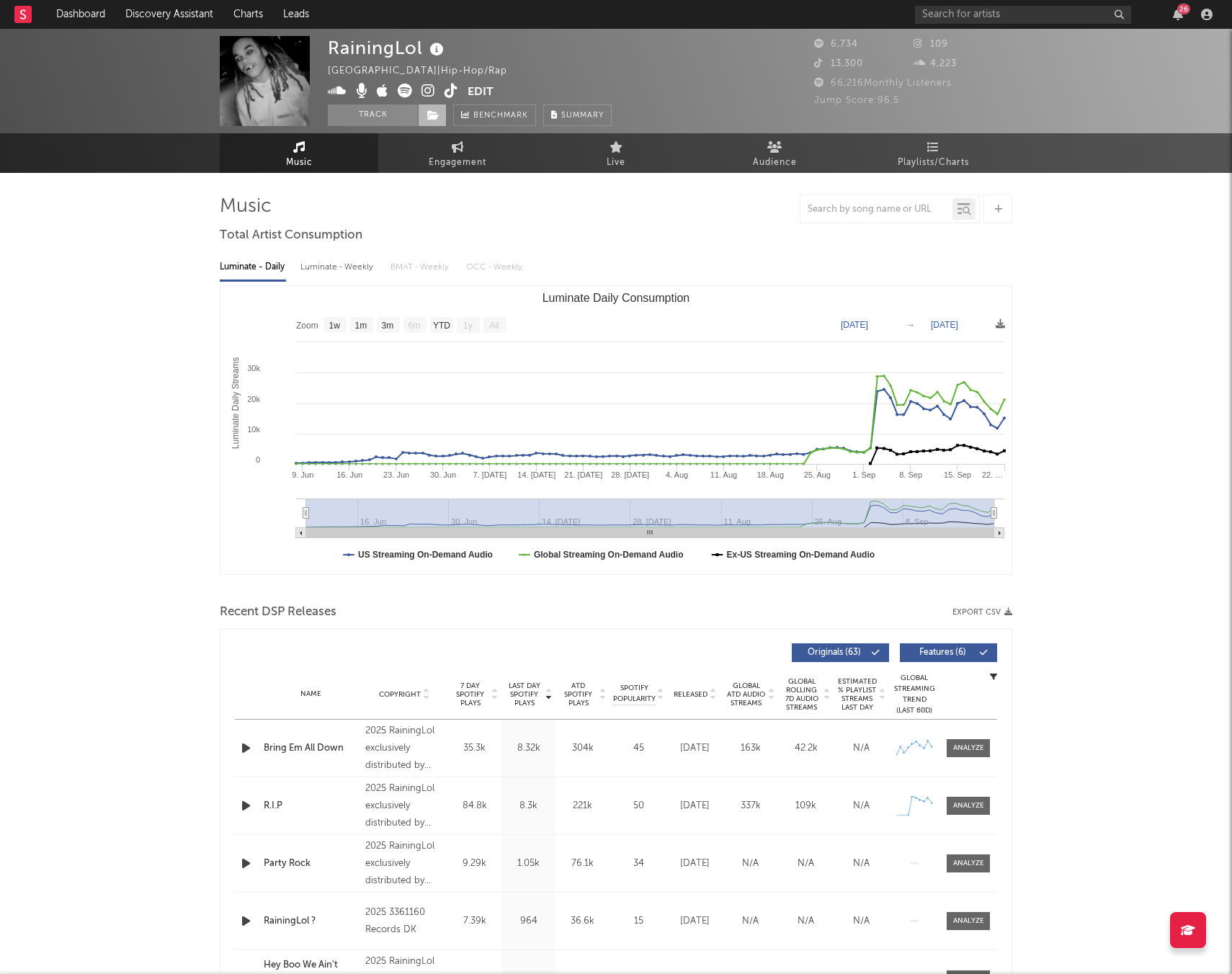
click at [427, 113] on icon at bounding box center [433, 116] width 12 height 10
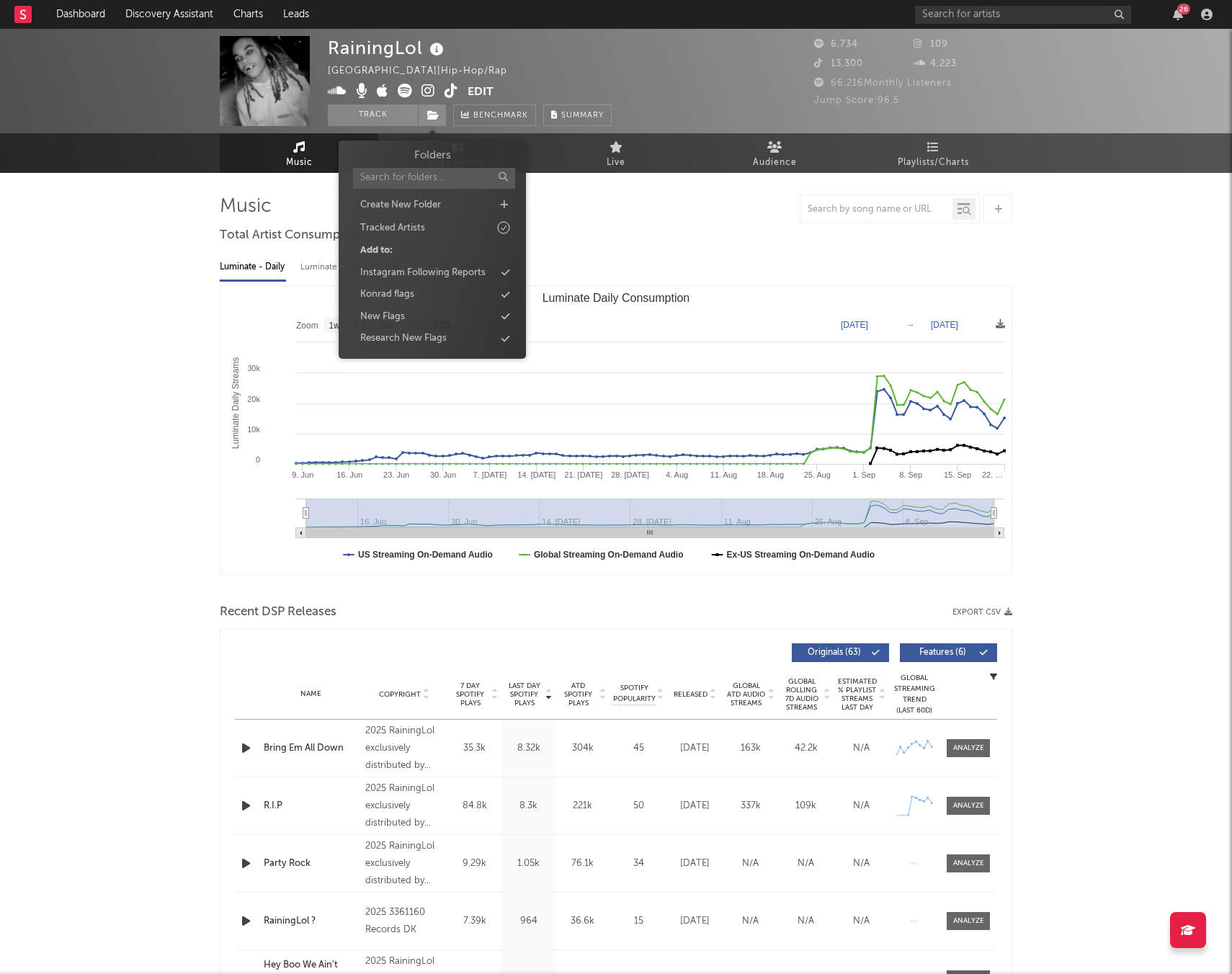
click at [389, 288] on div "Konrad flags" at bounding box center [387, 295] width 54 height 14
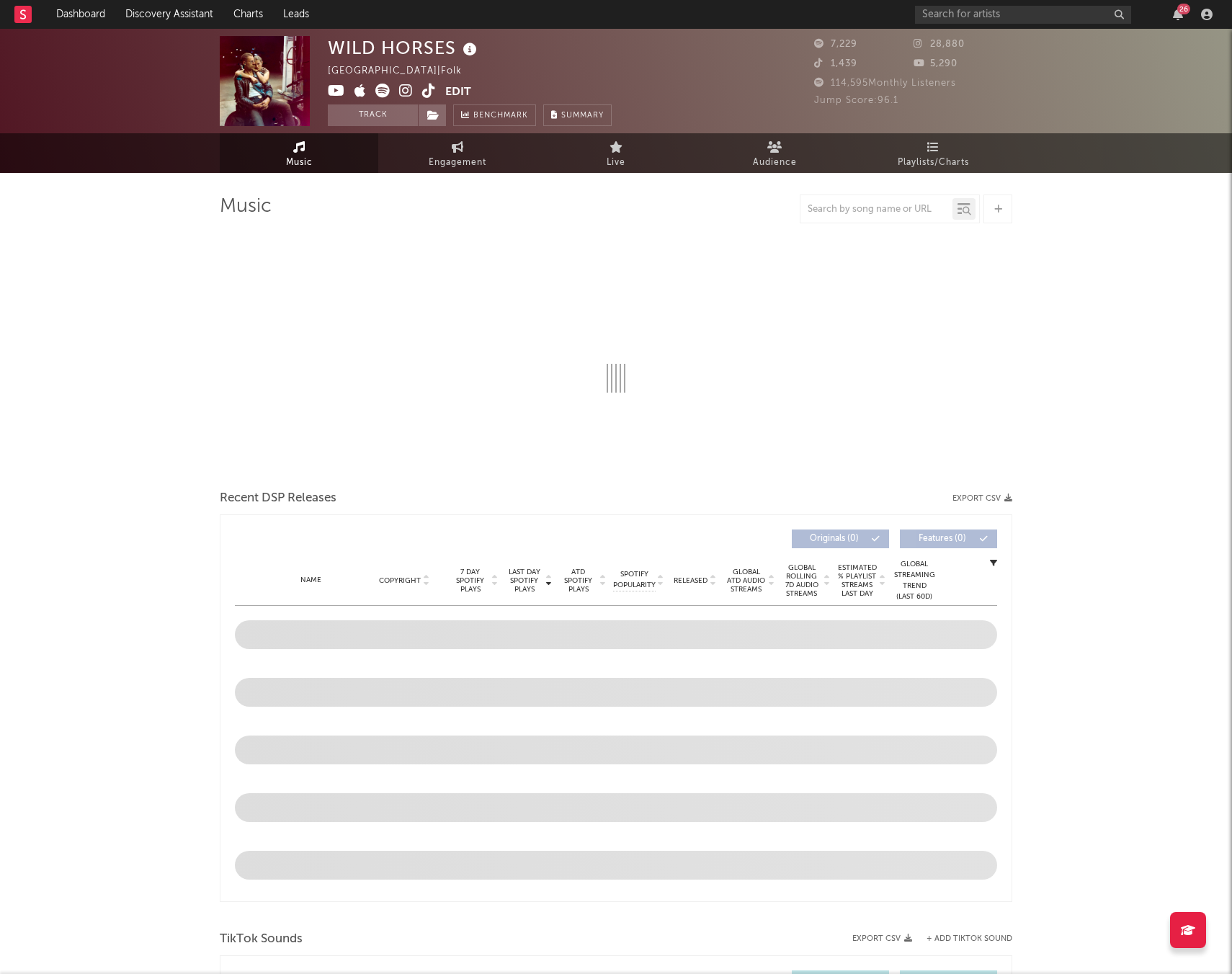
select select "6m"
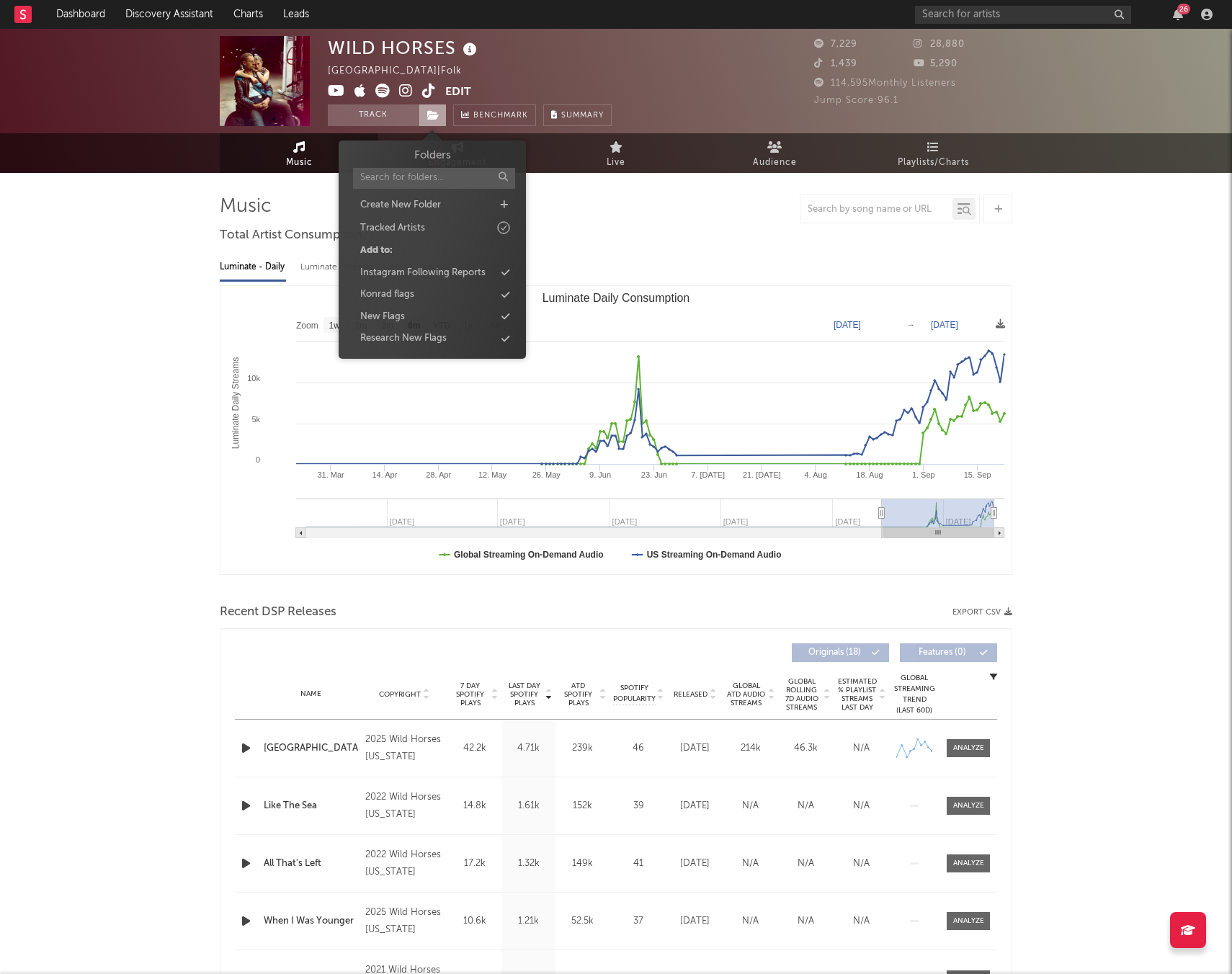
click at [440, 121] on span at bounding box center [432, 116] width 29 height 22
click at [421, 298] on div "Konrad flags" at bounding box center [431, 295] width 165 height 19
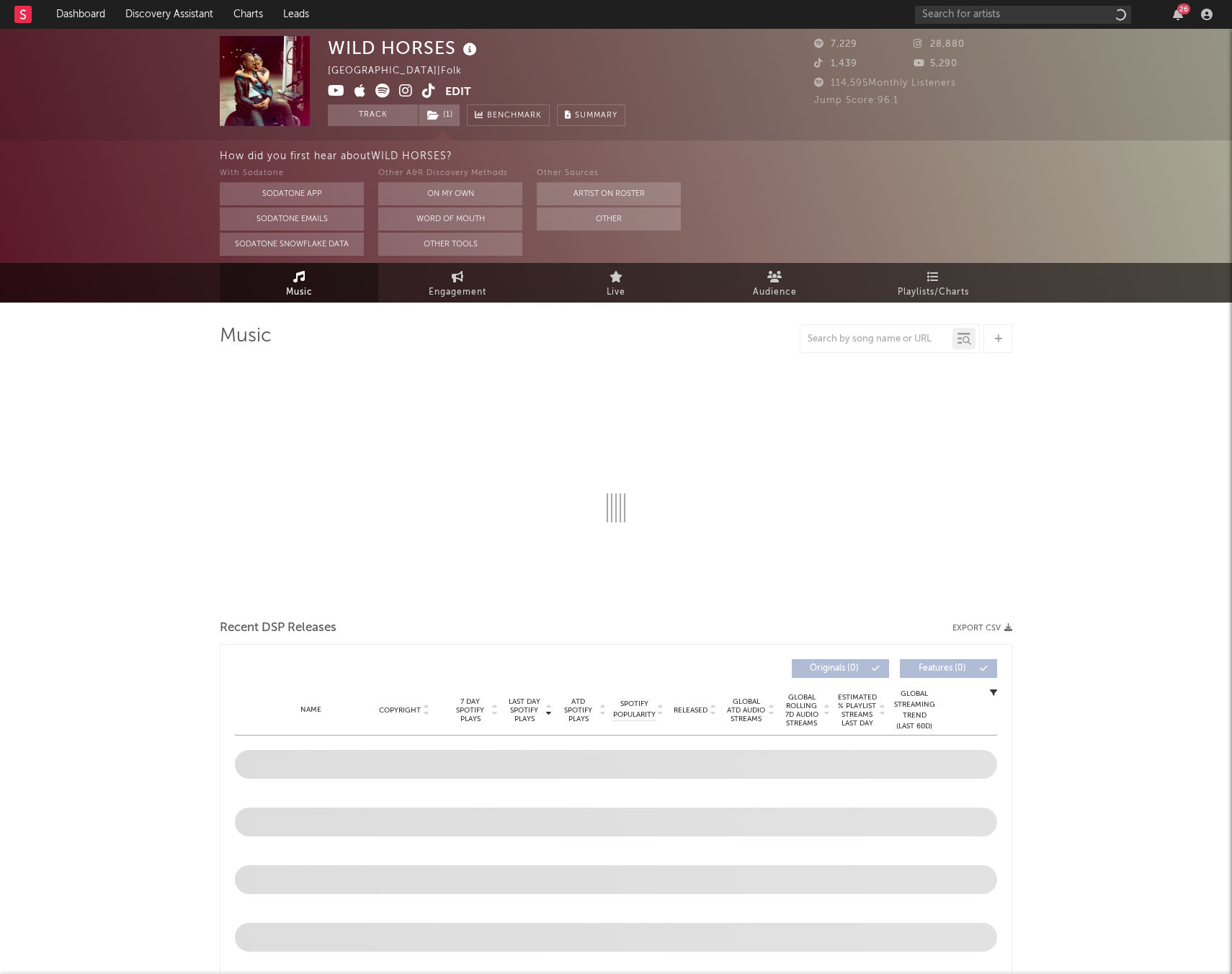
select select "6m"
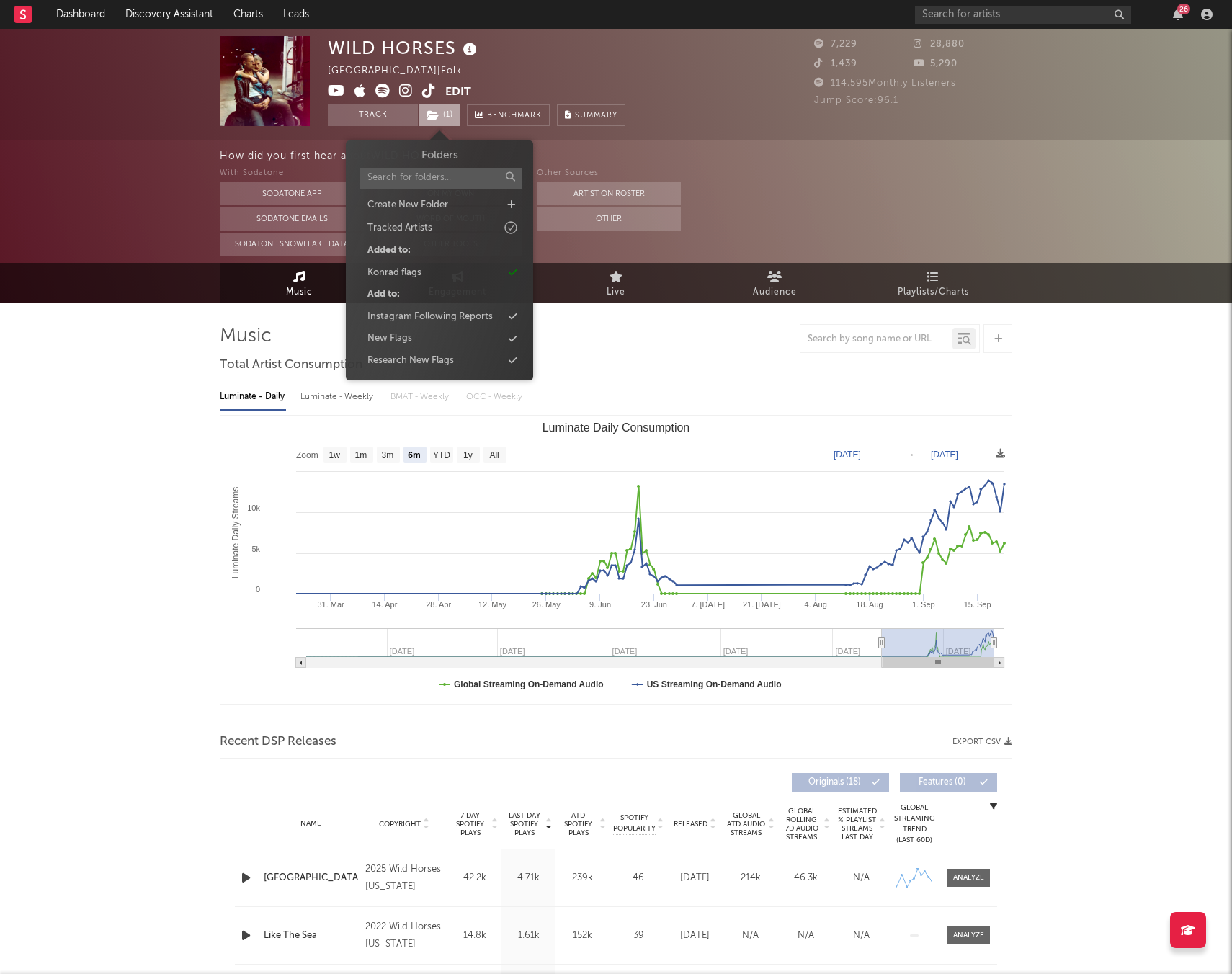
click at [449, 108] on span "( 1 )" at bounding box center [439, 116] width 43 height 22
click at [21, 9] on rect at bounding box center [23, 14] width 17 height 17
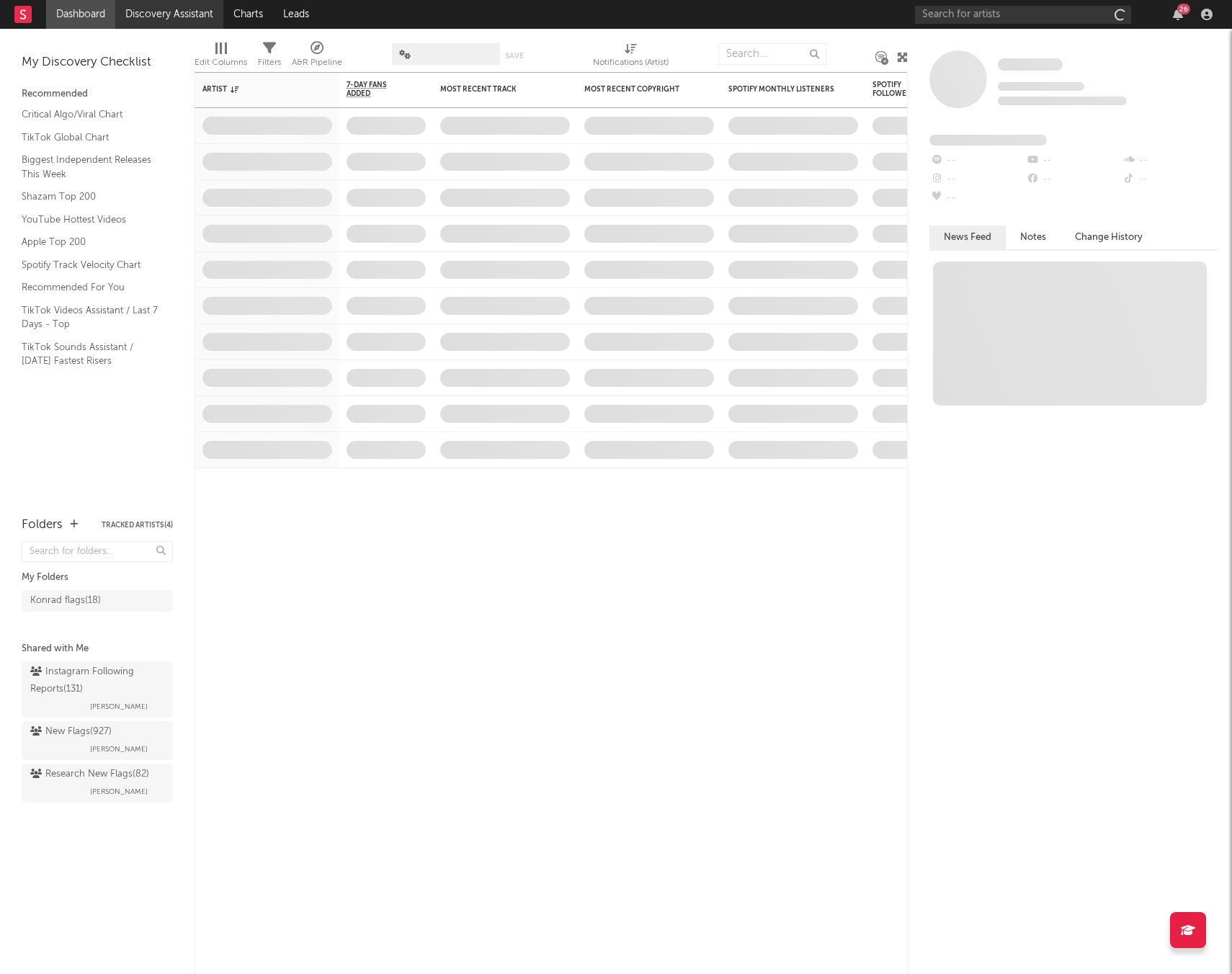
click at [141, 13] on link "Discovery Assistant" at bounding box center [169, 14] width 108 height 29
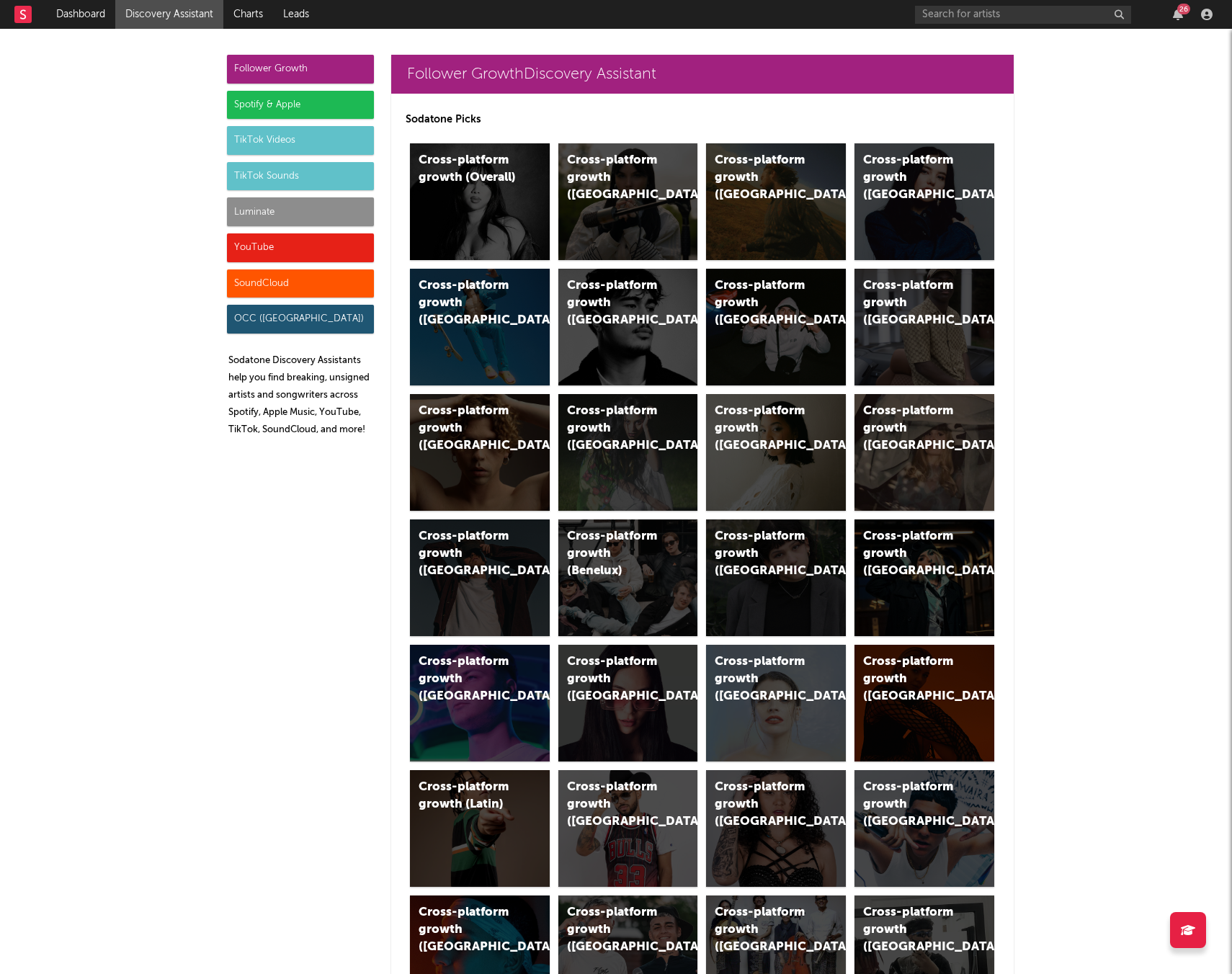
click at [292, 66] on div "Follower Growth" at bounding box center [300, 69] width 147 height 29
drag, startPoint x: 397, startPoint y: 152, endPoint x: 409, endPoint y: 158, distance: 13.4
click at [397, 152] on div "Sodatone Picks Cross-platform growth (Overall) Cross-platform growth (UK) Cross…" at bounding box center [702, 750] width 622 height 1313
click at [432, 165] on div "Cross-platform growth (Overall)" at bounding box center [468, 169] width 98 height 35
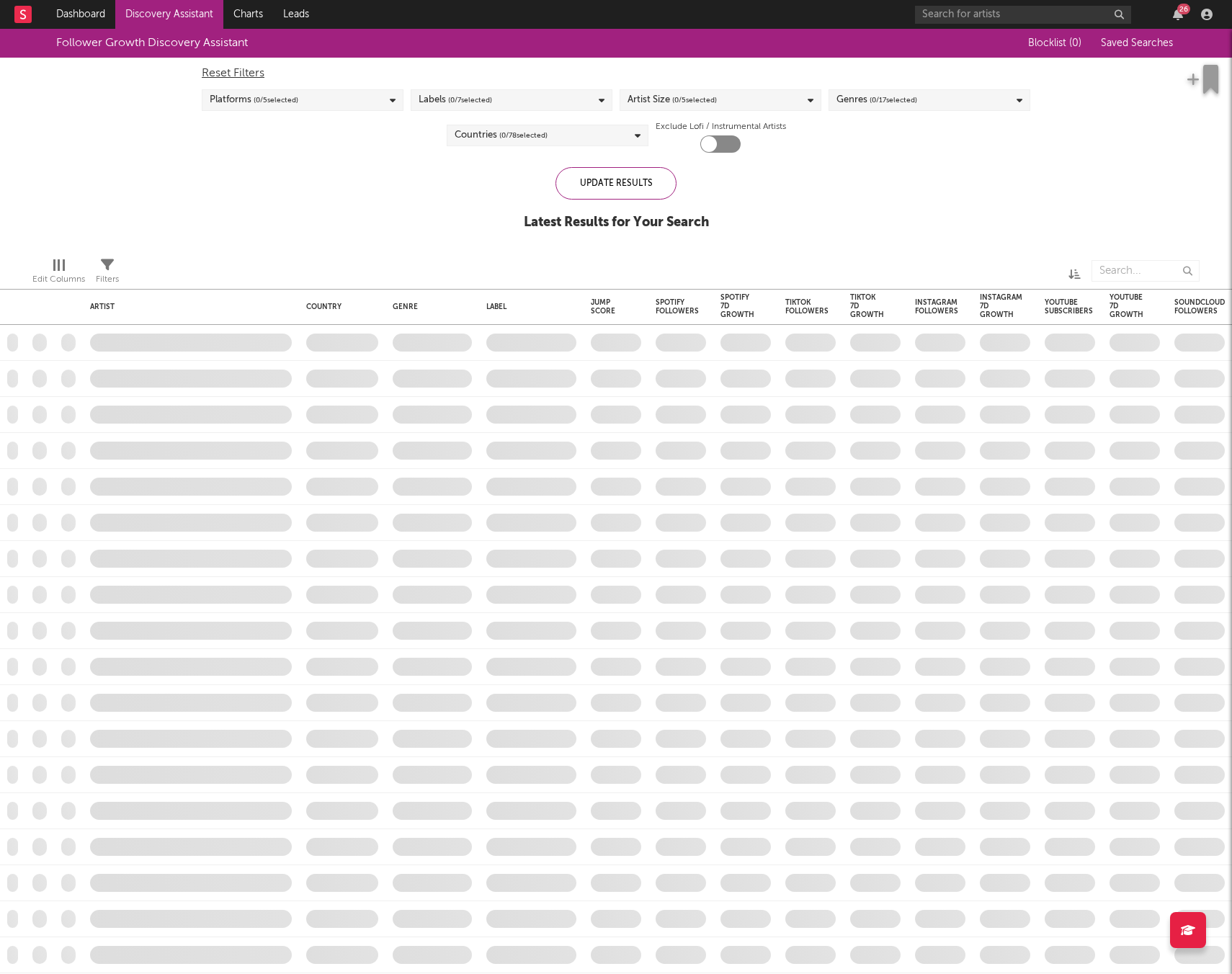
checkbox input "true"
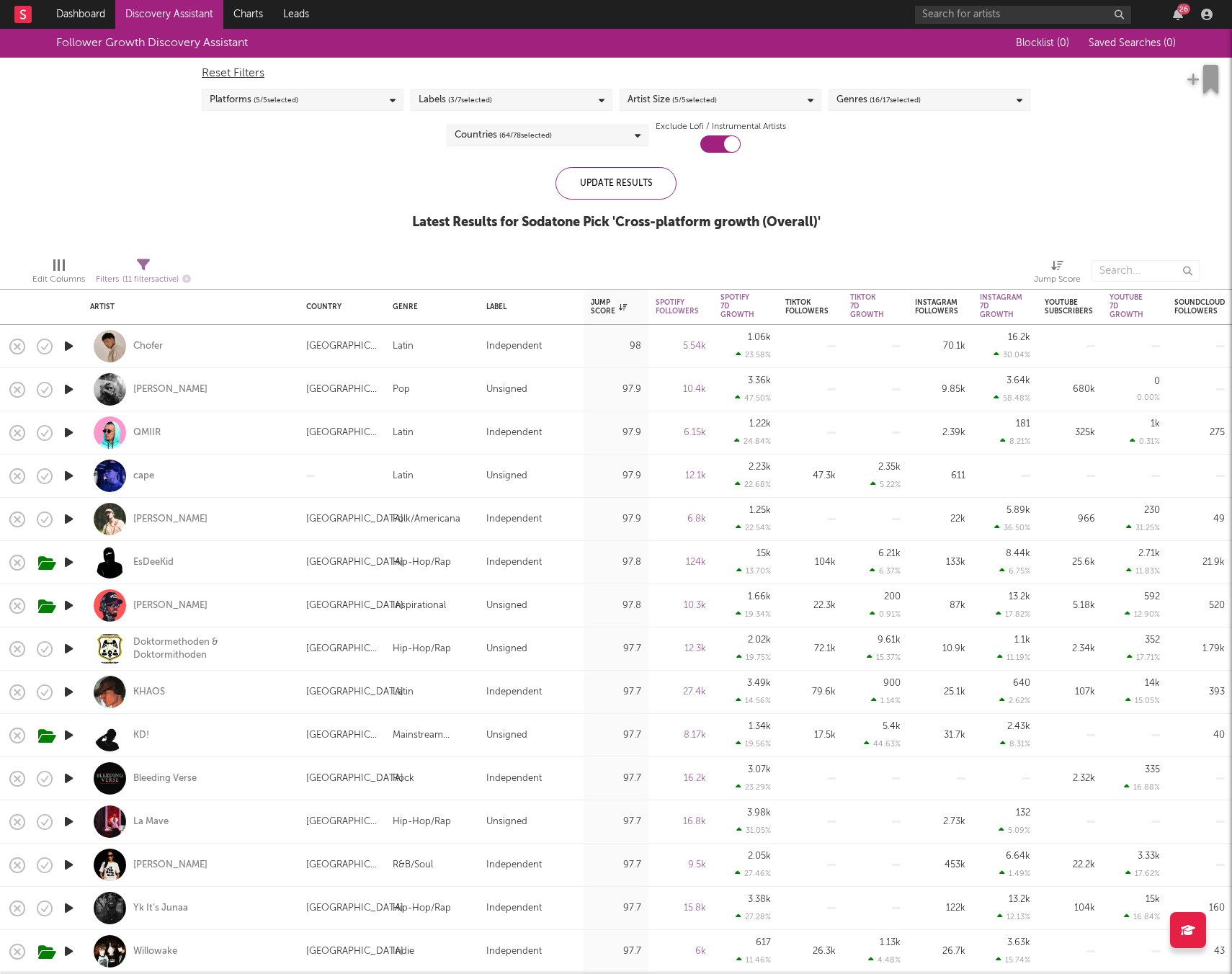
click at [70, 652] on icon "button" at bounding box center [69, 648] width 15 height 18
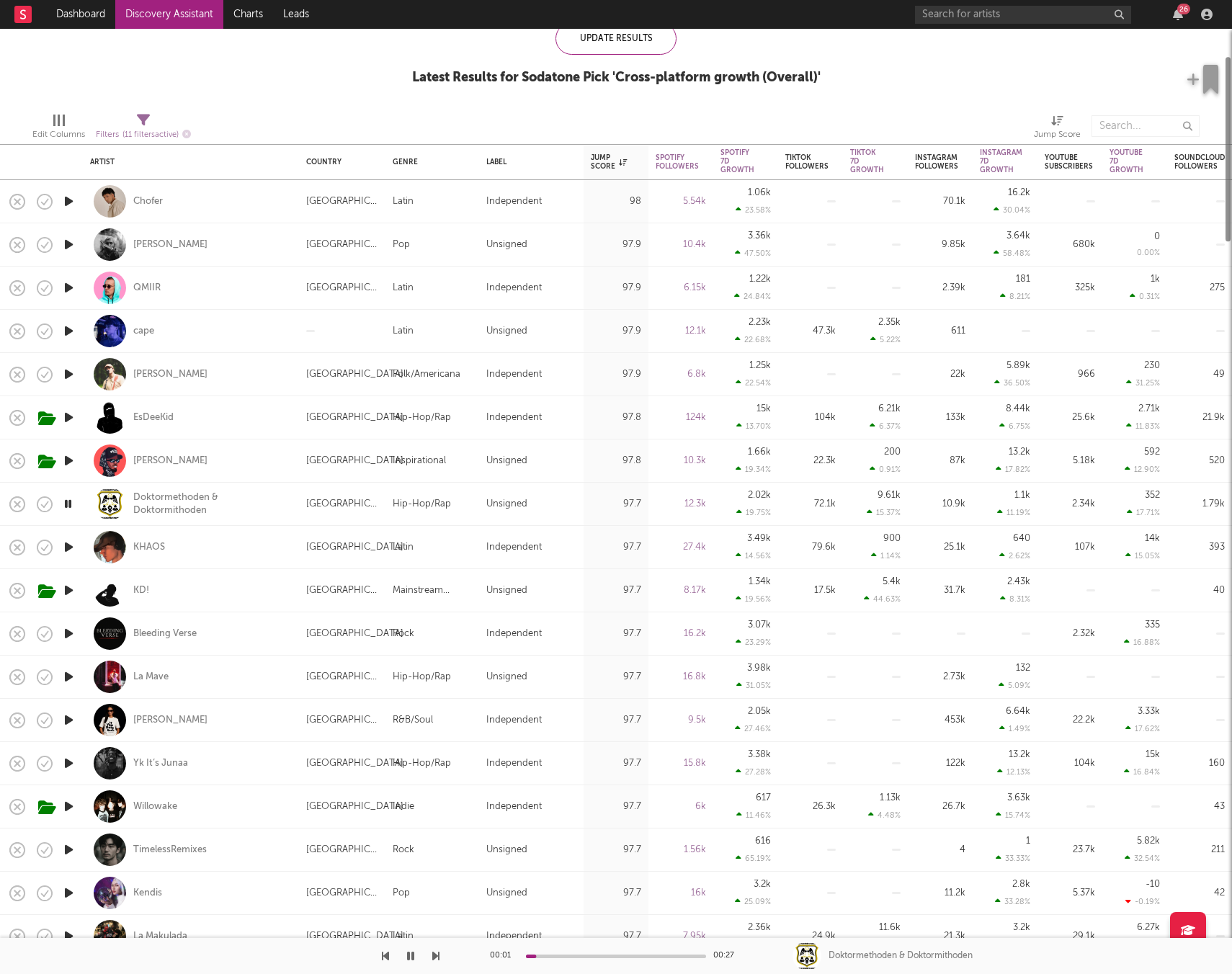
click at [68, 630] on icon "button" at bounding box center [69, 633] width 15 height 18
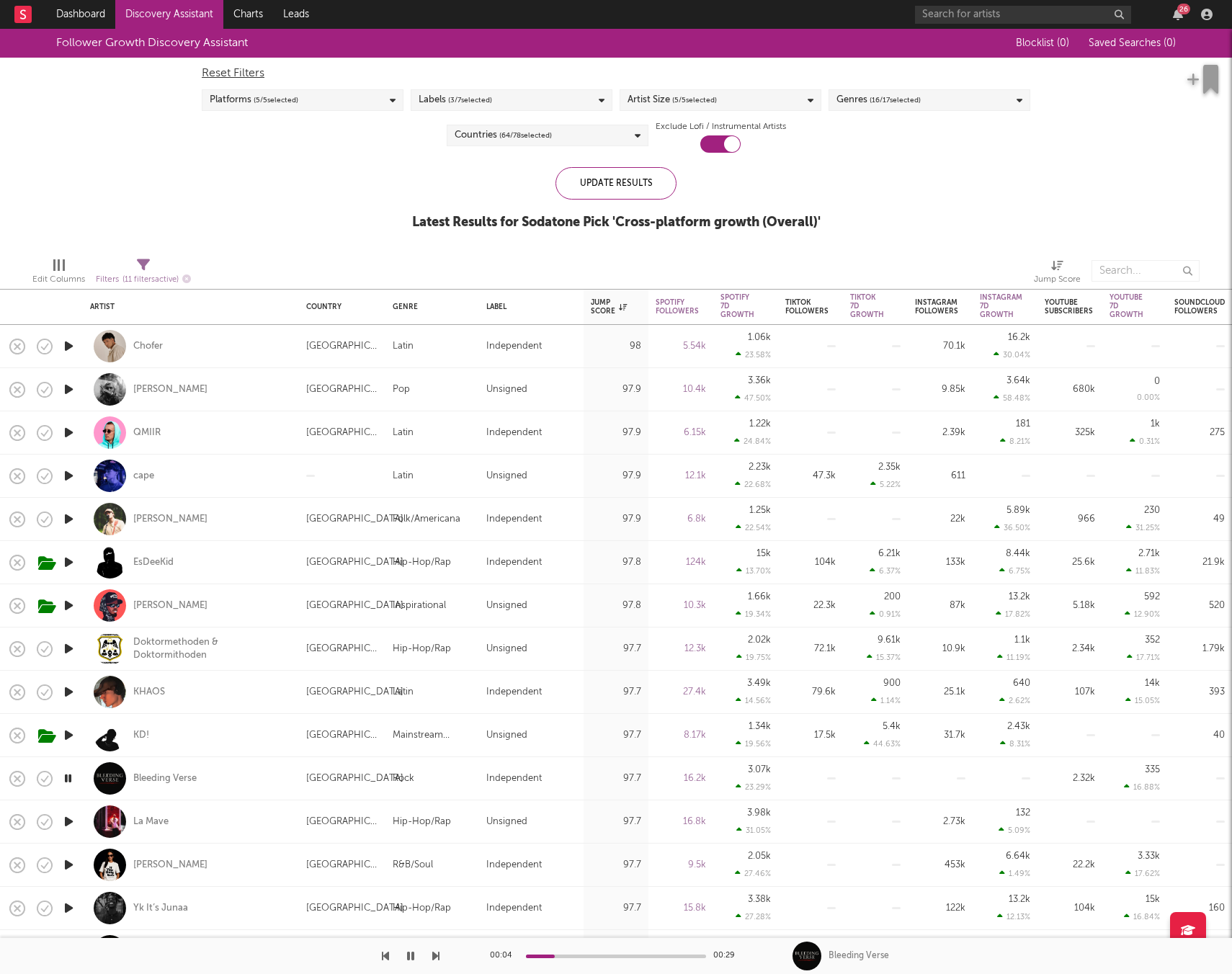
click at [503, 130] on span "( 64 / 78 selected)" at bounding box center [525, 135] width 53 height 17
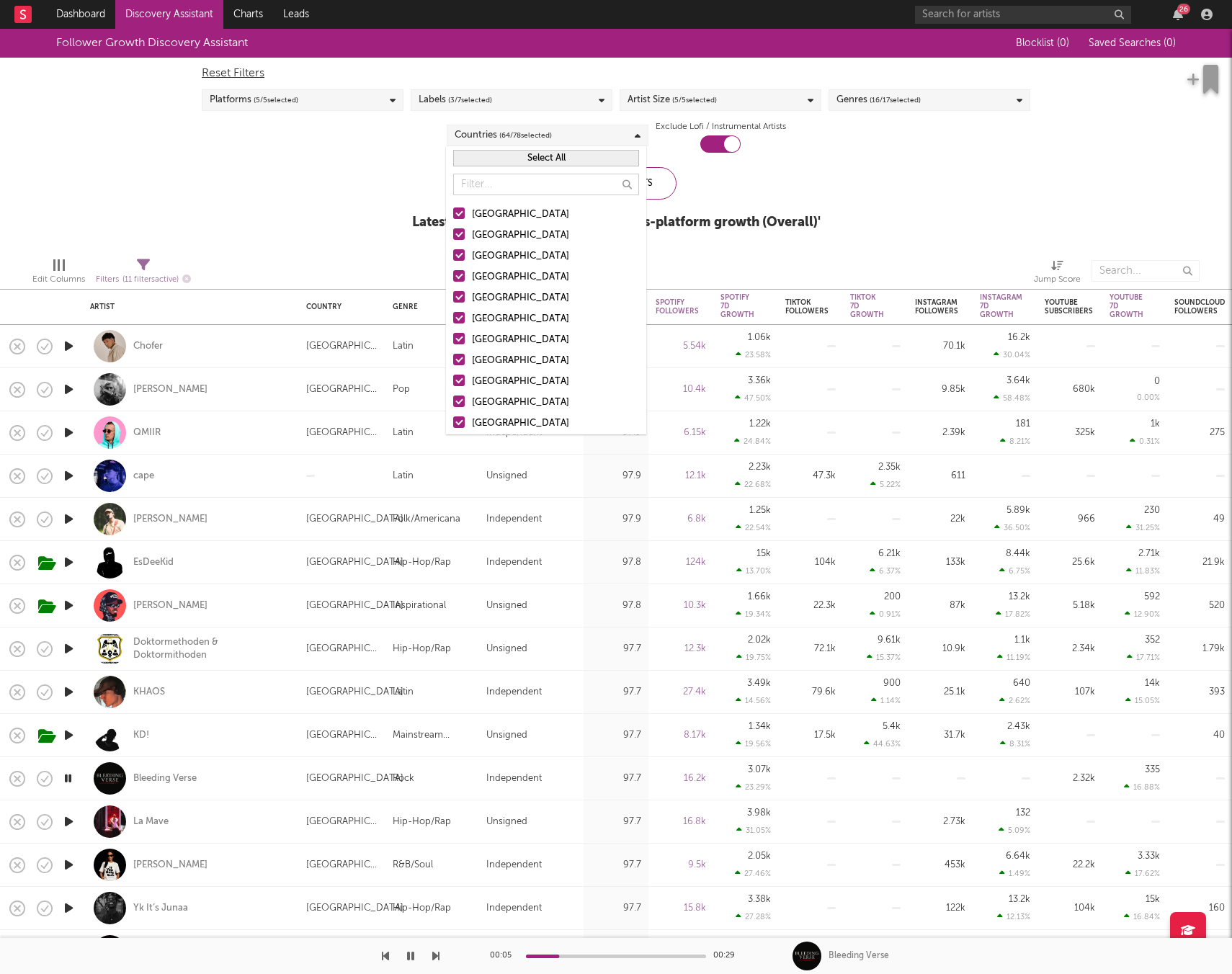
click at [542, 159] on button "Select All" at bounding box center [546, 158] width 186 height 17
drag, startPoint x: 543, startPoint y: 159, endPoint x: 478, endPoint y: 221, distance: 89.8
click at [543, 159] on button "Deselect All" at bounding box center [546, 158] width 186 height 17
click at [462, 214] on div at bounding box center [459, 213] width 12 height 12
click at [453, 214] on input "[GEOGRAPHIC_DATA]" at bounding box center [453, 215] width 0 height 17
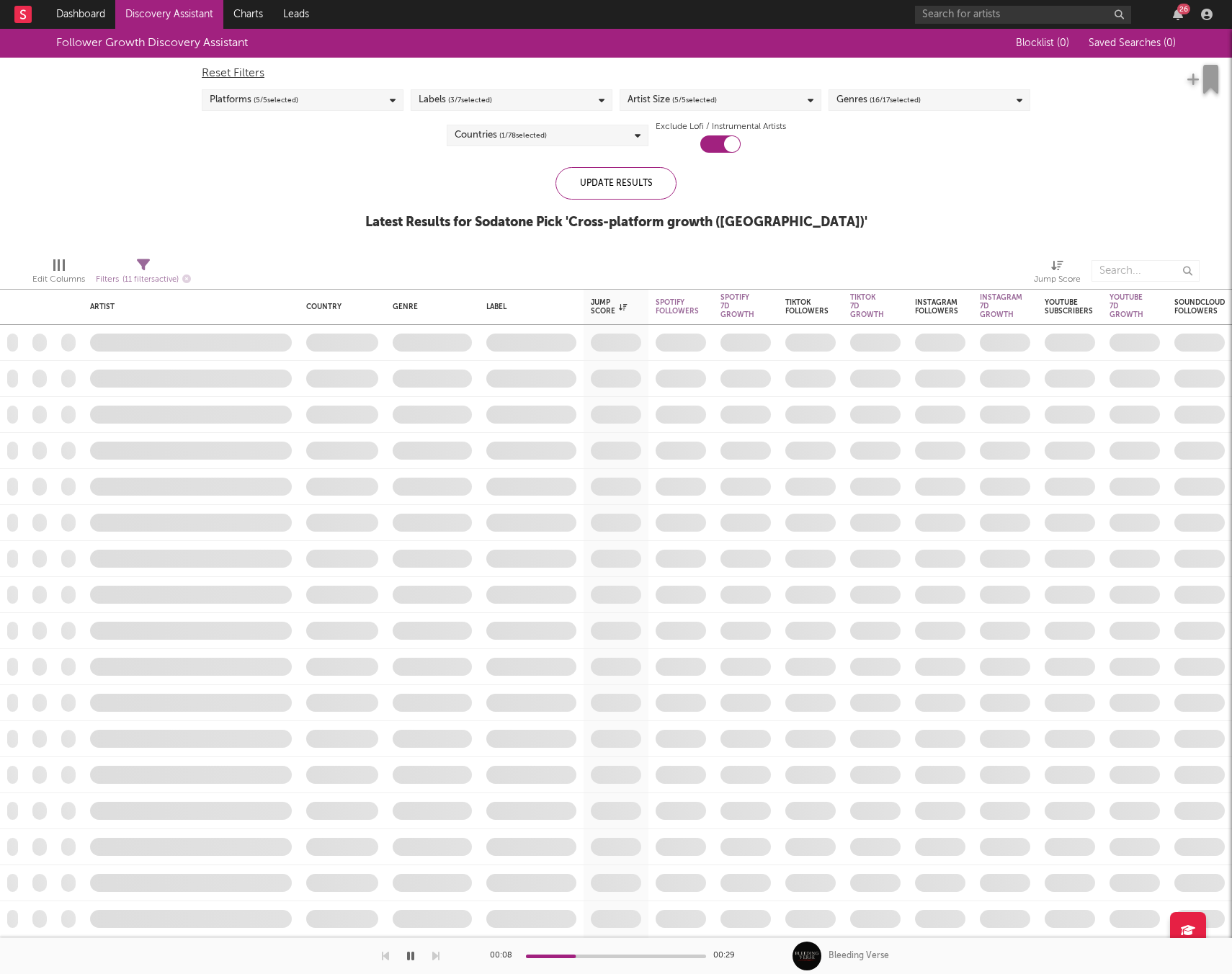
drag, startPoint x: 334, startPoint y: 188, endPoint x: 298, endPoint y: 238, distance: 61.6
click at [335, 189] on div "Follower Growth Discovery Assistant Blocklist ( 0 ) Saved Searches ( 0 ) Reset …" at bounding box center [616, 137] width 1232 height 217
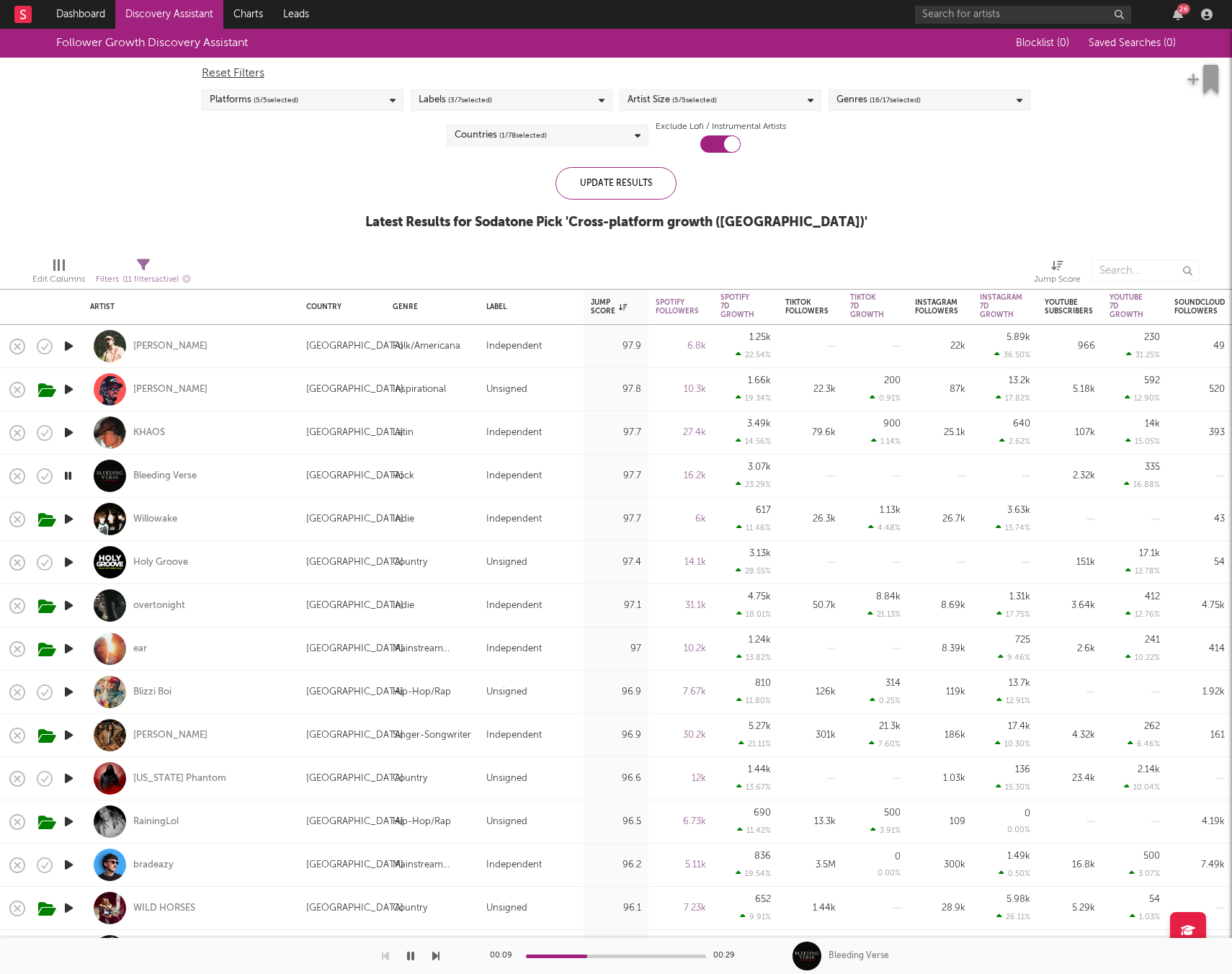
click at [75, 521] on icon "button" at bounding box center [69, 519] width 15 height 18
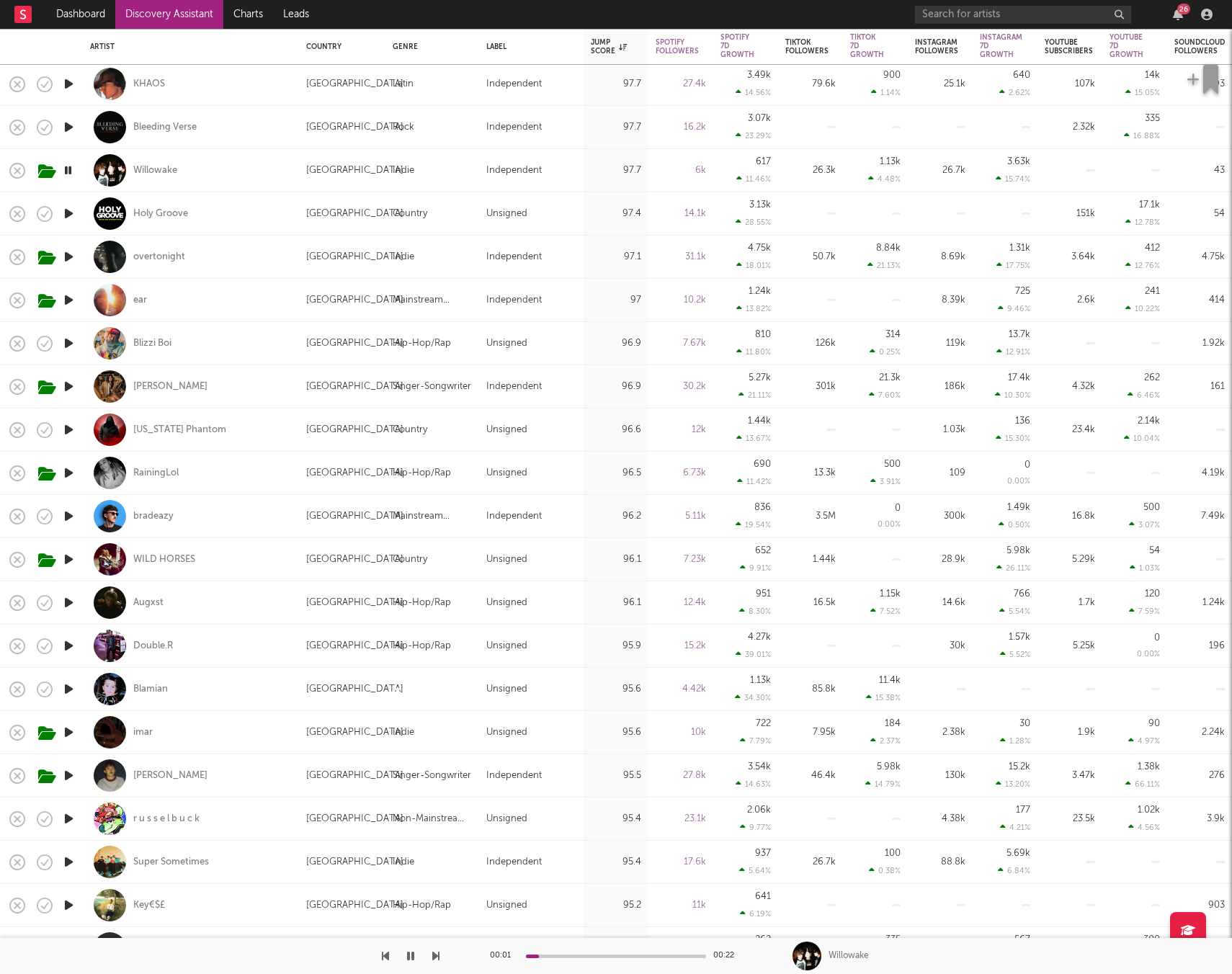
click at [68, 605] on icon "button" at bounding box center [69, 602] width 15 height 18
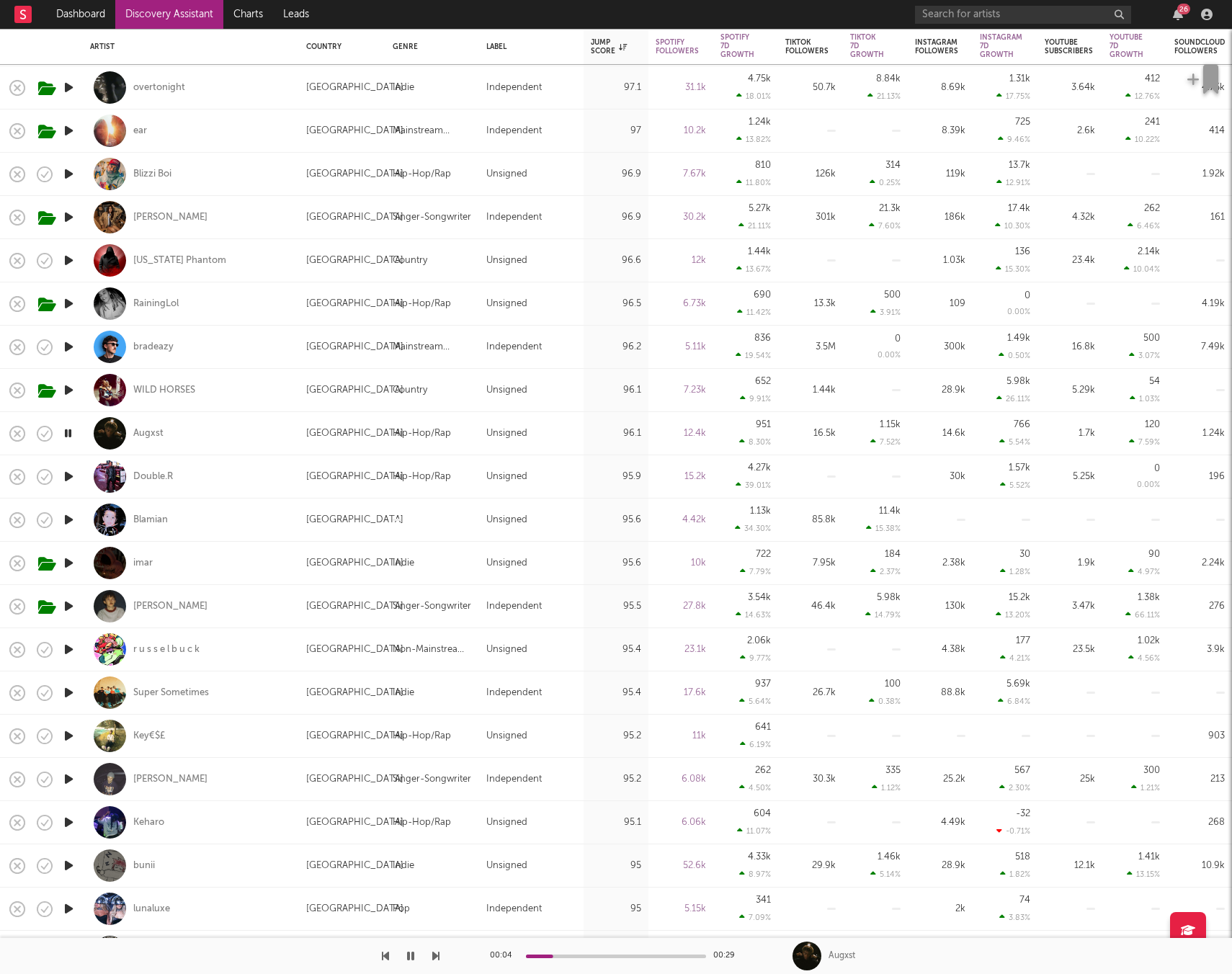
click at [74, 480] on icon "button" at bounding box center [69, 476] width 15 height 18
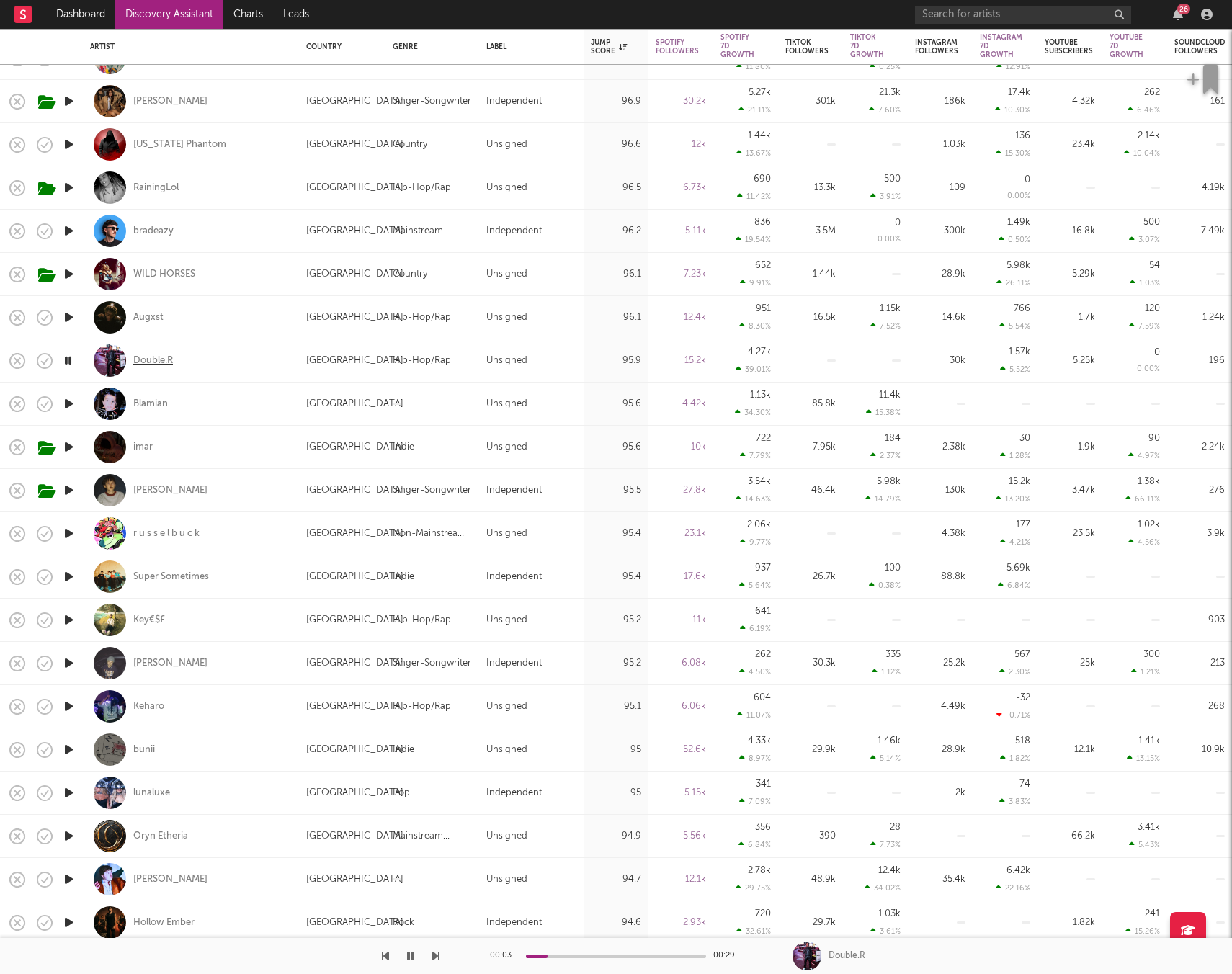
click at [166, 358] on div "Double.R" at bounding box center [152, 361] width 40 height 13
click at [69, 400] on icon "button" at bounding box center [69, 403] width 15 height 18
click at [67, 532] on icon "button" at bounding box center [69, 533] width 15 height 18
click at [66, 577] on icon "button" at bounding box center [69, 577] width 15 height 18
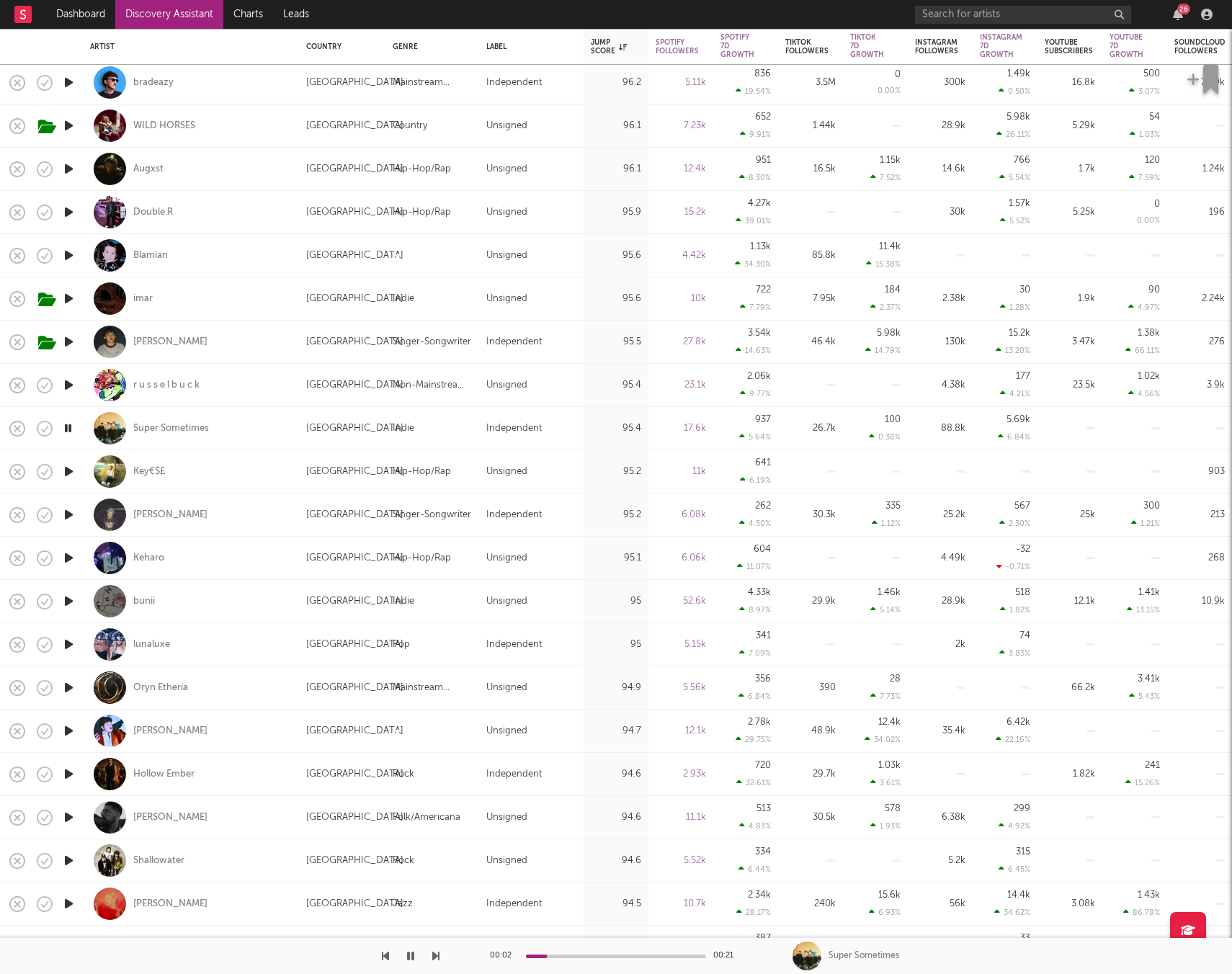
click at [69, 470] on icon "button" at bounding box center [69, 471] width 15 height 18
click at [69, 512] on icon "button" at bounding box center [69, 514] width 15 height 18
click at [69, 512] on icon "button" at bounding box center [68, 514] width 14 height 18
click at [76, 553] on icon "button" at bounding box center [69, 558] width 15 height 18
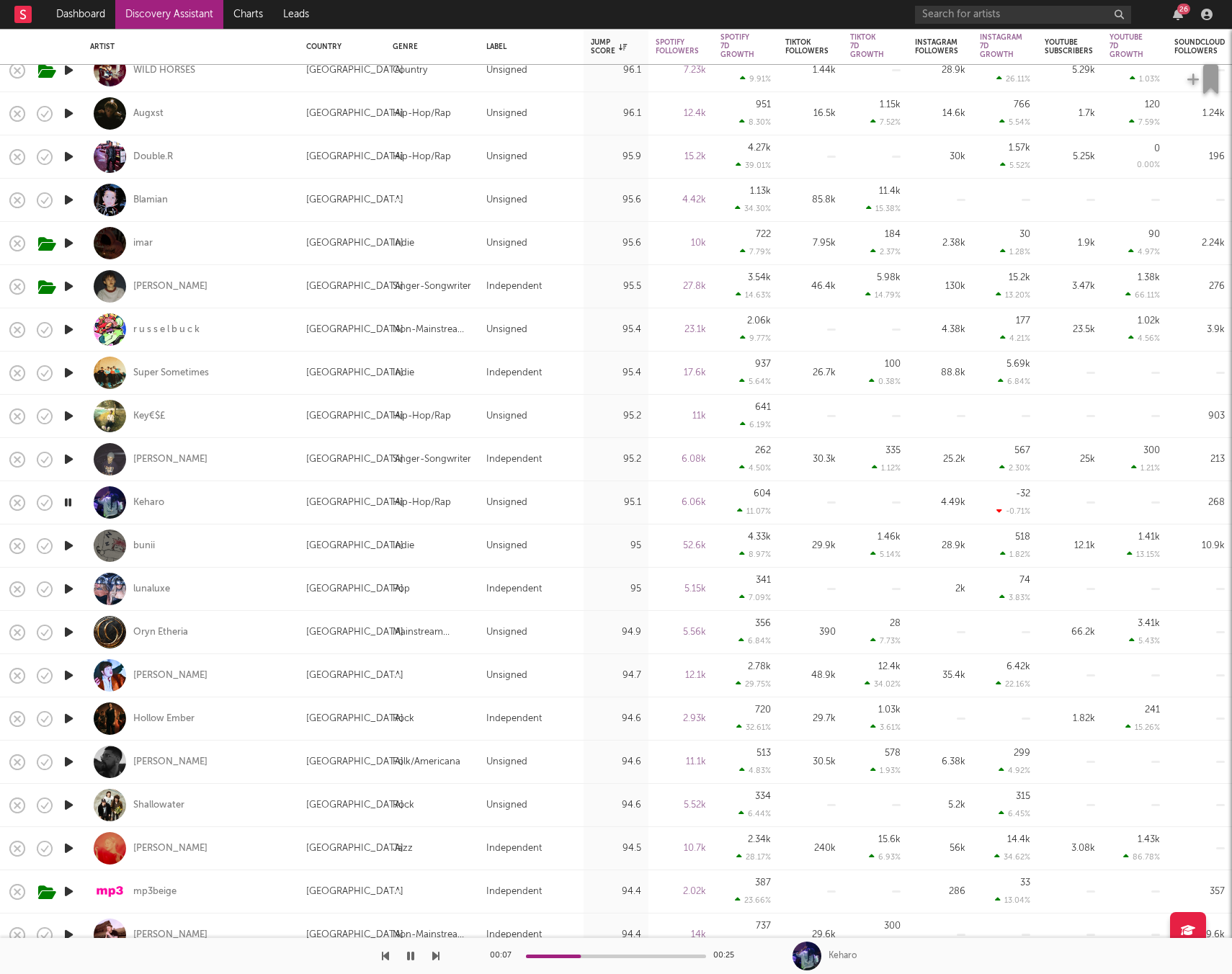
click at [69, 540] on icon "button" at bounding box center [69, 546] width 15 height 18
click at [147, 545] on div "bunii" at bounding box center [144, 546] width 22 height 13
click at [66, 327] on icon "button" at bounding box center [69, 329] width 15 height 18
click at [70, 376] on icon "button" at bounding box center [69, 372] width 15 height 18
click at [68, 464] on icon "button" at bounding box center [69, 459] width 15 height 18
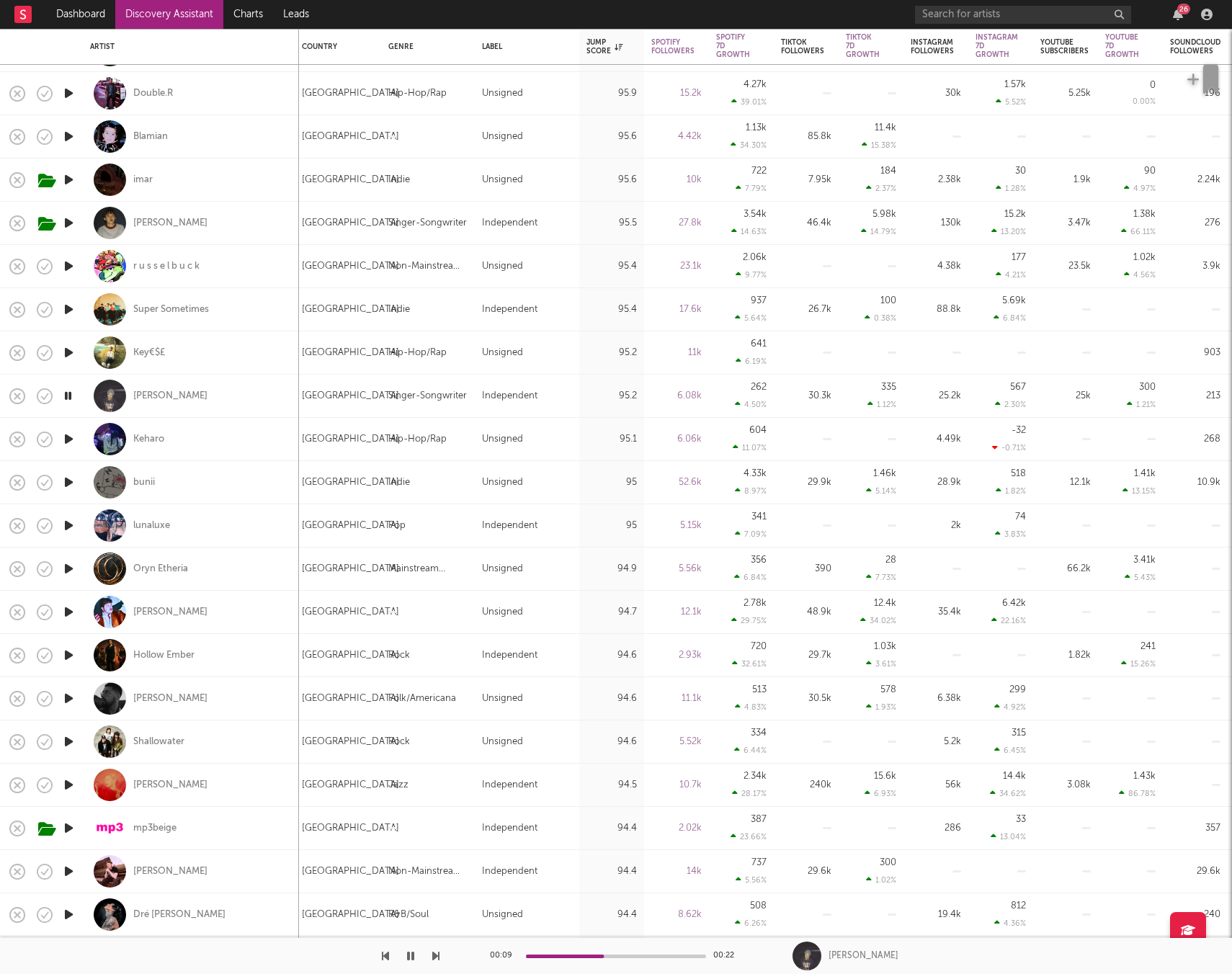
click at [69, 353] on icon "button" at bounding box center [69, 352] width 15 height 18
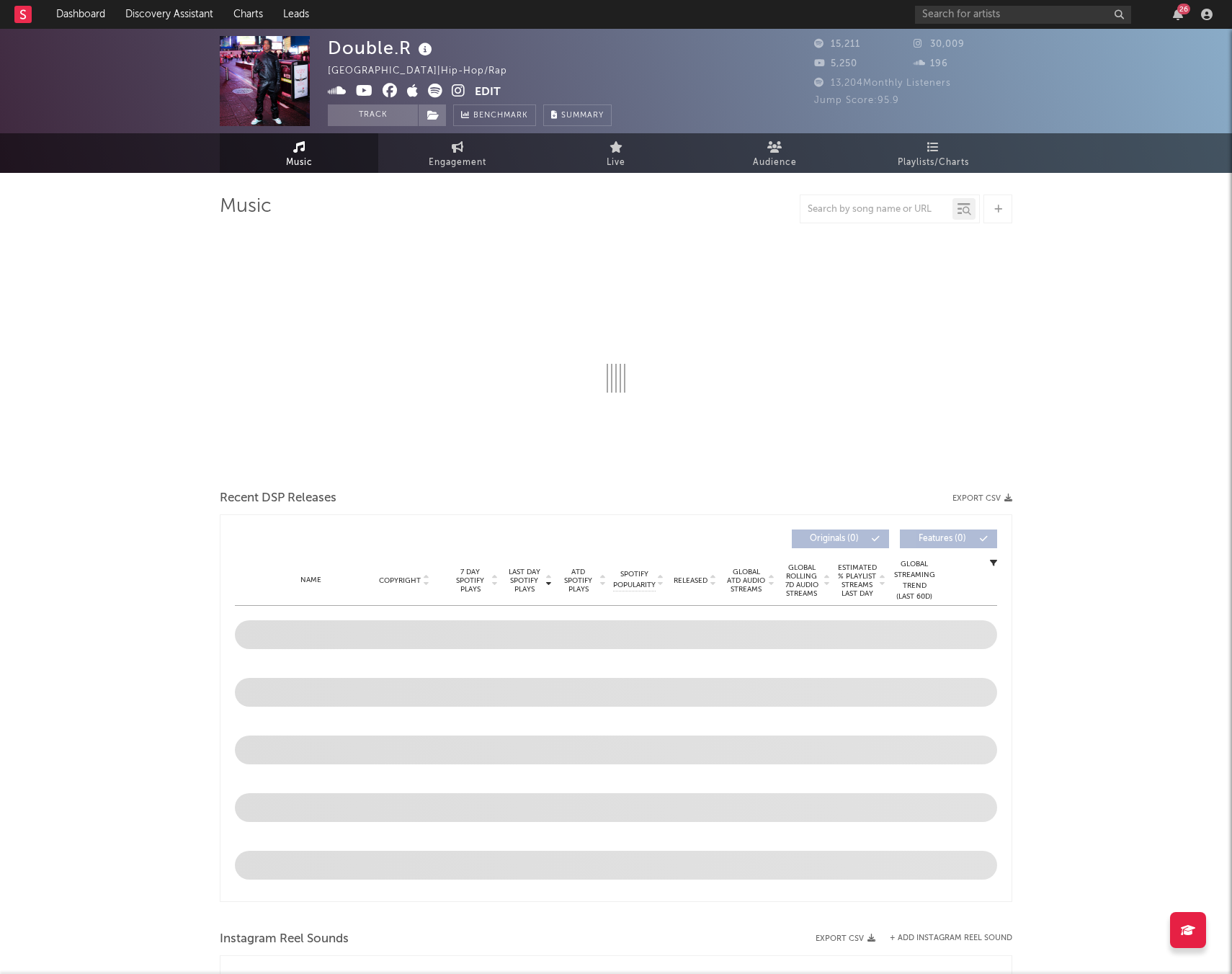
select select "6m"
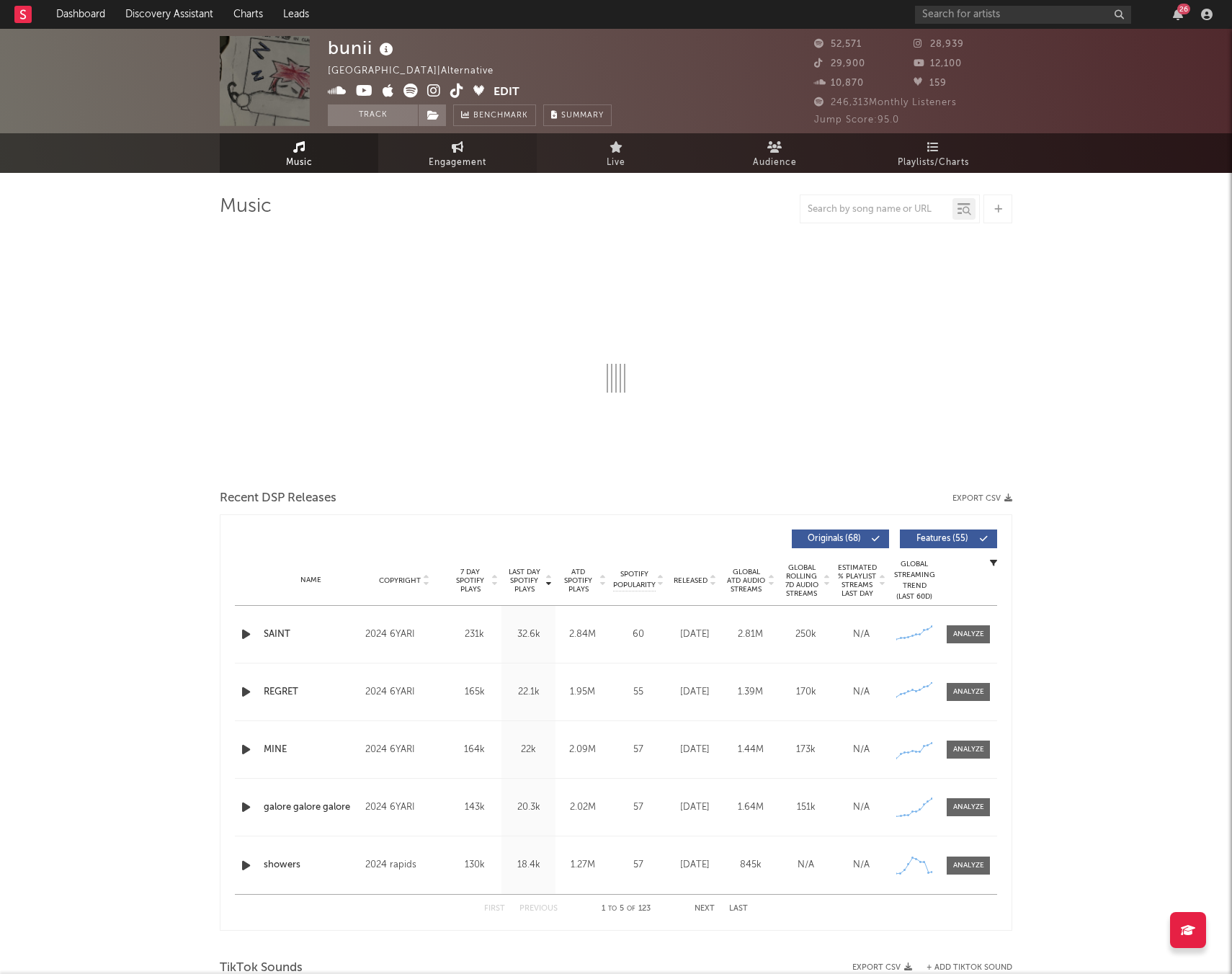
click at [459, 146] on icon at bounding box center [457, 147] width 12 height 12
select select "1w"
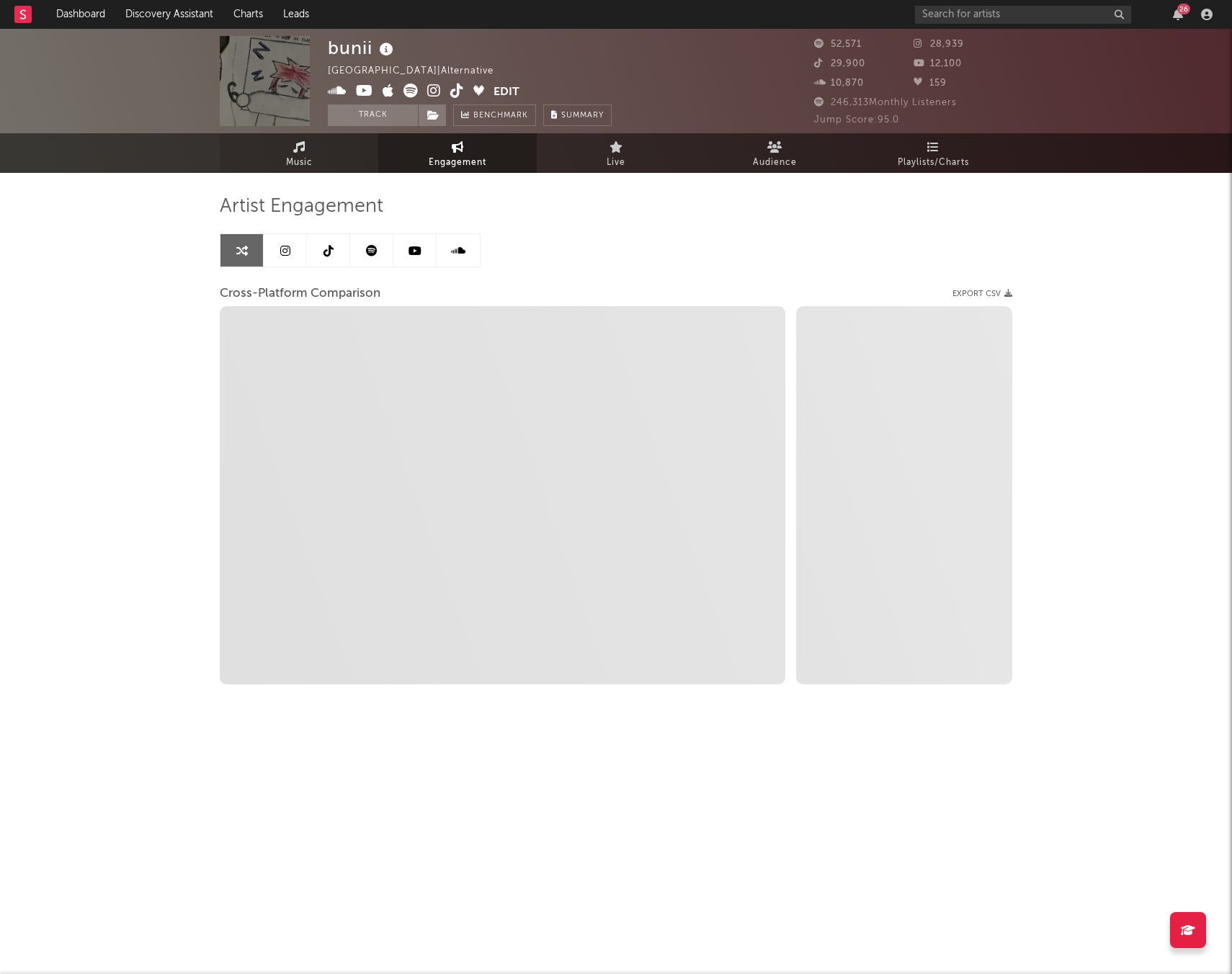
select select "1m"
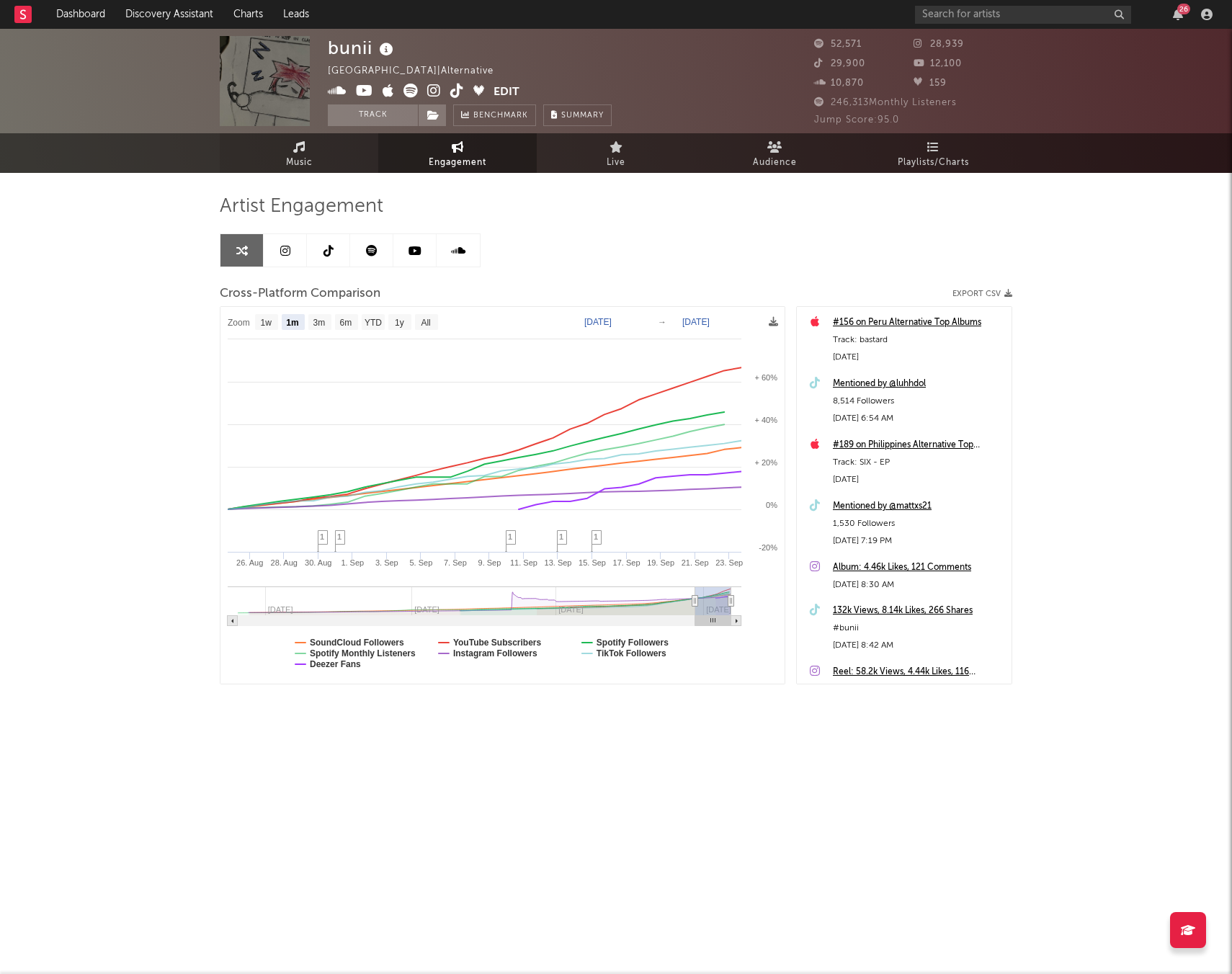
click at [270, 151] on link "Music" at bounding box center [298, 152] width 158 height 40
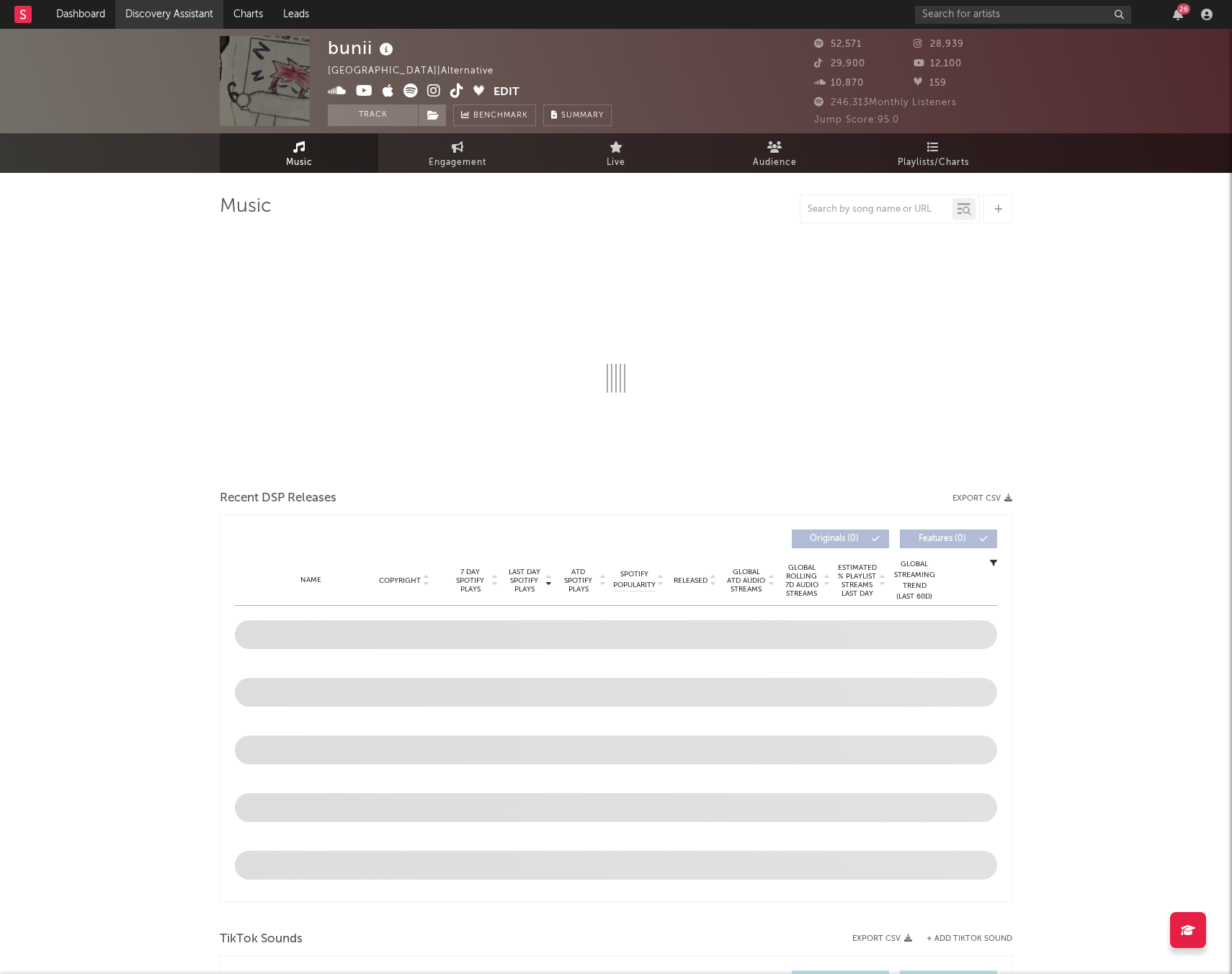
select select "6m"
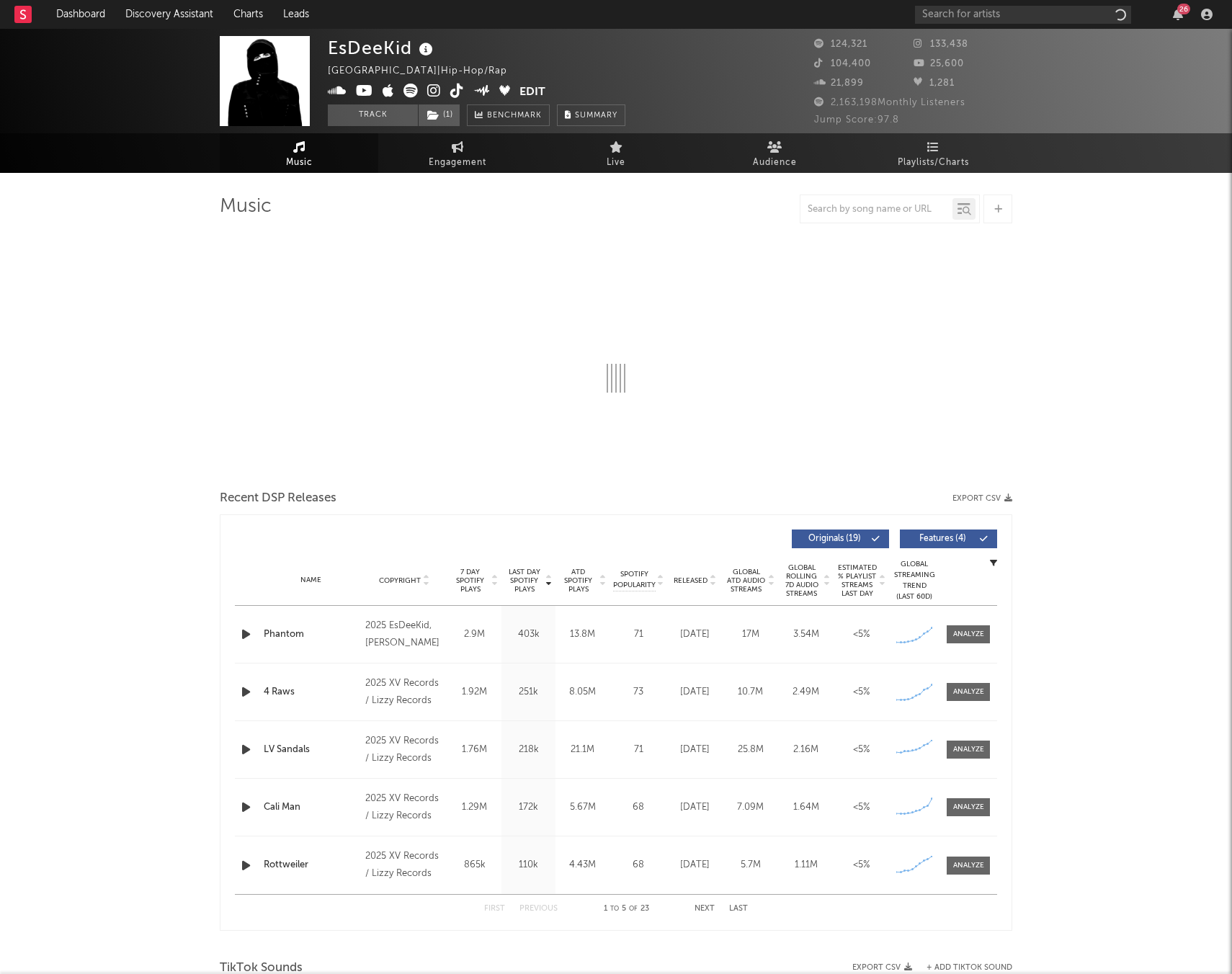
select select "6m"
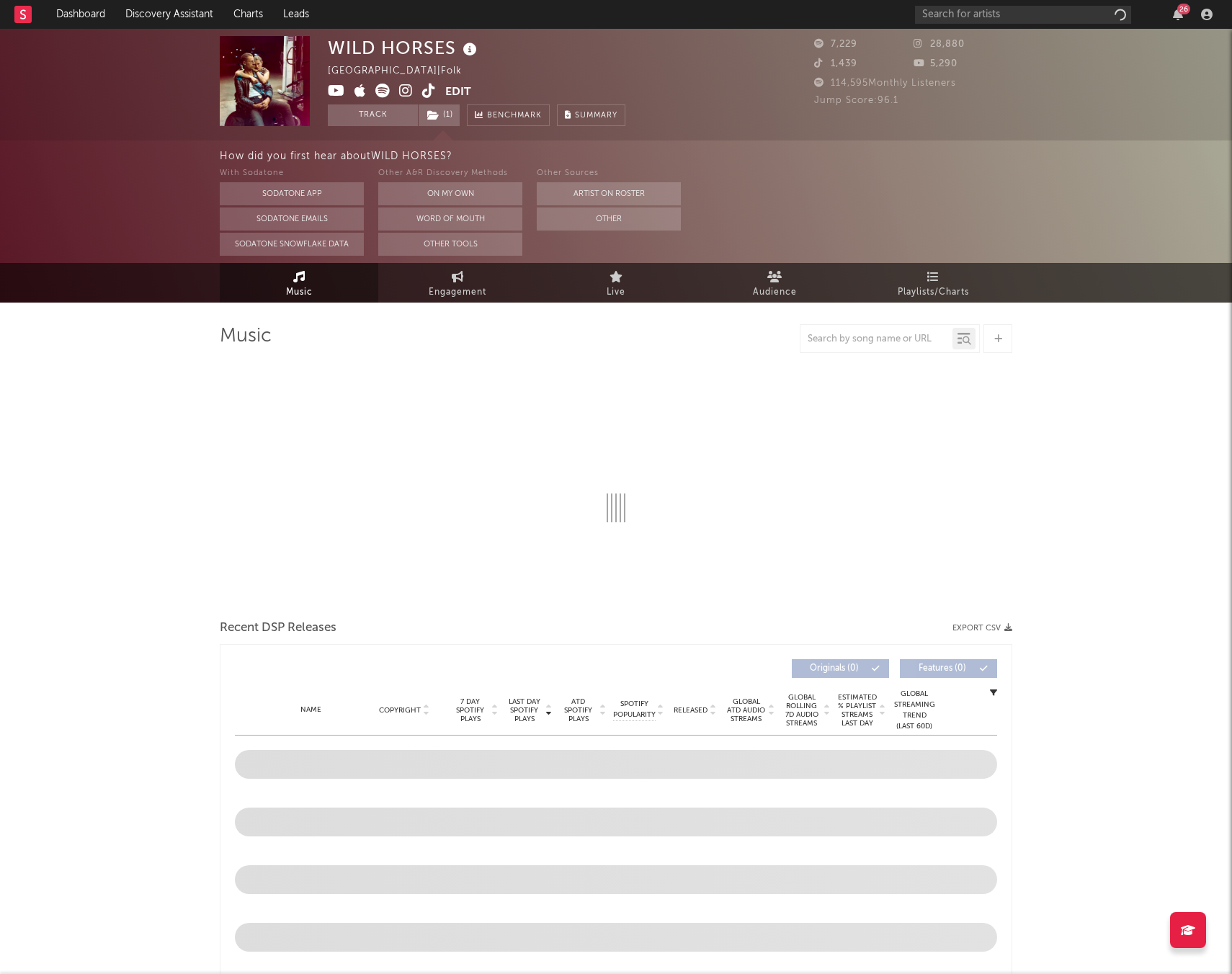
select select "6m"
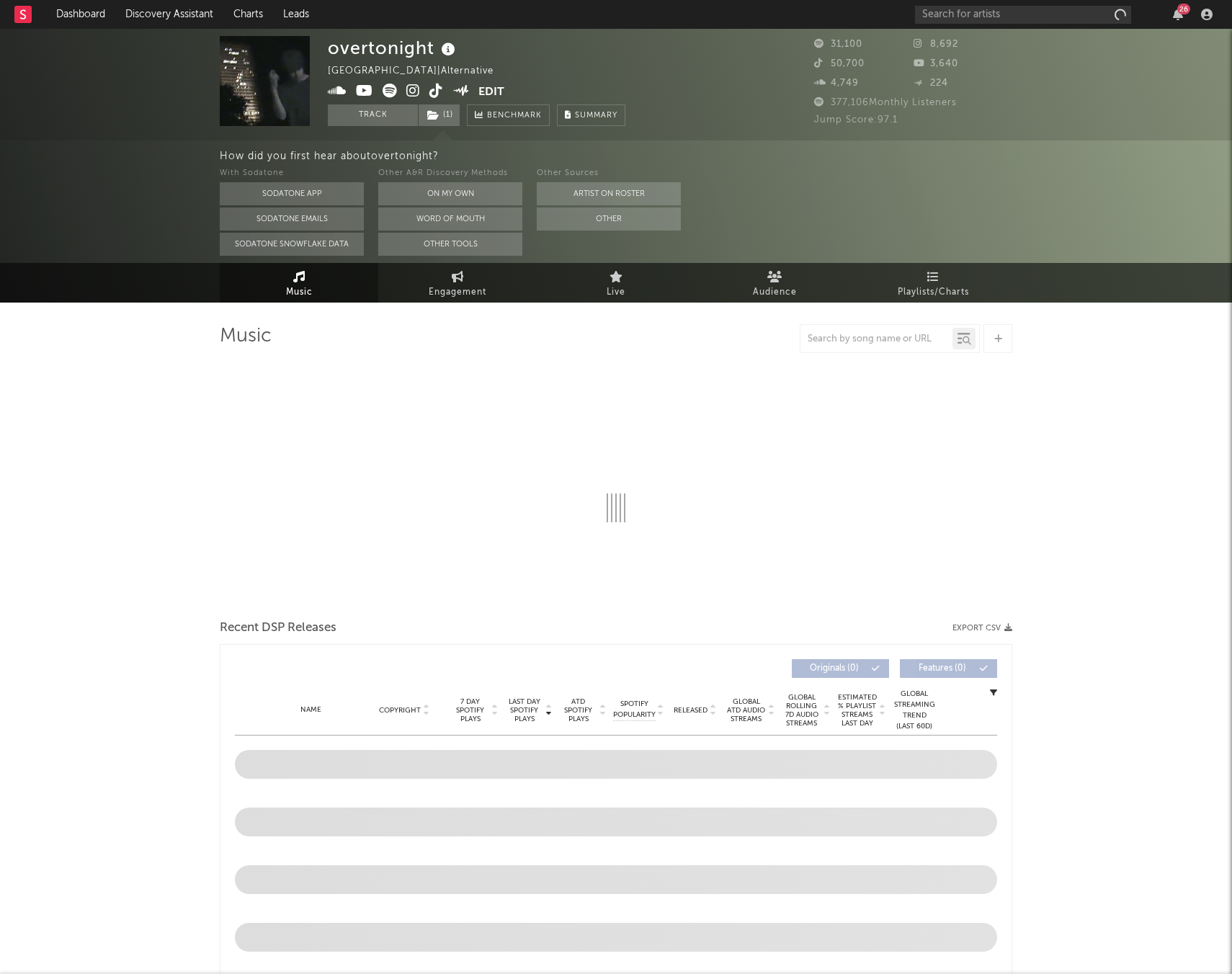
select select "6m"
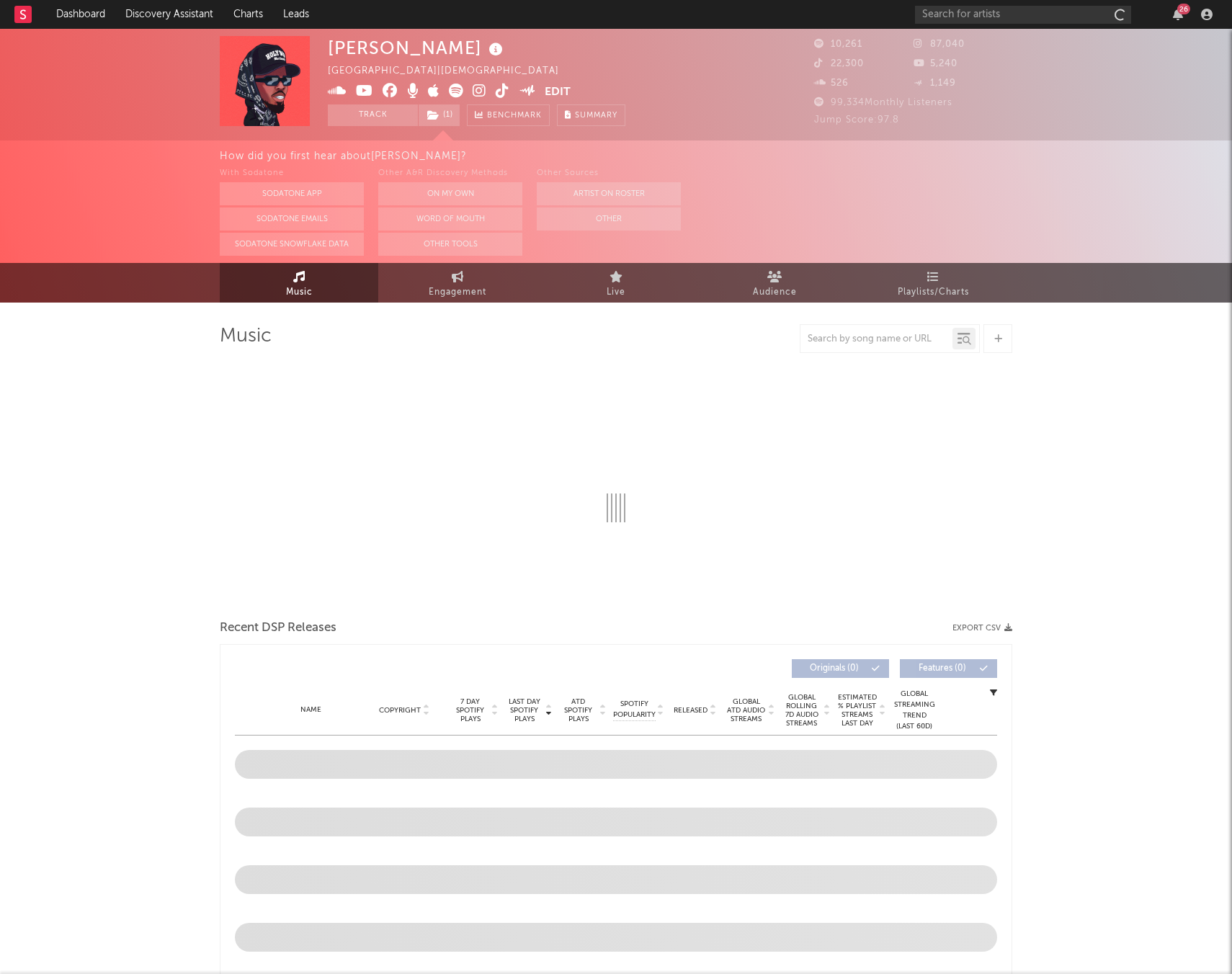
select select "6m"
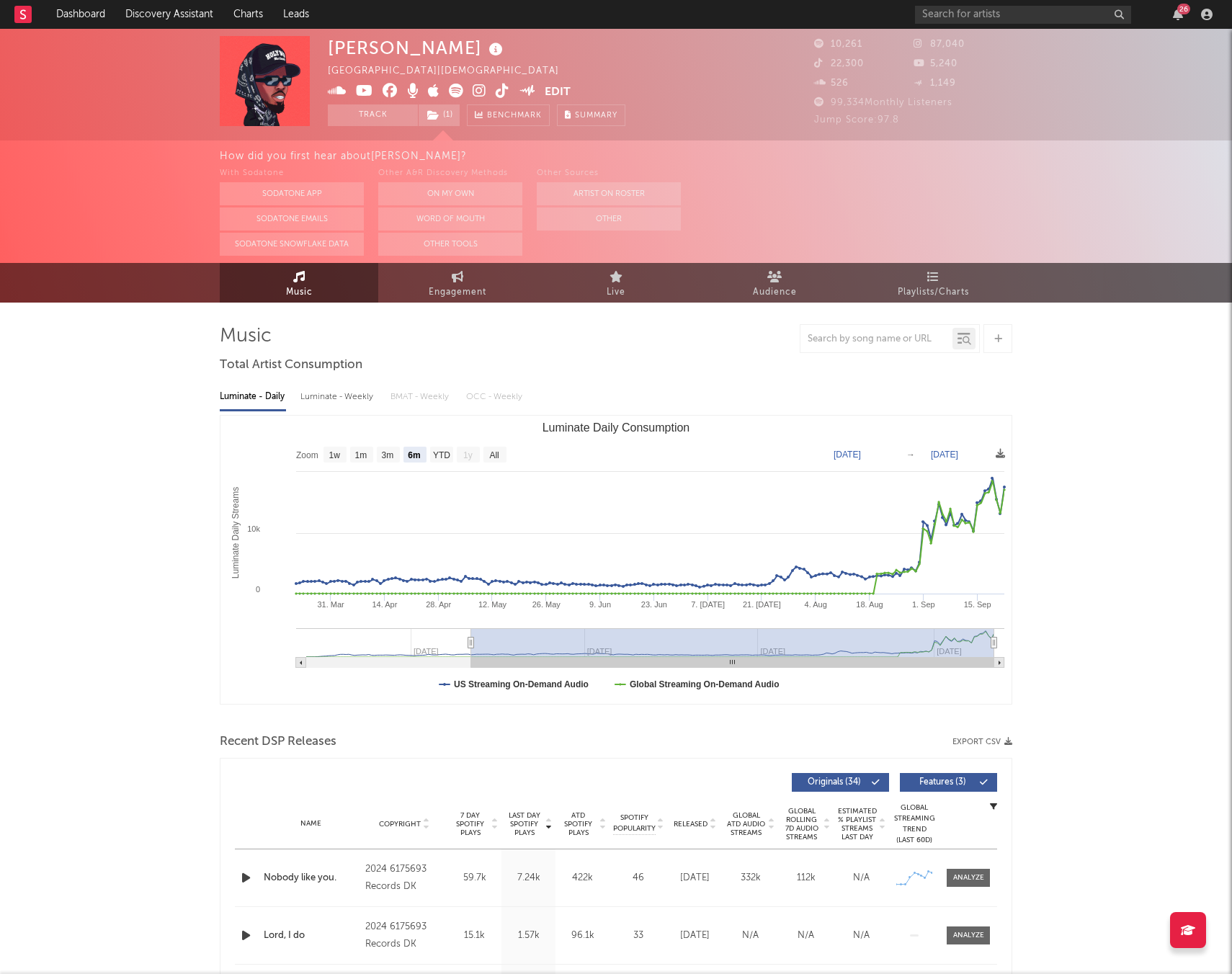
click at [478, 94] on icon at bounding box center [479, 91] width 14 height 14
click at [502, 90] on icon at bounding box center [502, 91] width 14 height 14
